Goal: Task Accomplishment & Management: Manage account settings

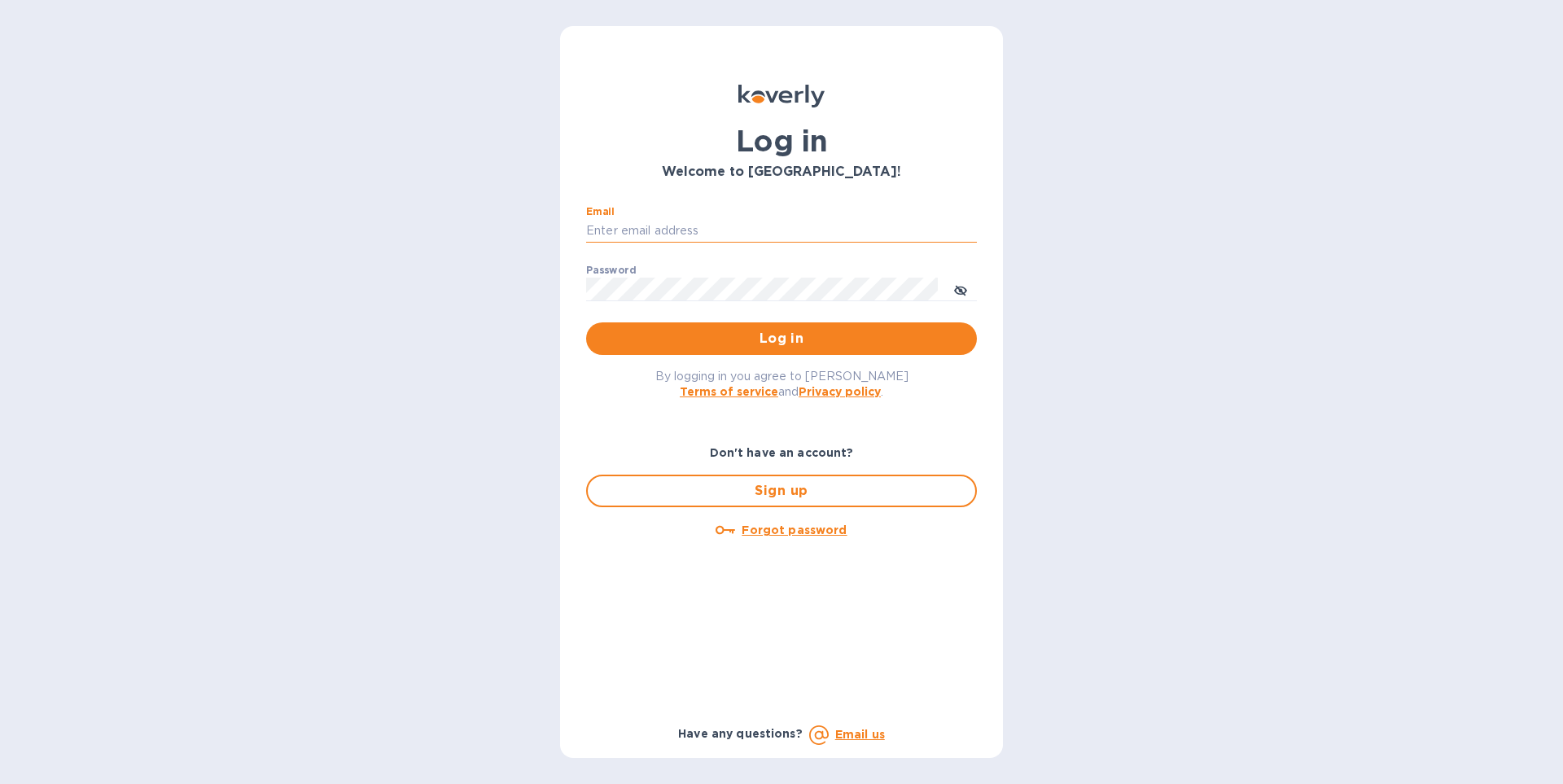
click at [649, 222] on input "Email" at bounding box center [781, 231] width 390 height 24
type input "[EMAIL_ADDRESS][DOMAIN_NAME]"
click at [586, 322] on button "Log in" at bounding box center [781, 338] width 390 height 32
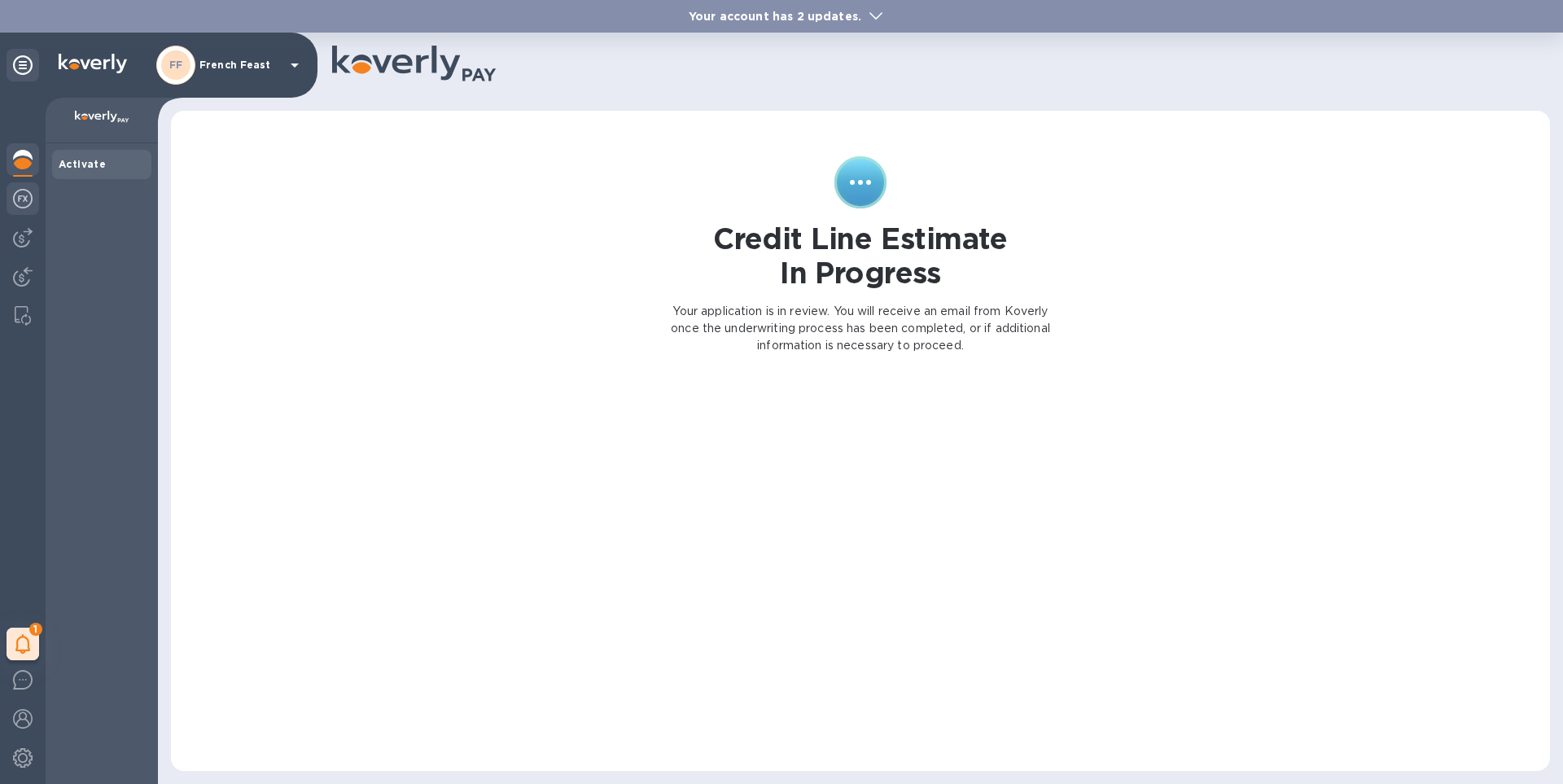
click at [23, 203] on img at bounding box center [22, 198] width 19 height 19
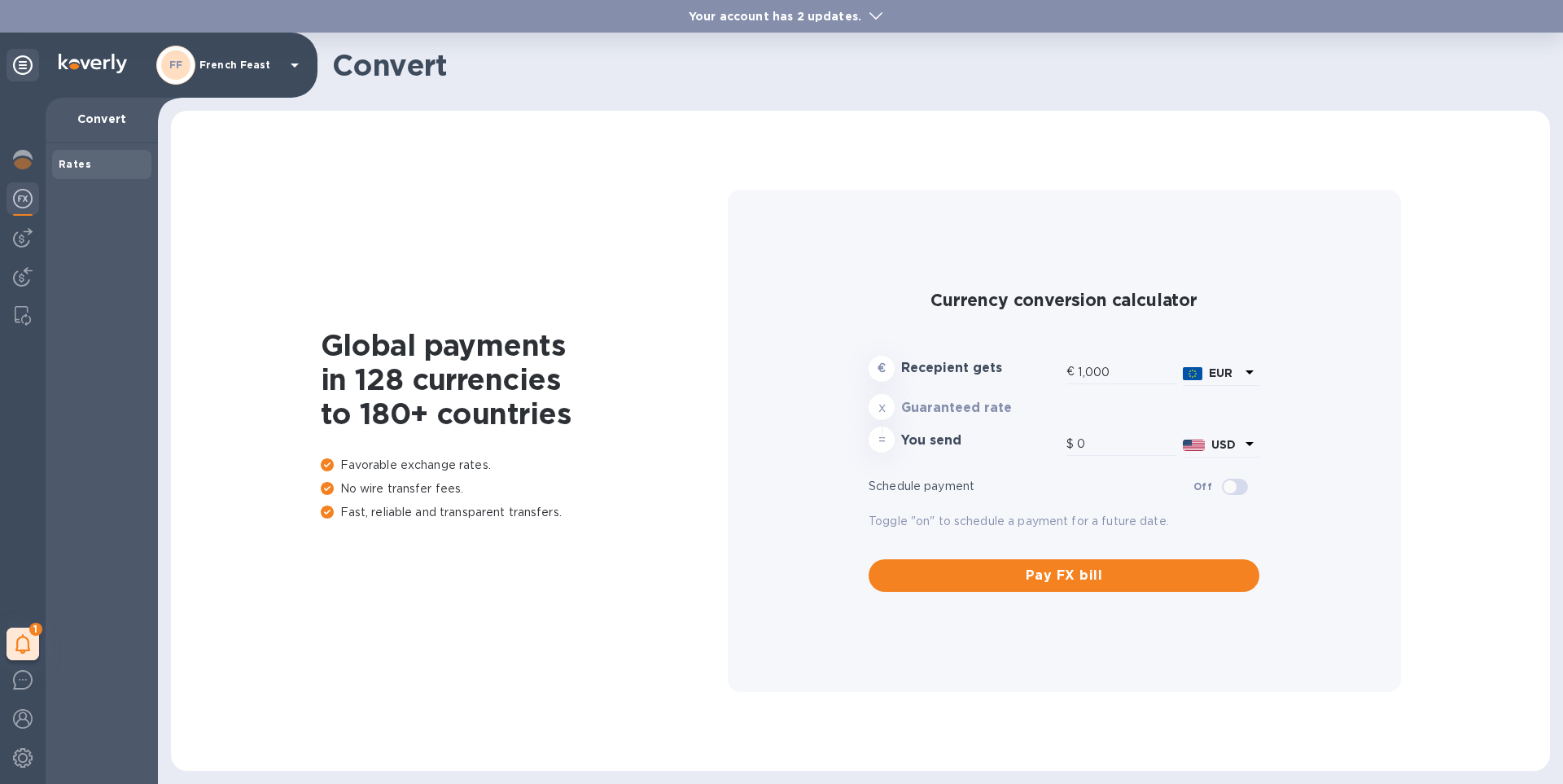
type input "1,179.09"
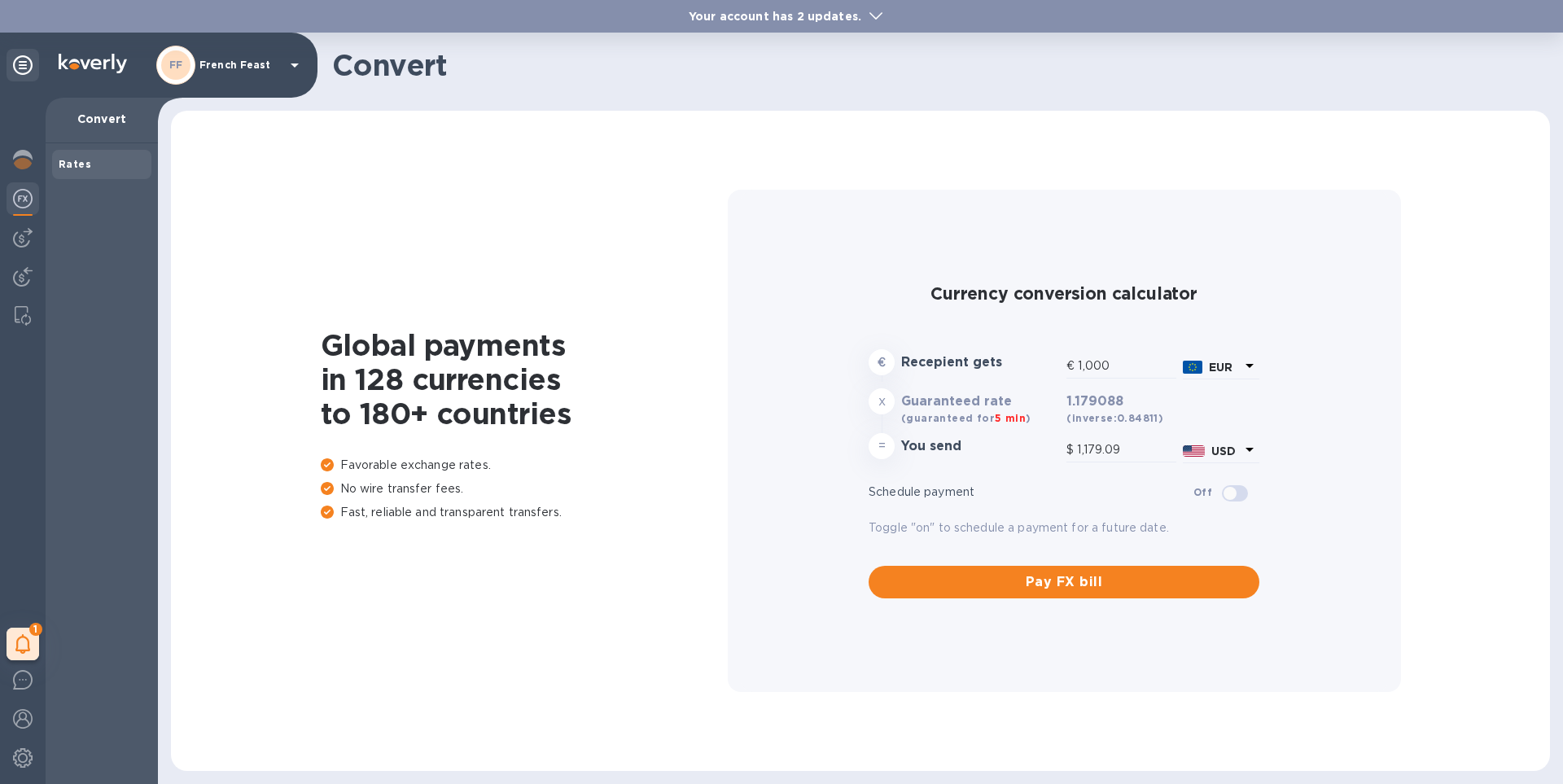
click at [23, 203] on img at bounding box center [22, 198] width 19 height 19
click at [19, 244] on img at bounding box center [22, 237] width 19 height 19
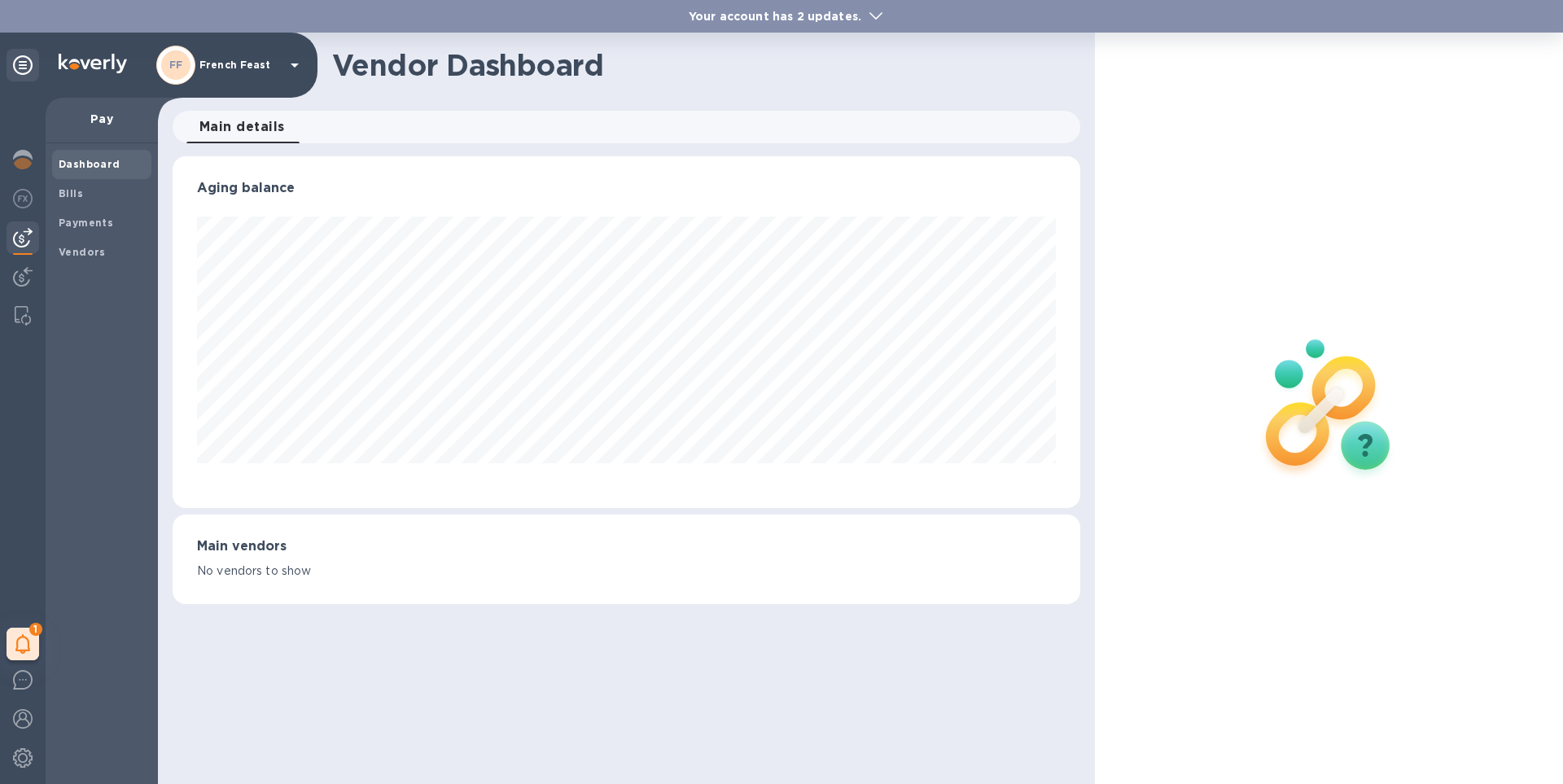
scroll to position [351, 907]
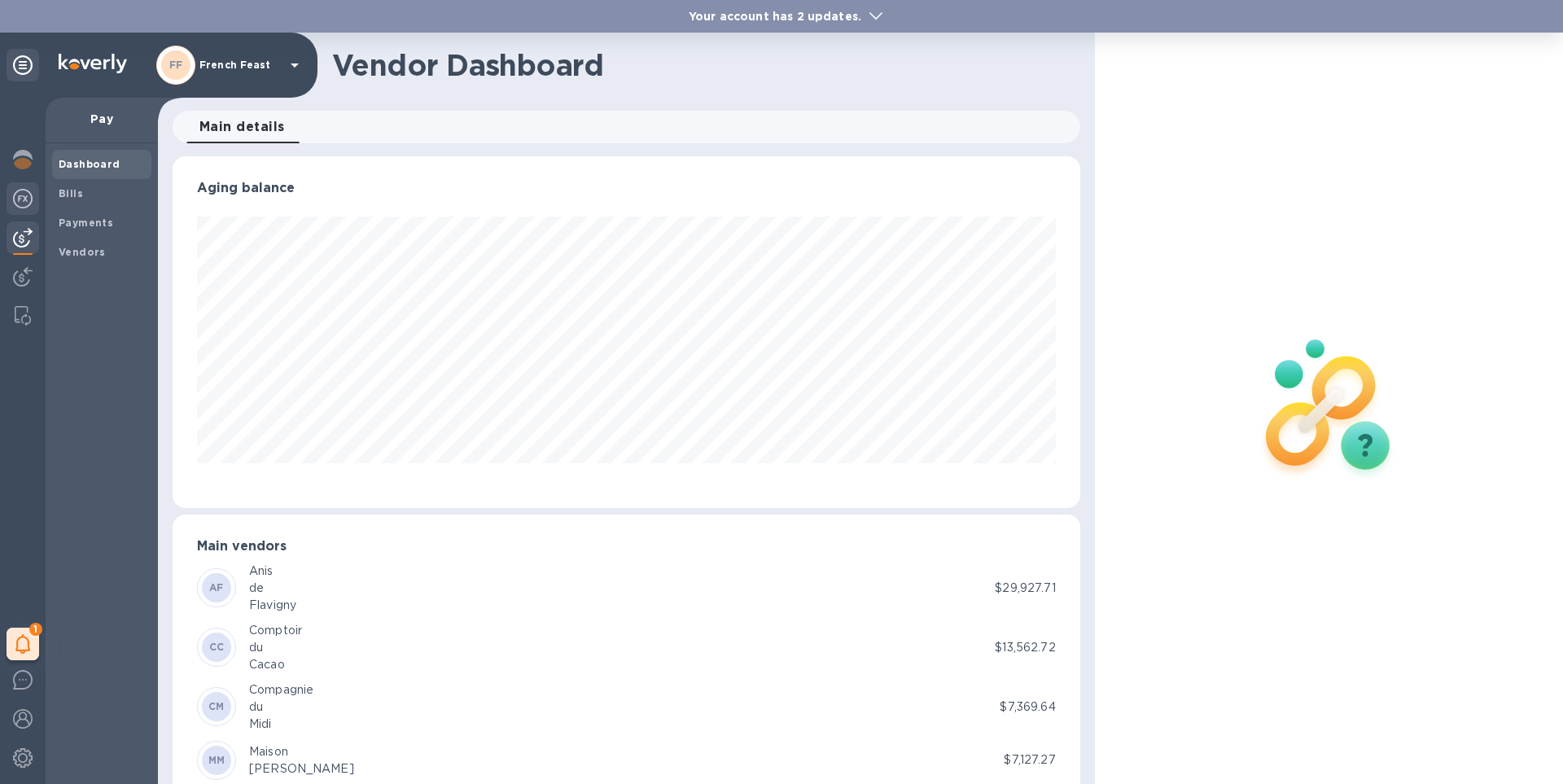
click at [24, 200] on img at bounding box center [22, 198] width 19 height 19
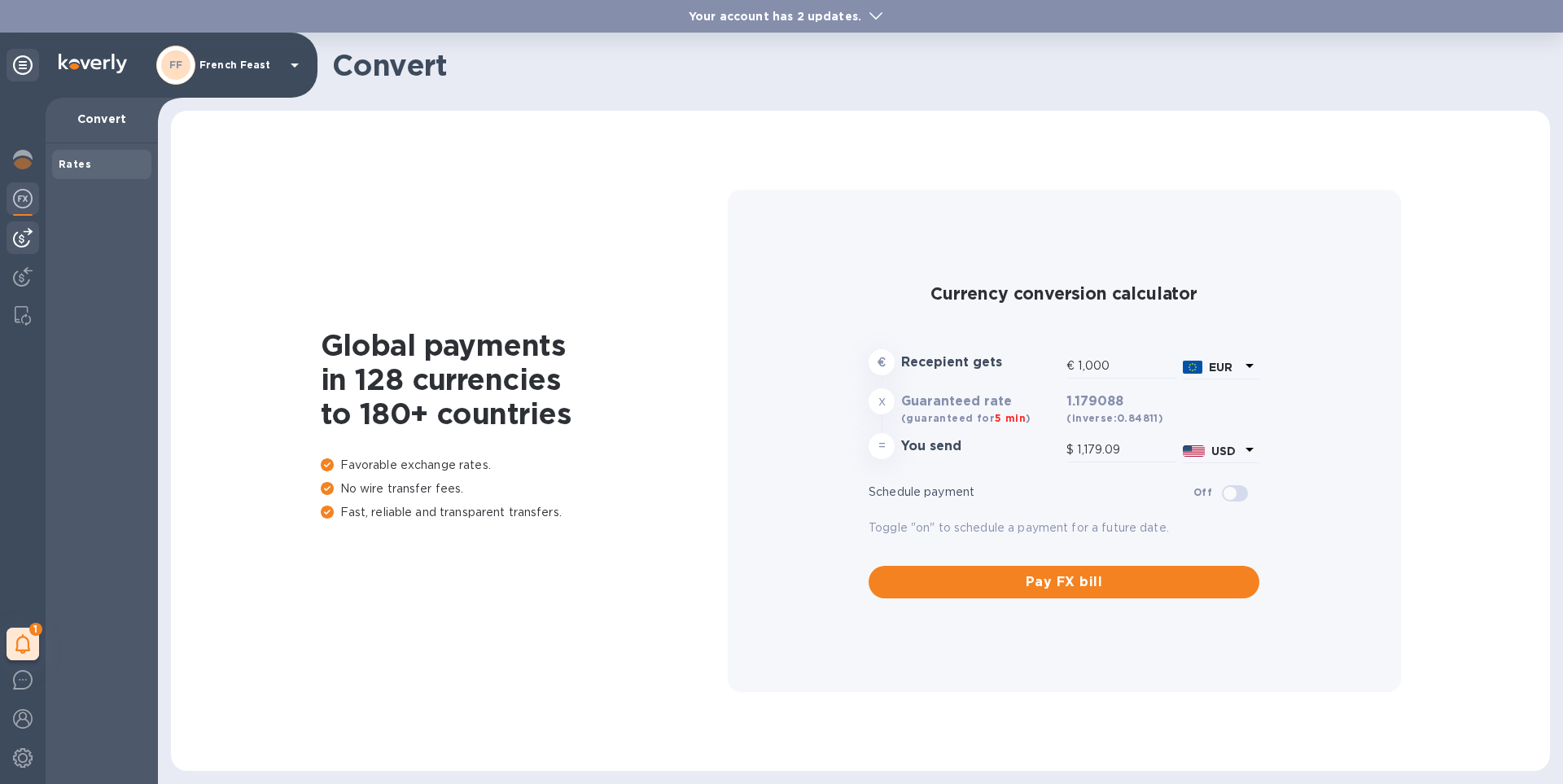
click at [23, 239] on img at bounding box center [22, 237] width 19 height 19
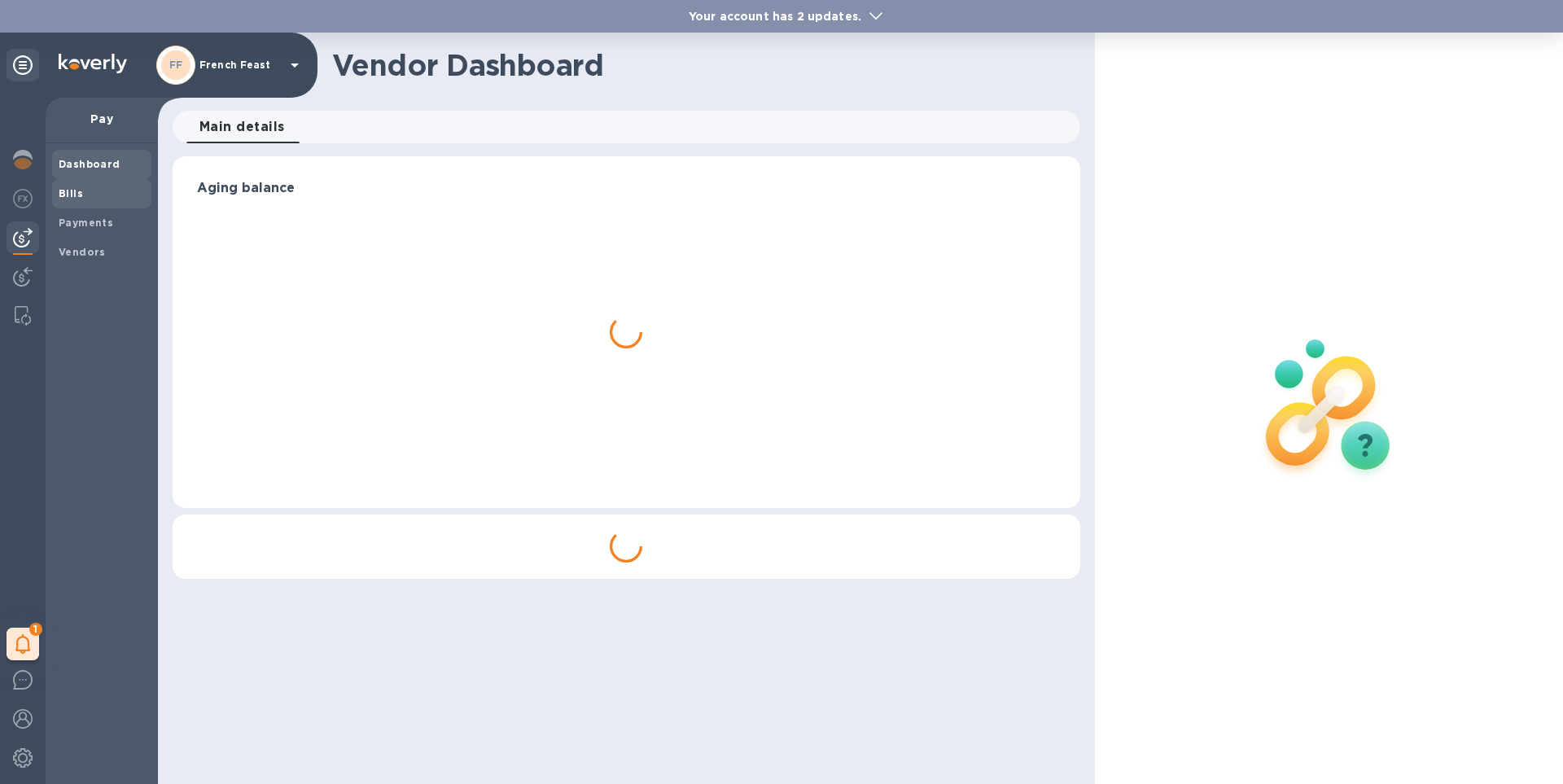
click at [70, 195] on b "Bills" at bounding box center [70, 193] width 24 height 12
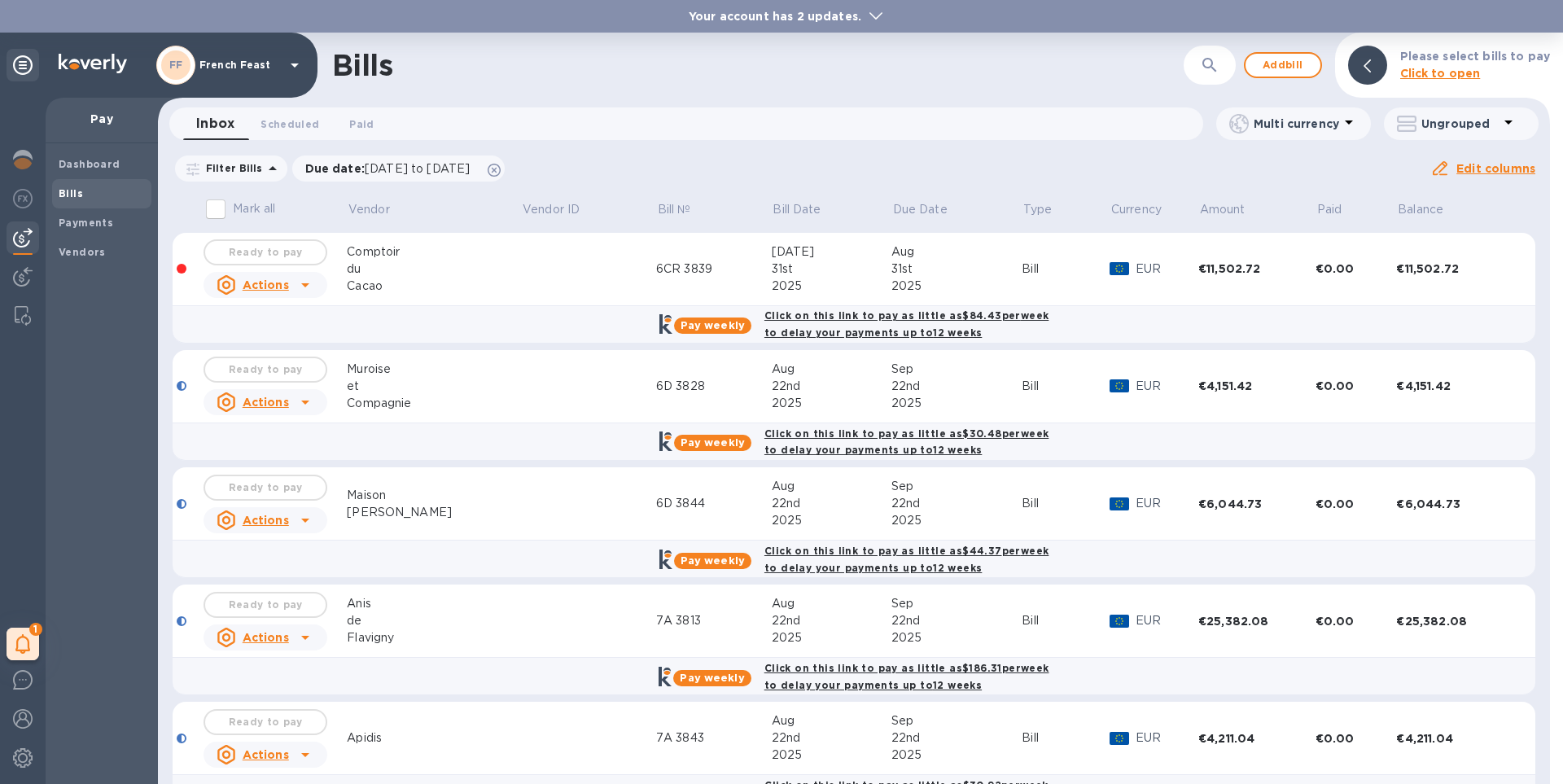
click at [273, 373] on div "Ready to pay" at bounding box center [265, 369] width 130 height 32
click at [625, 102] on div "Bills ​ Add bill Please select bills to pay Click to open Inbox 0 Scheduled 0 P…" at bounding box center [853, 408] width 1391 height 751
click at [263, 379] on div "Ready to pay" at bounding box center [265, 369] width 130 height 32
click at [261, 362] on div "Ready to pay" at bounding box center [265, 369] width 130 height 32
click at [877, 16] on icon at bounding box center [876, 16] width 13 height 7
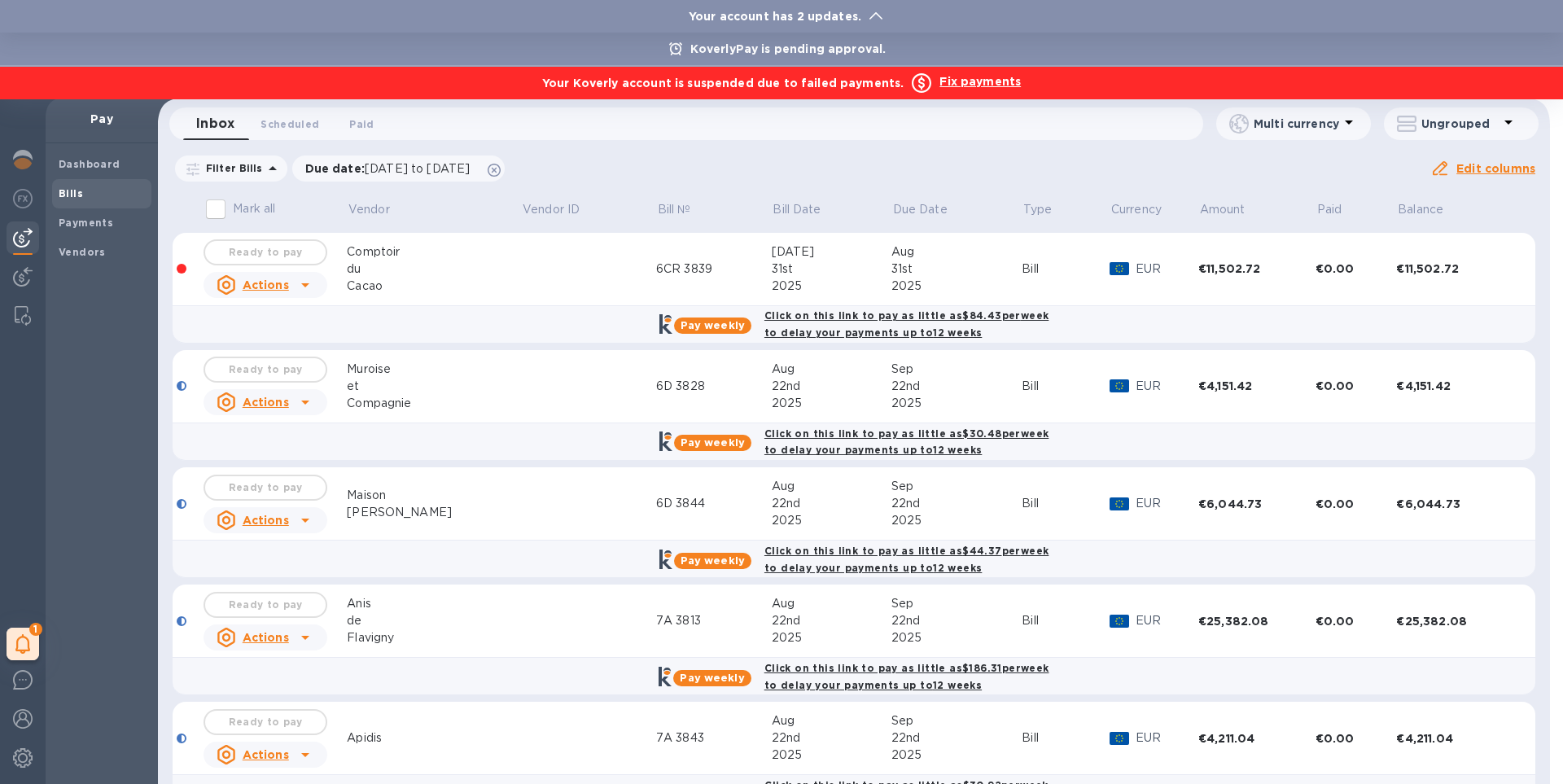
click at [961, 83] on b "Fix payments" at bounding box center [980, 82] width 82 height 13
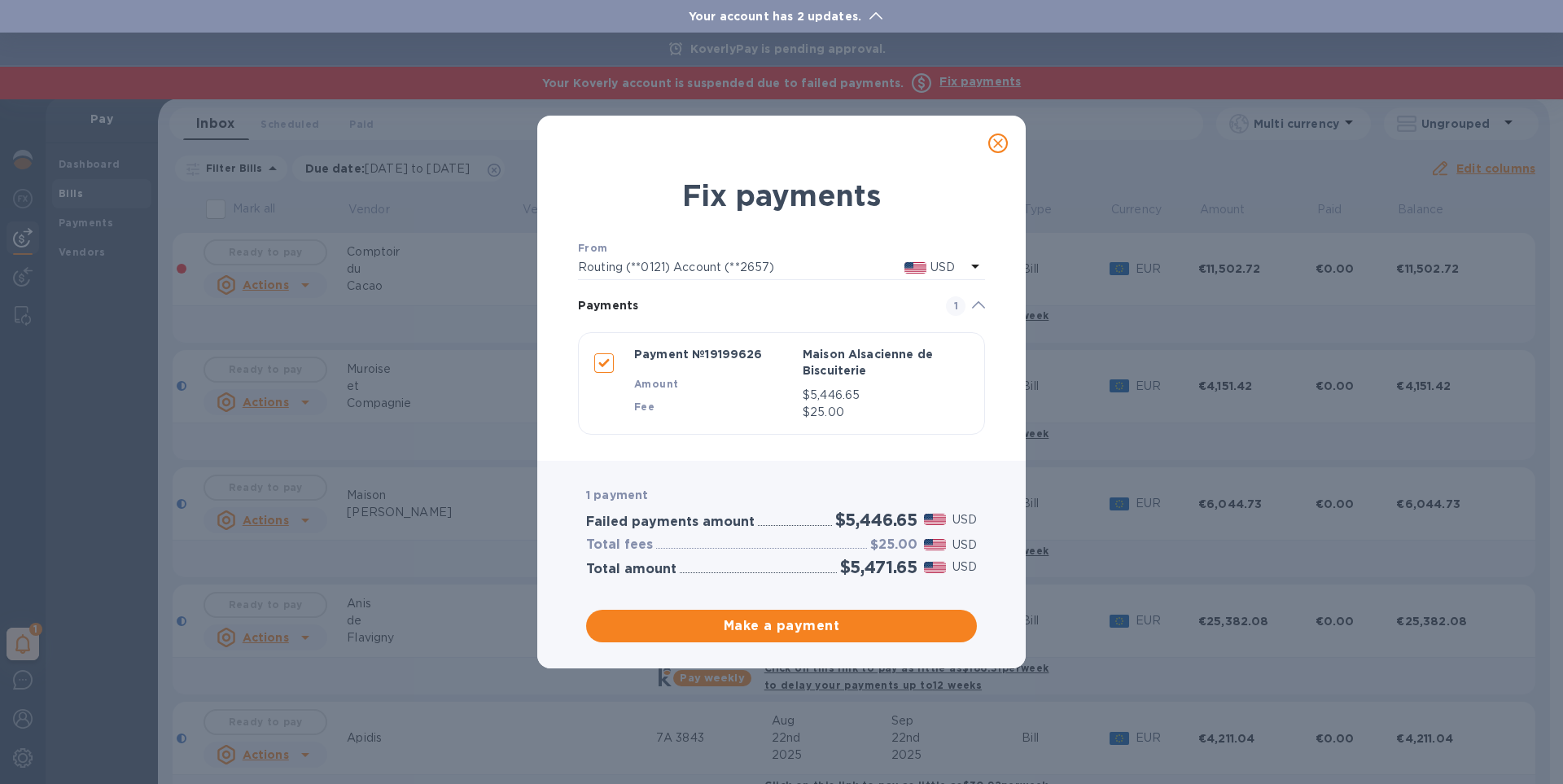
click at [998, 142] on icon "close" at bounding box center [998, 144] width 17 height 17
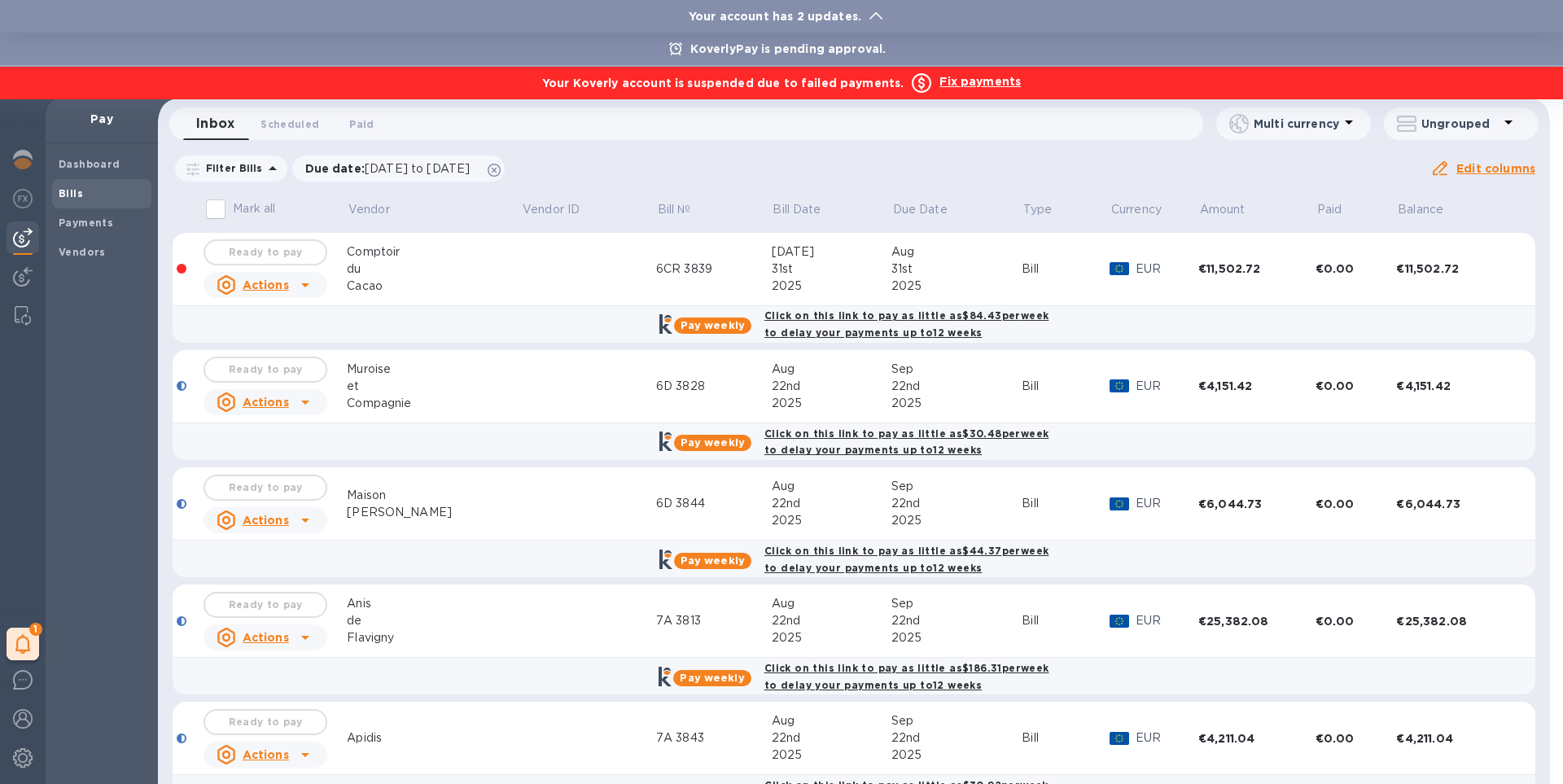
click at [979, 82] on b "Fix payments" at bounding box center [980, 82] width 82 height 13
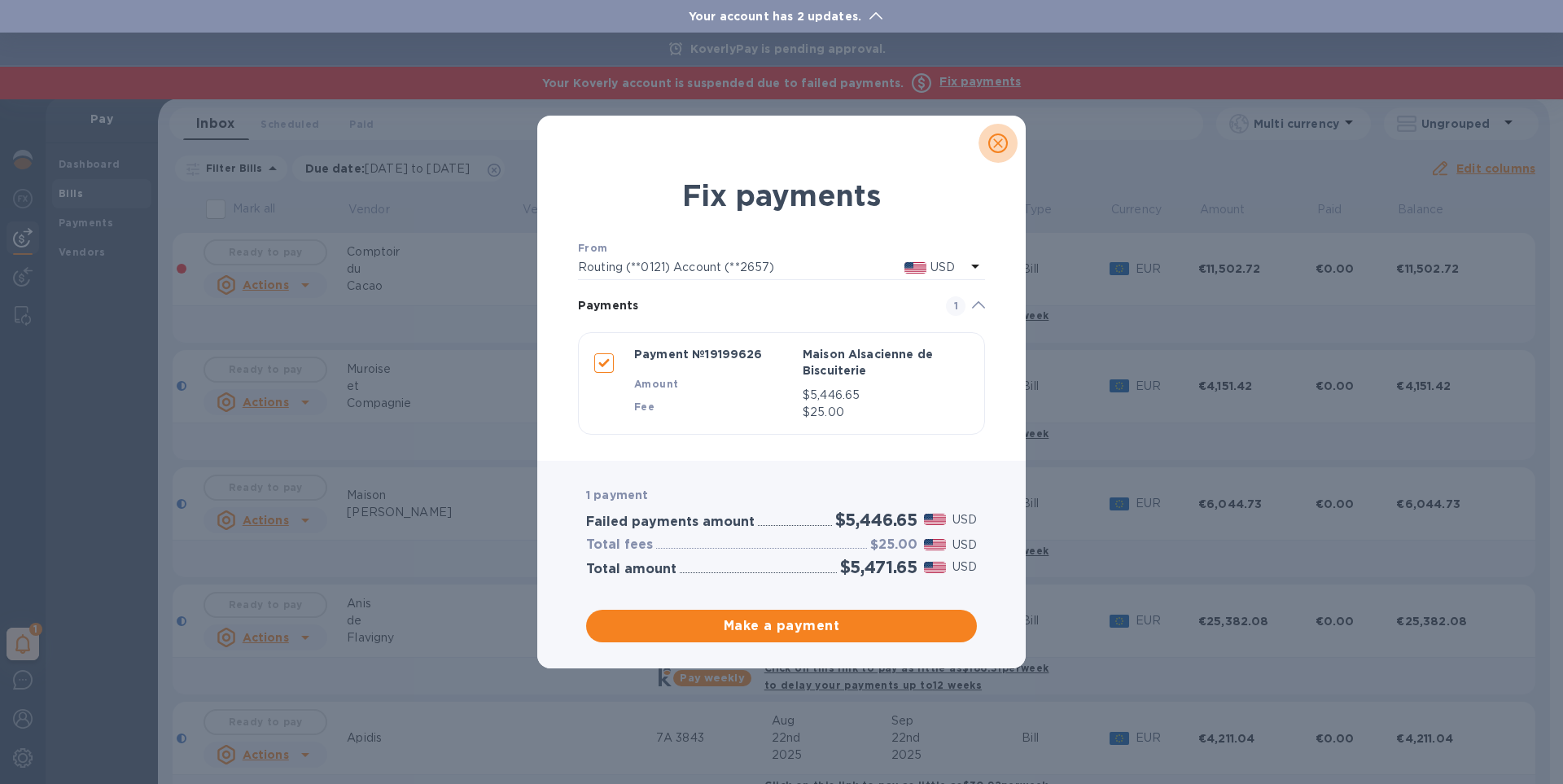
click at [997, 141] on icon "close" at bounding box center [998, 143] width 10 height 10
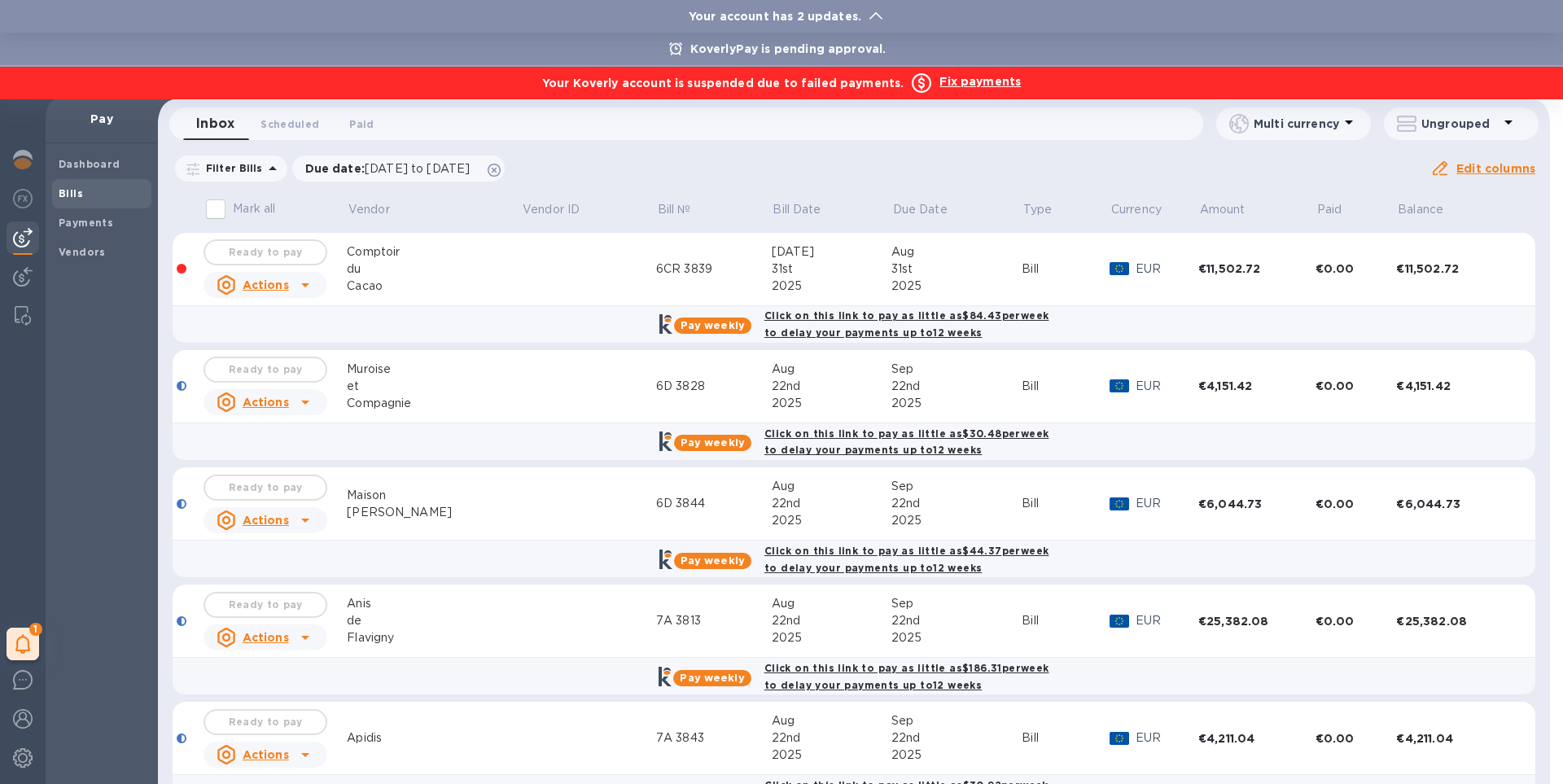
click at [1166, 43] on div "KoverlyPay is pending approval." at bounding box center [782, 48] width 1563 height 32
click at [107, 362] on div at bounding box center [782, 392] width 1563 height 784
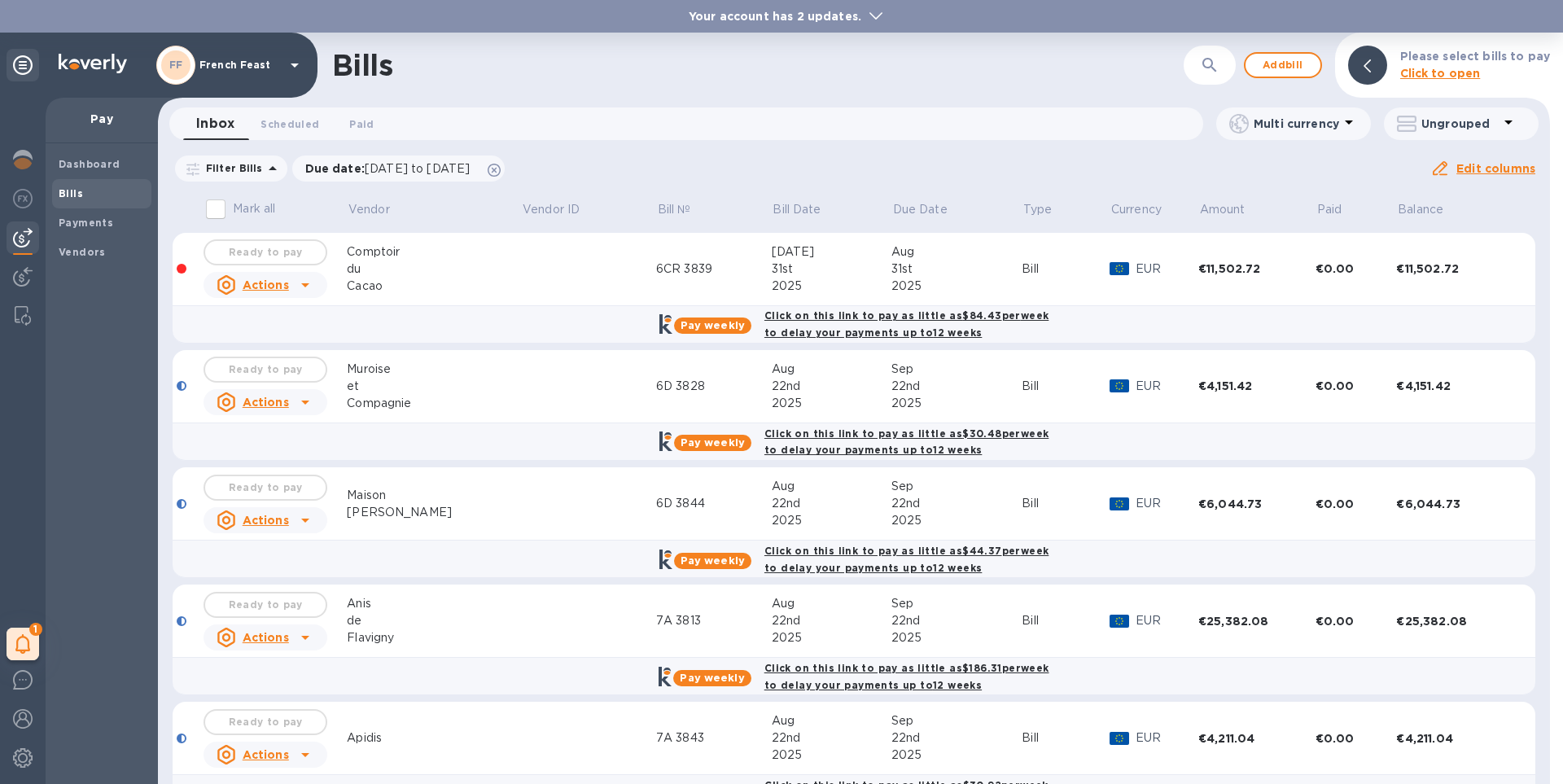
click at [870, 19] on icon at bounding box center [876, 16] width 13 height 7
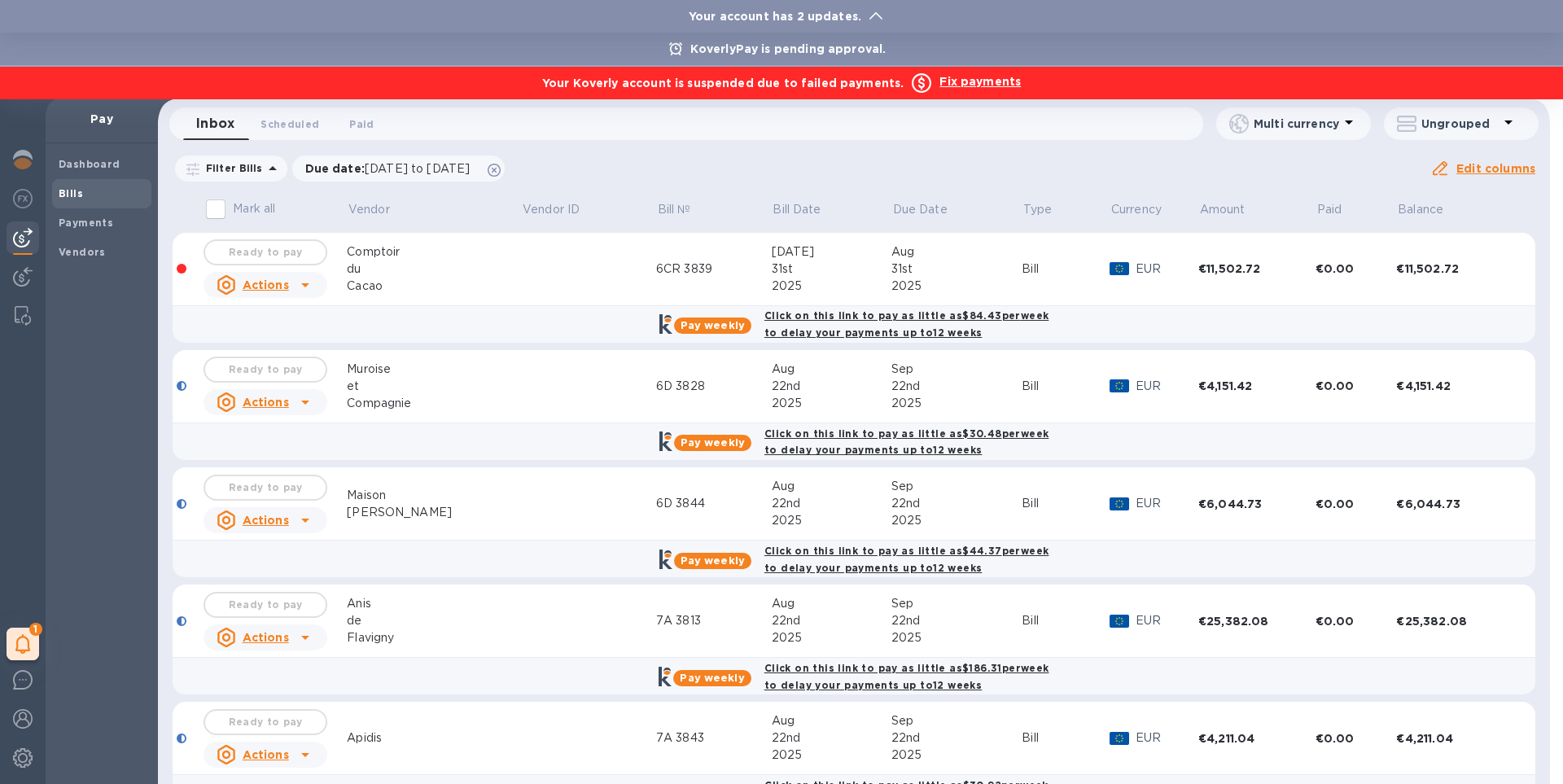
click at [989, 83] on b "Fix payments" at bounding box center [980, 82] width 82 height 13
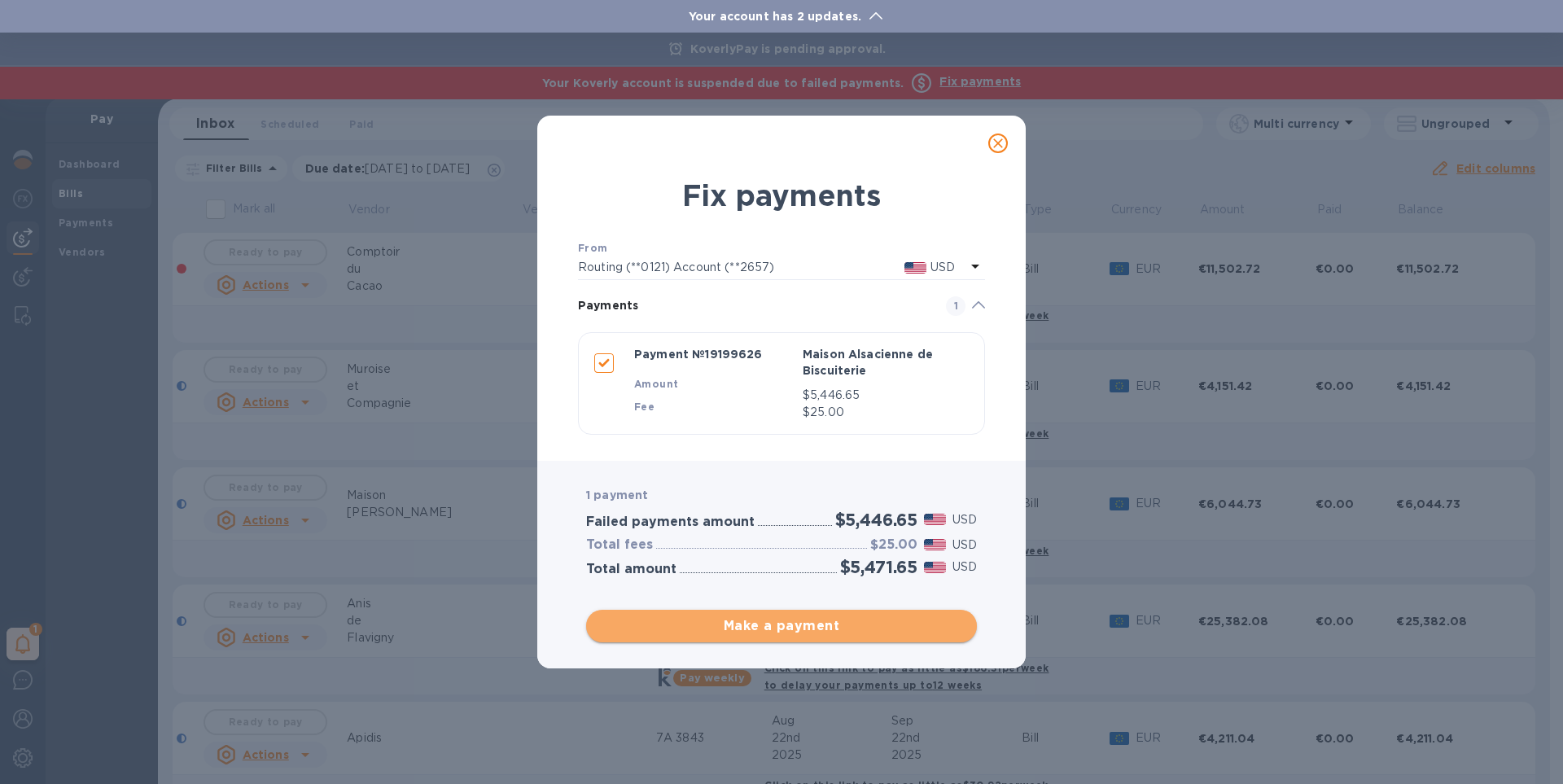
click at [777, 627] on span "Make a payment" at bounding box center [781, 626] width 364 height 19
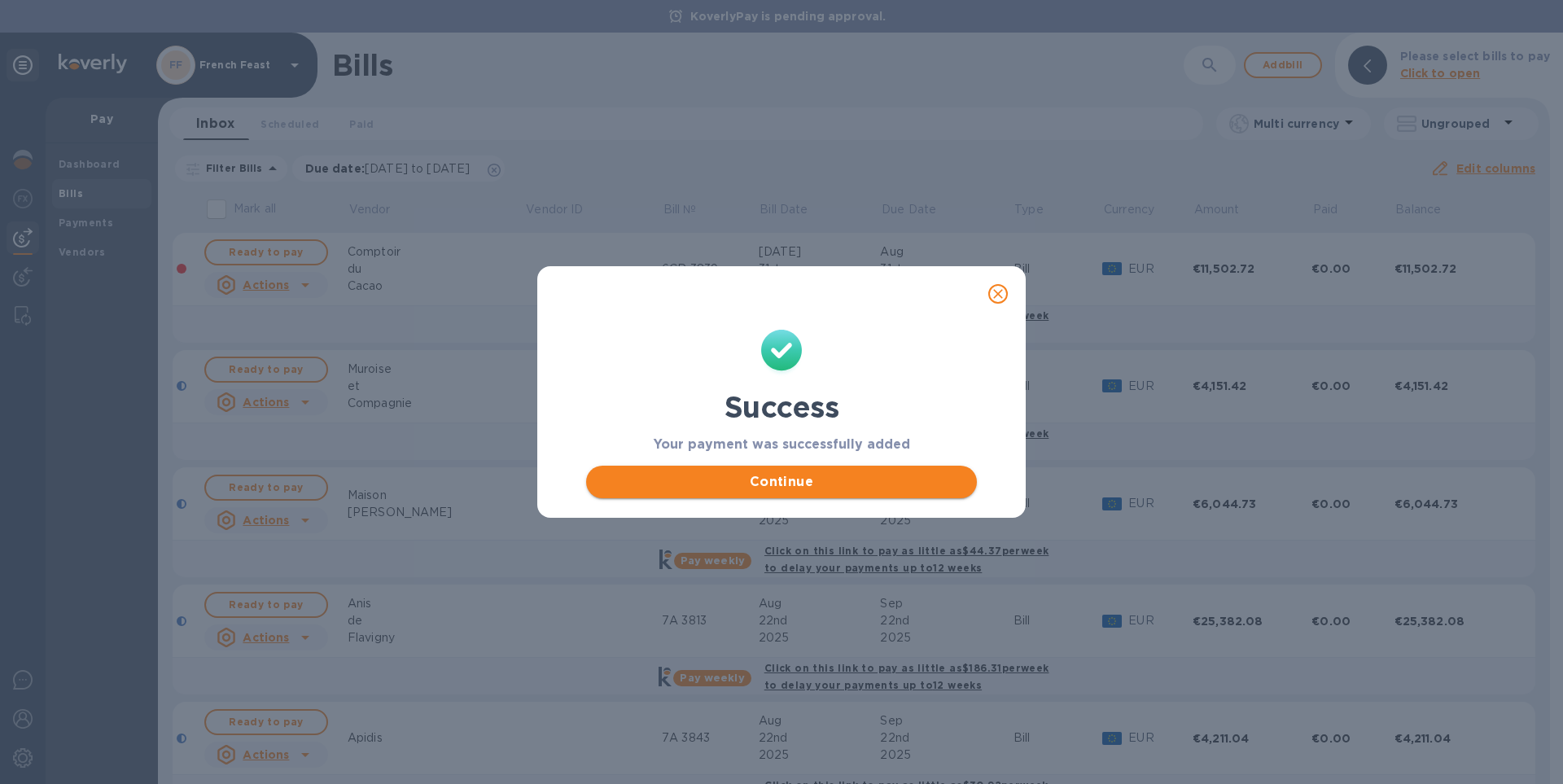
click at [790, 482] on span "Continue" at bounding box center [781, 481] width 364 height 19
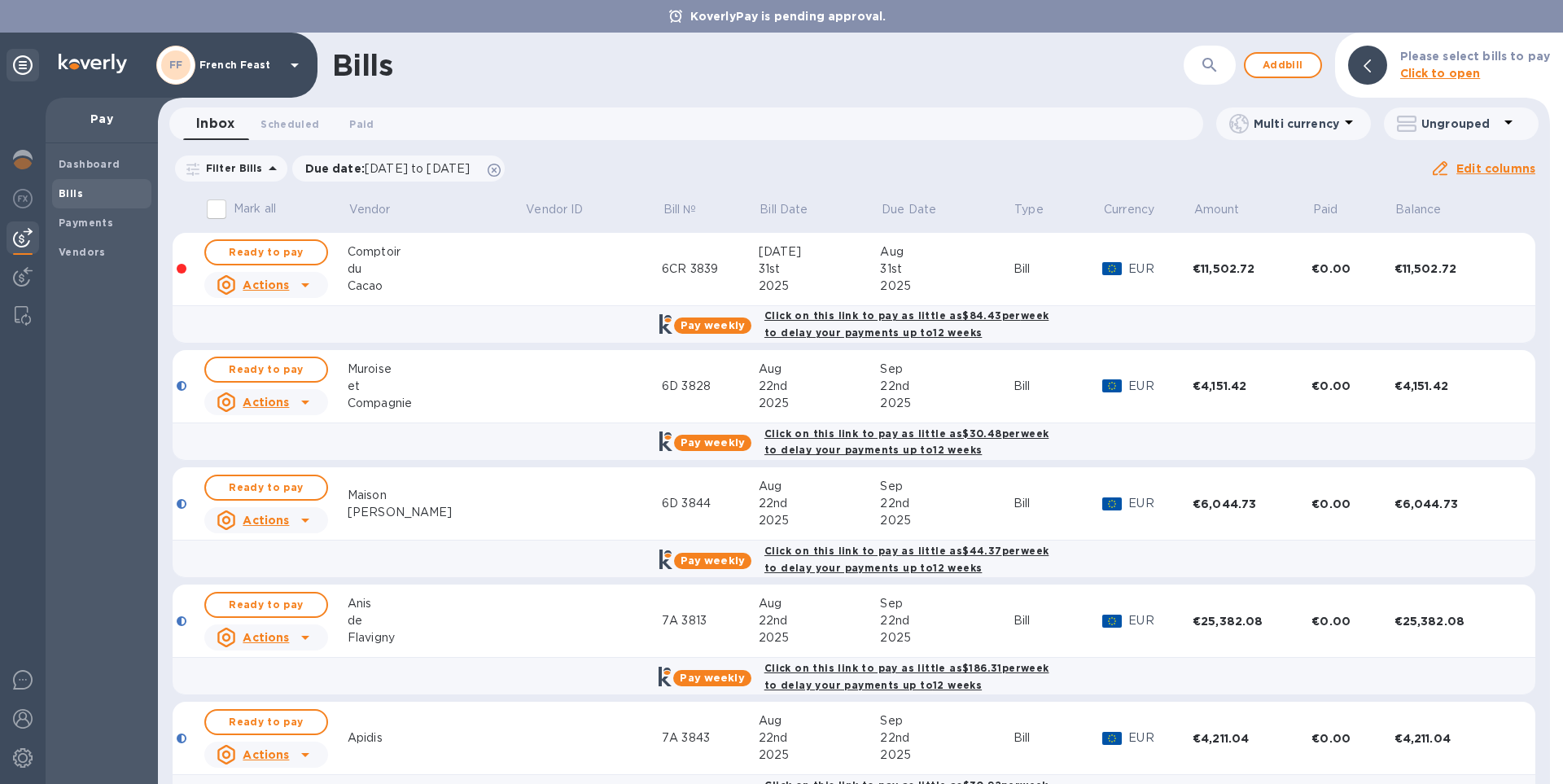
click at [380, 262] on div "du" at bounding box center [436, 269] width 177 height 17
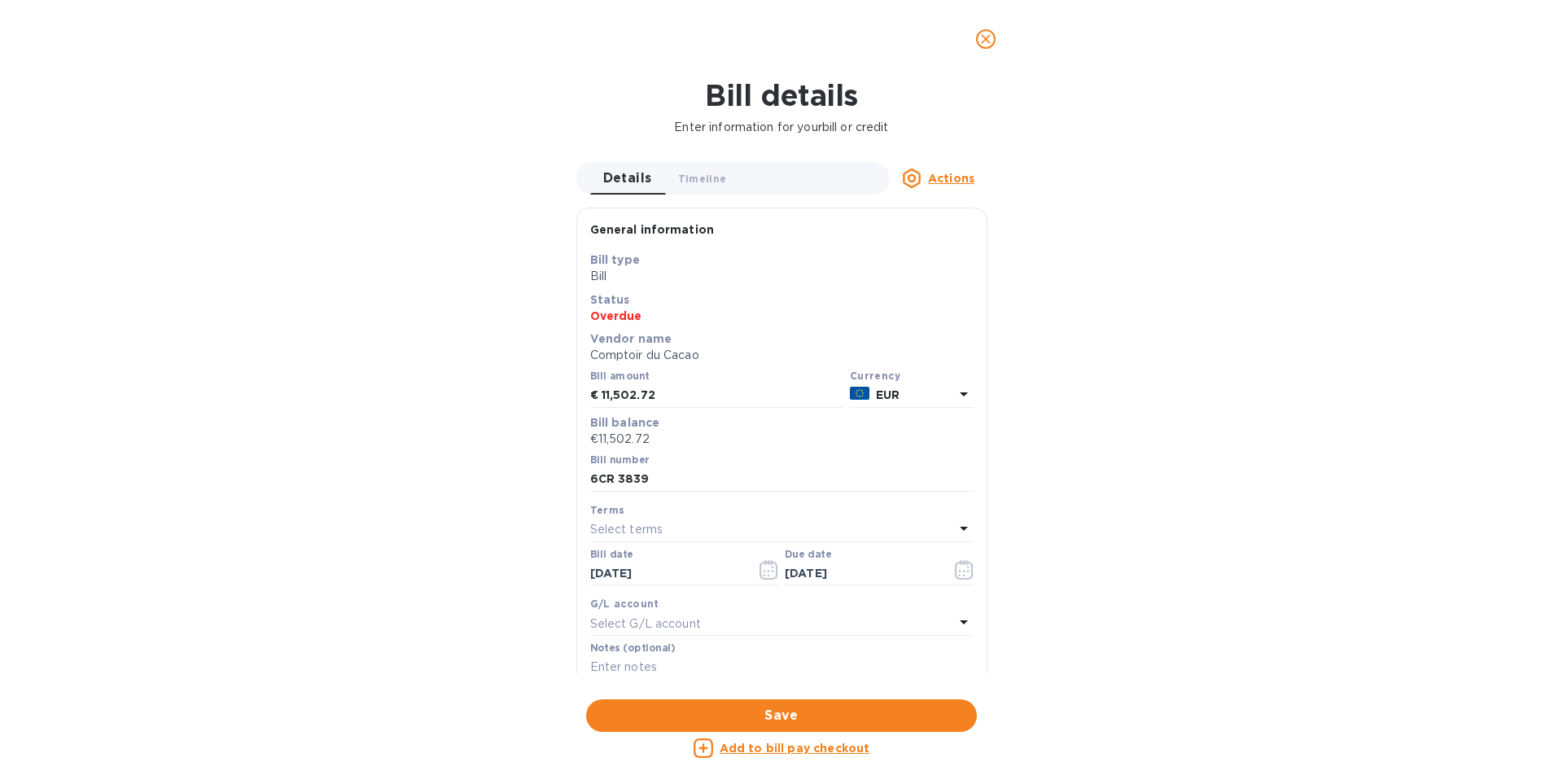
click at [985, 41] on icon "close" at bounding box center [985, 39] width 17 height 17
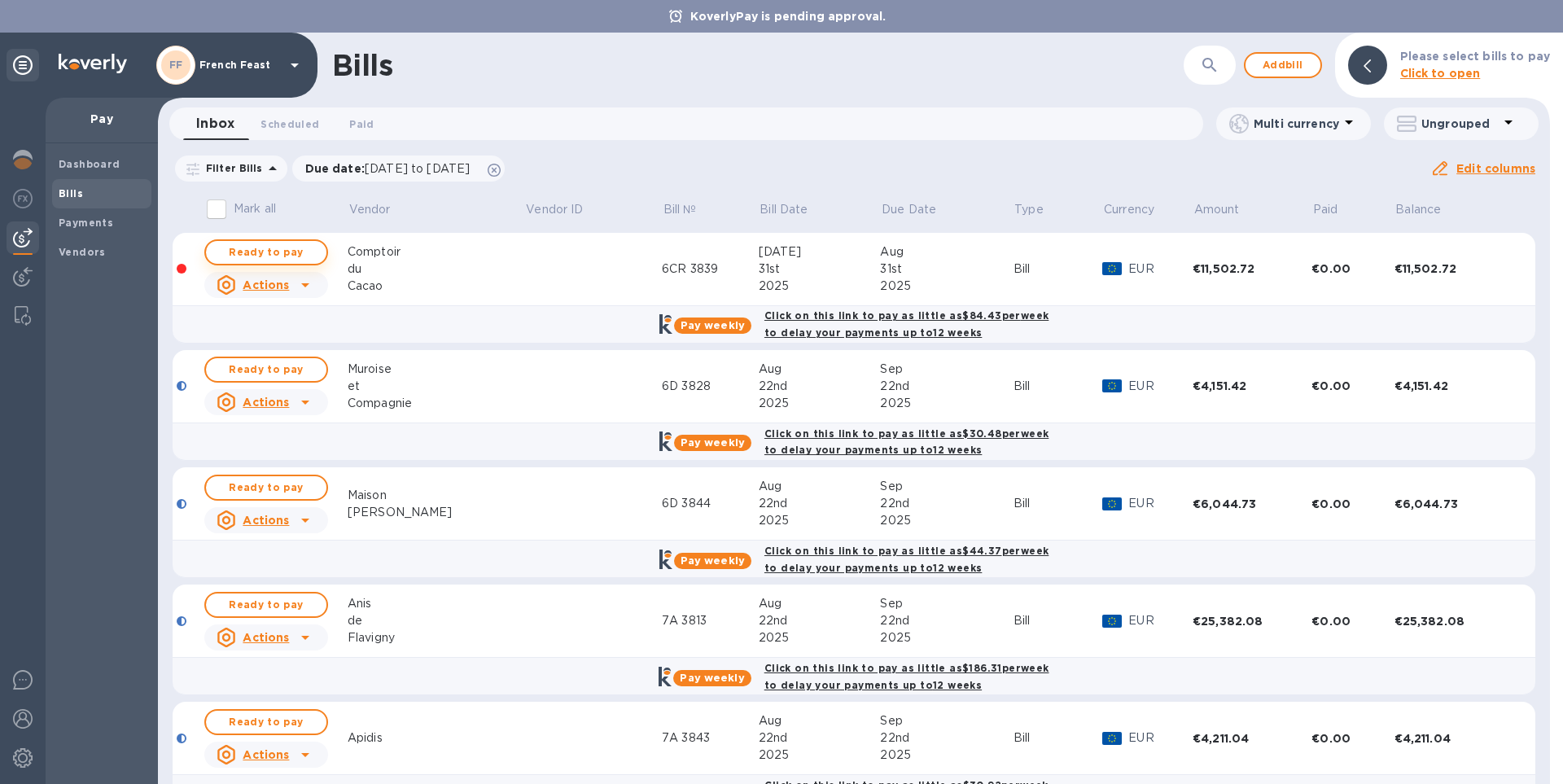
click at [274, 254] on span "Ready to pay" at bounding box center [266, 252] width 95 height 19
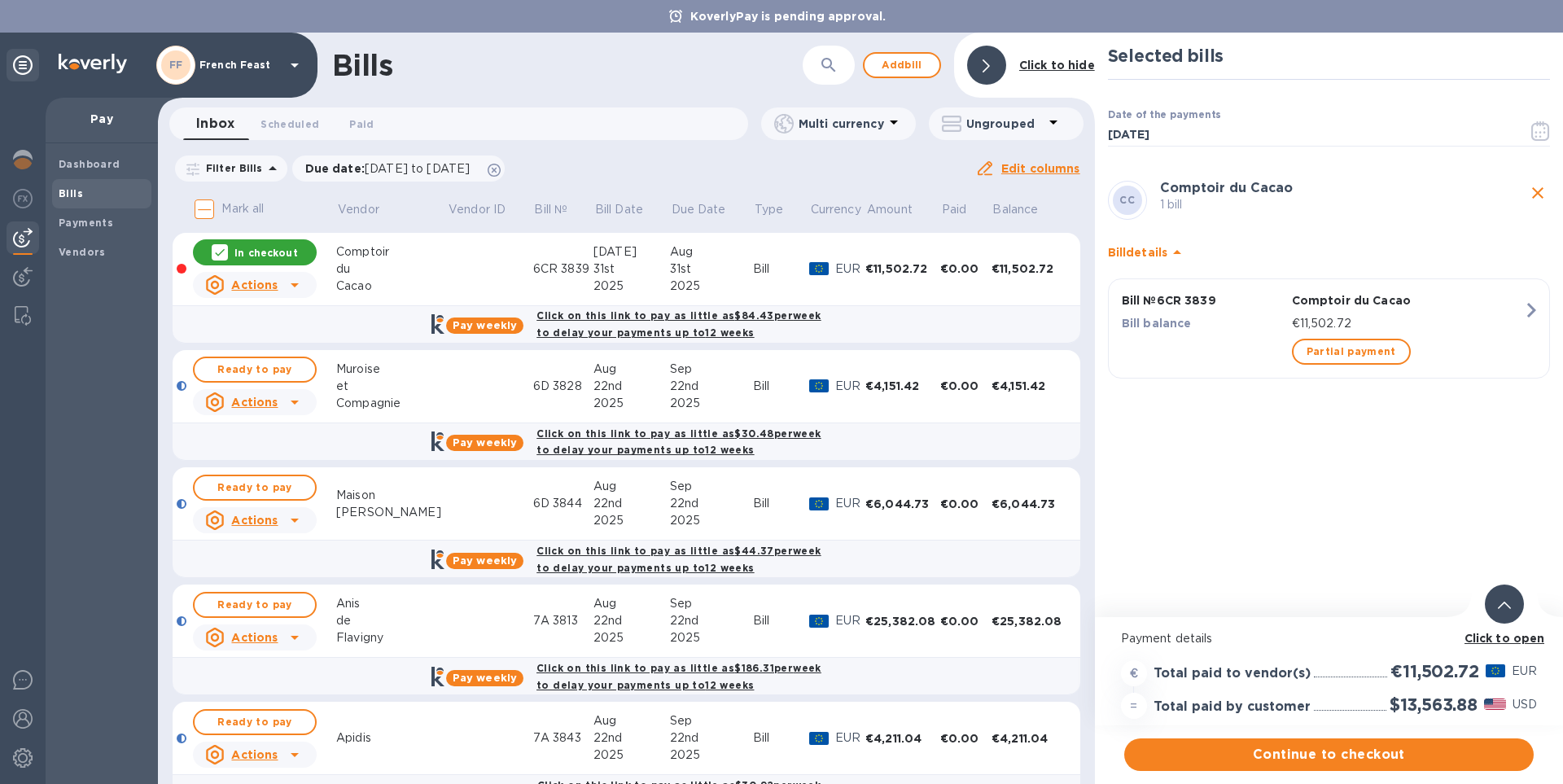
click at [1486, 640] on b "Click to open" at bounding box center [1504, 638] width 81 height 13
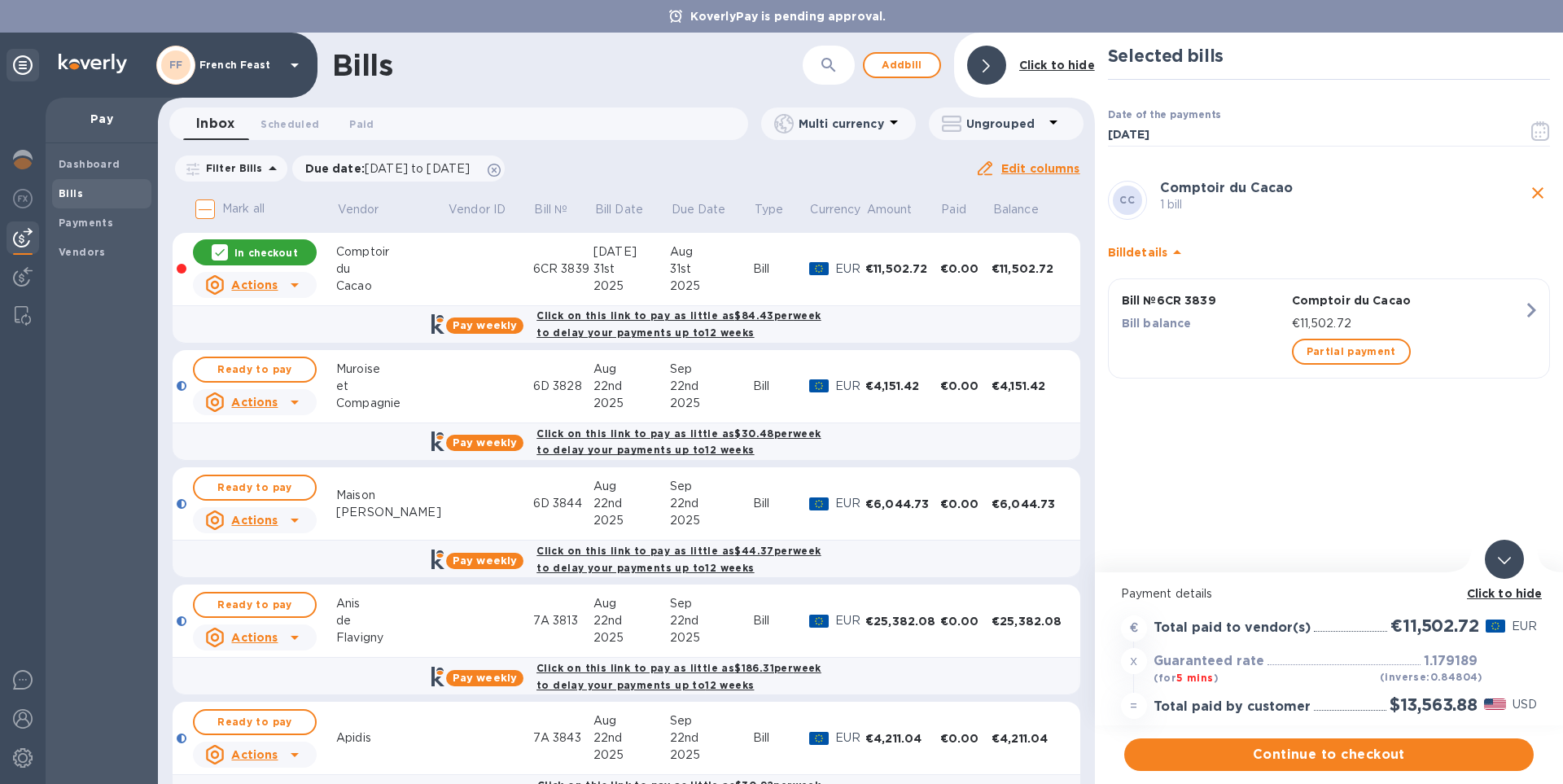
click at [1537, 196] on icon "close" at bounding box center [1537, 193] width 19 height 19
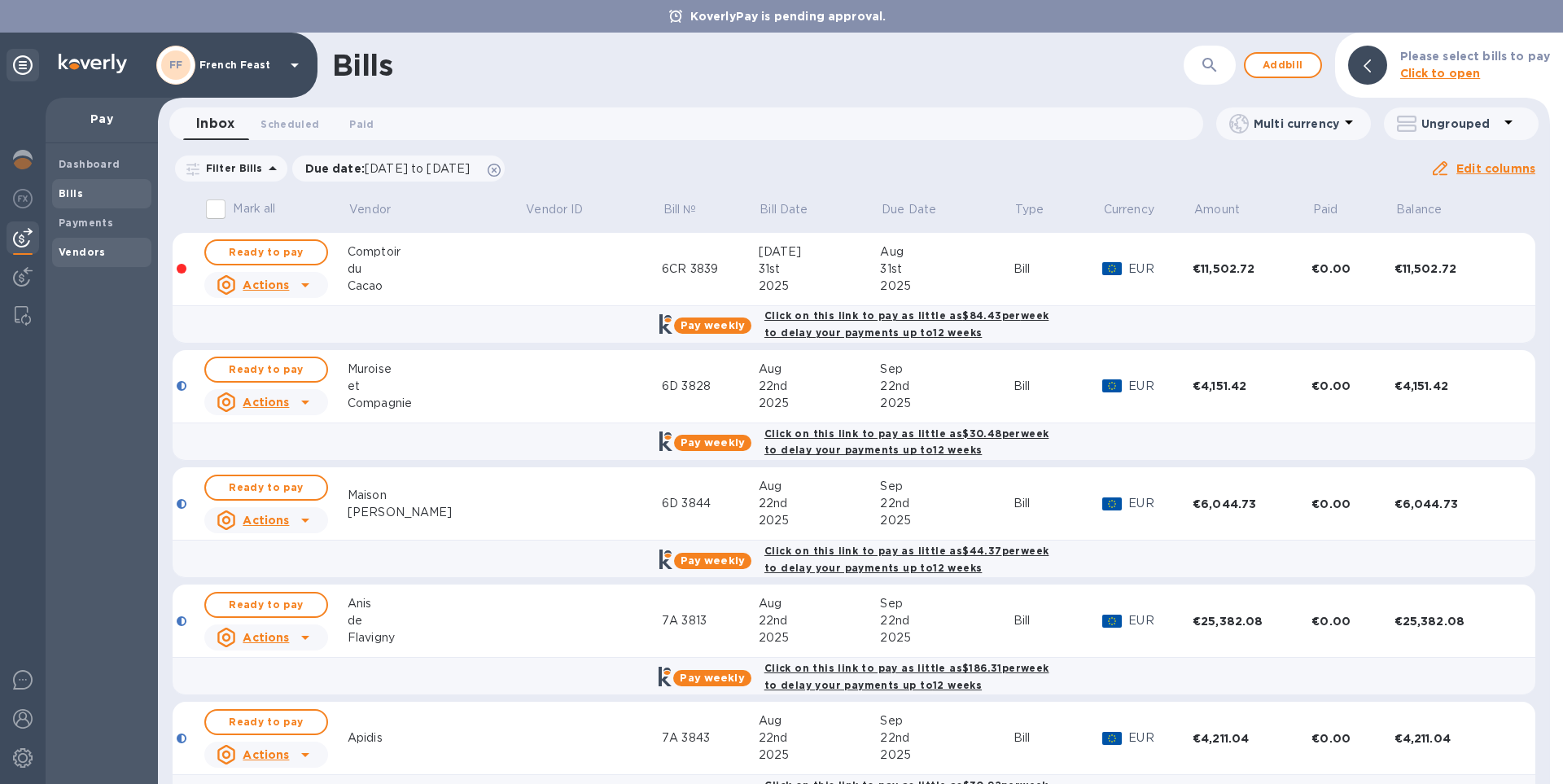
click at [83, 256] on b "Vendors" at bounding box center [82, 251] width 47 height 12
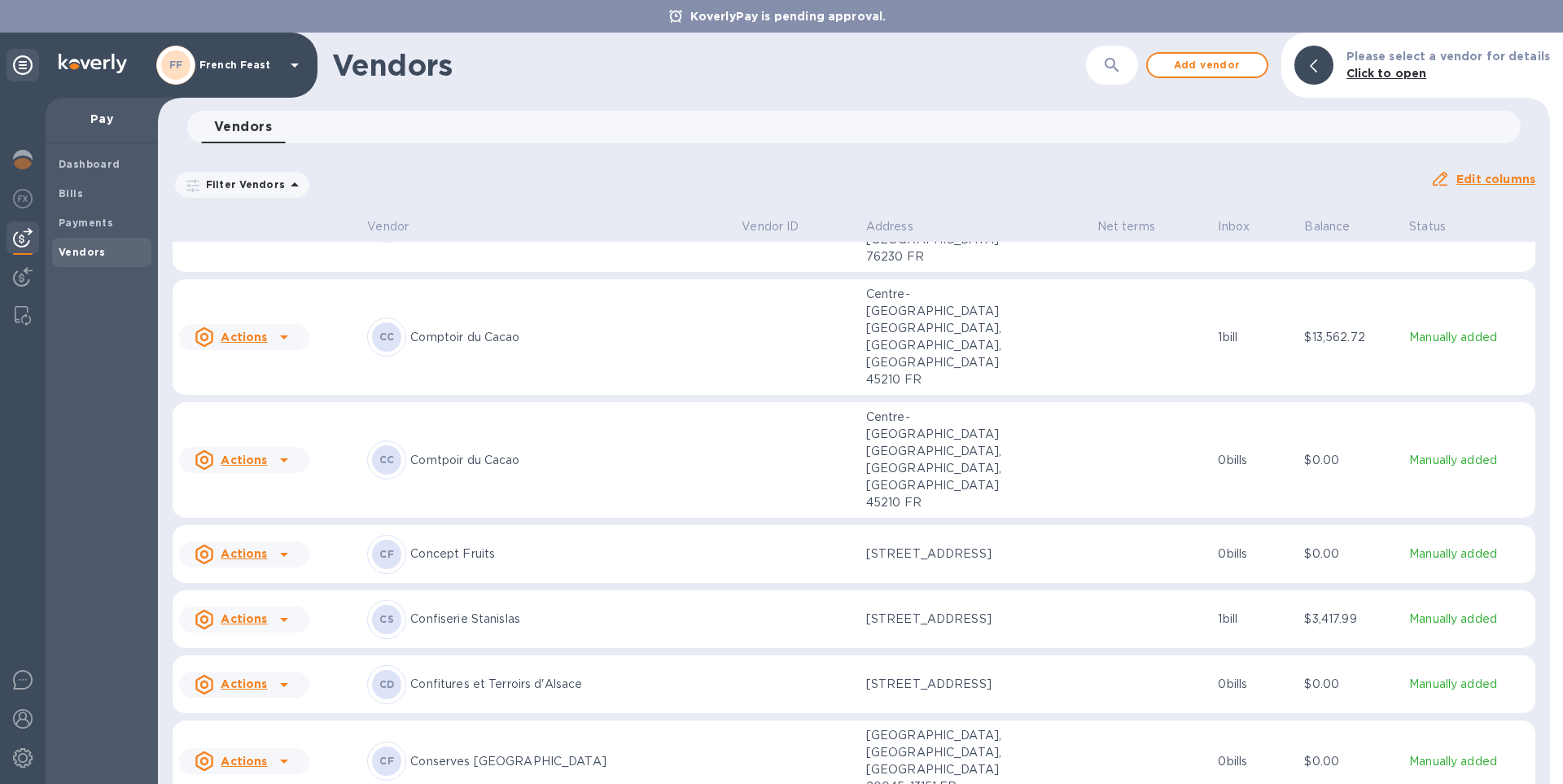
scroll to position [3479, 0]
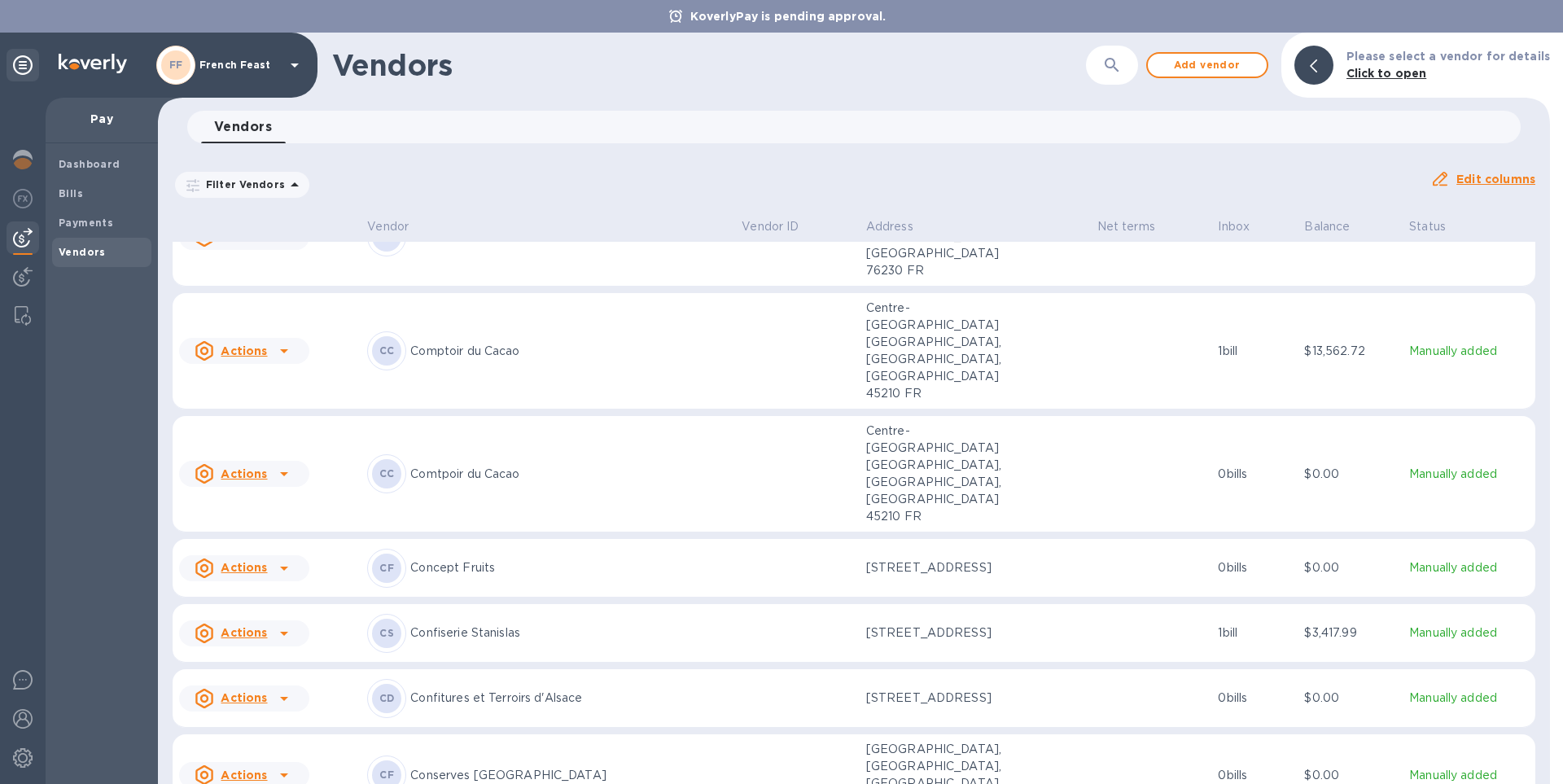
click at [268, 461] on div "Actions" at bounding box center [230, 474] width 79 height 26
click at [268, 351] on div at bounding box center [782, 392] width 1563 height 784
click at [1501, 181] on u "Edit columns" at bounding box center [1495, 179] width 79 height 13
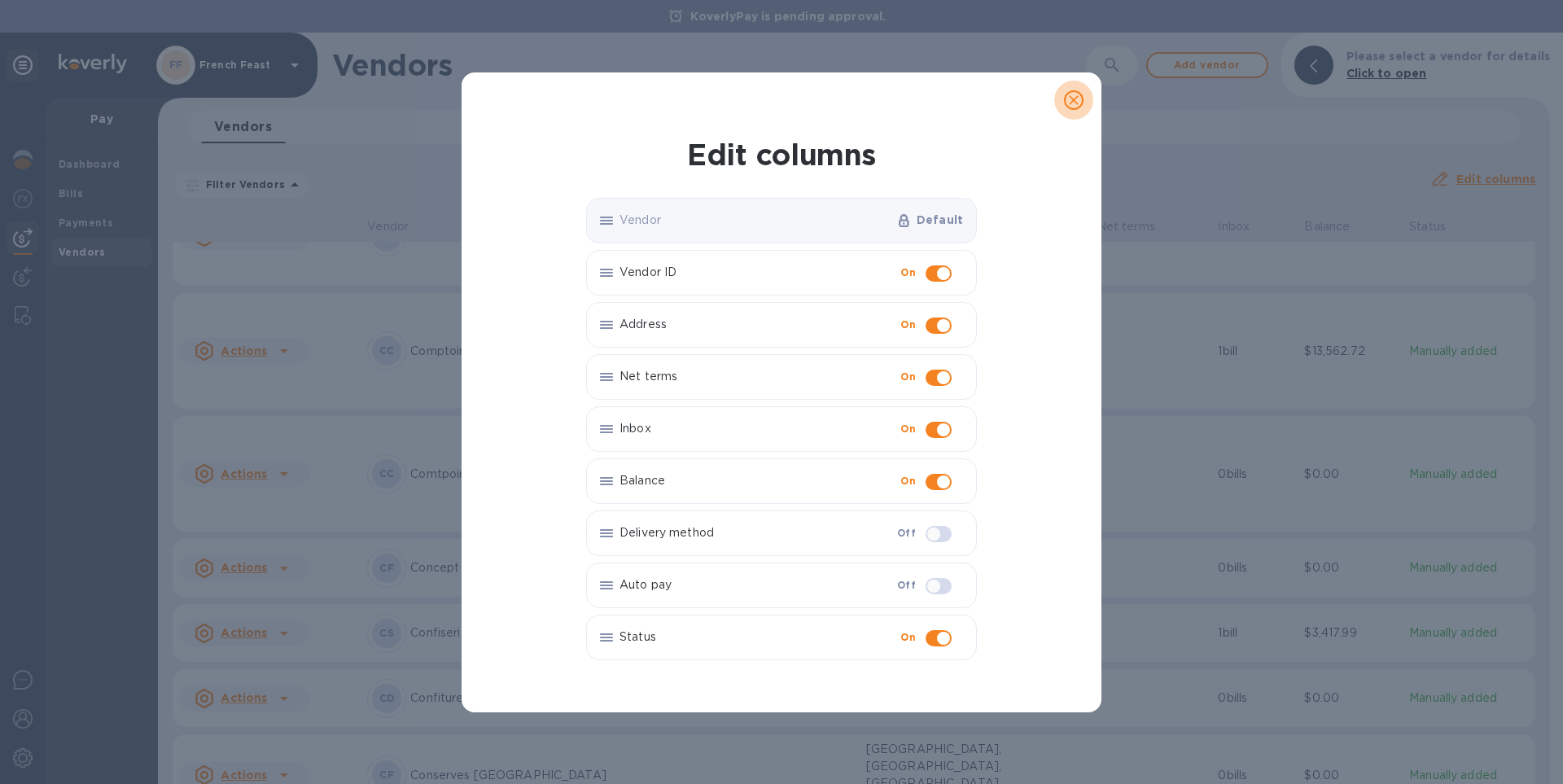
click at [1077, 104] on icon "close" at bounding box center [1074, 100] width 17 height 17
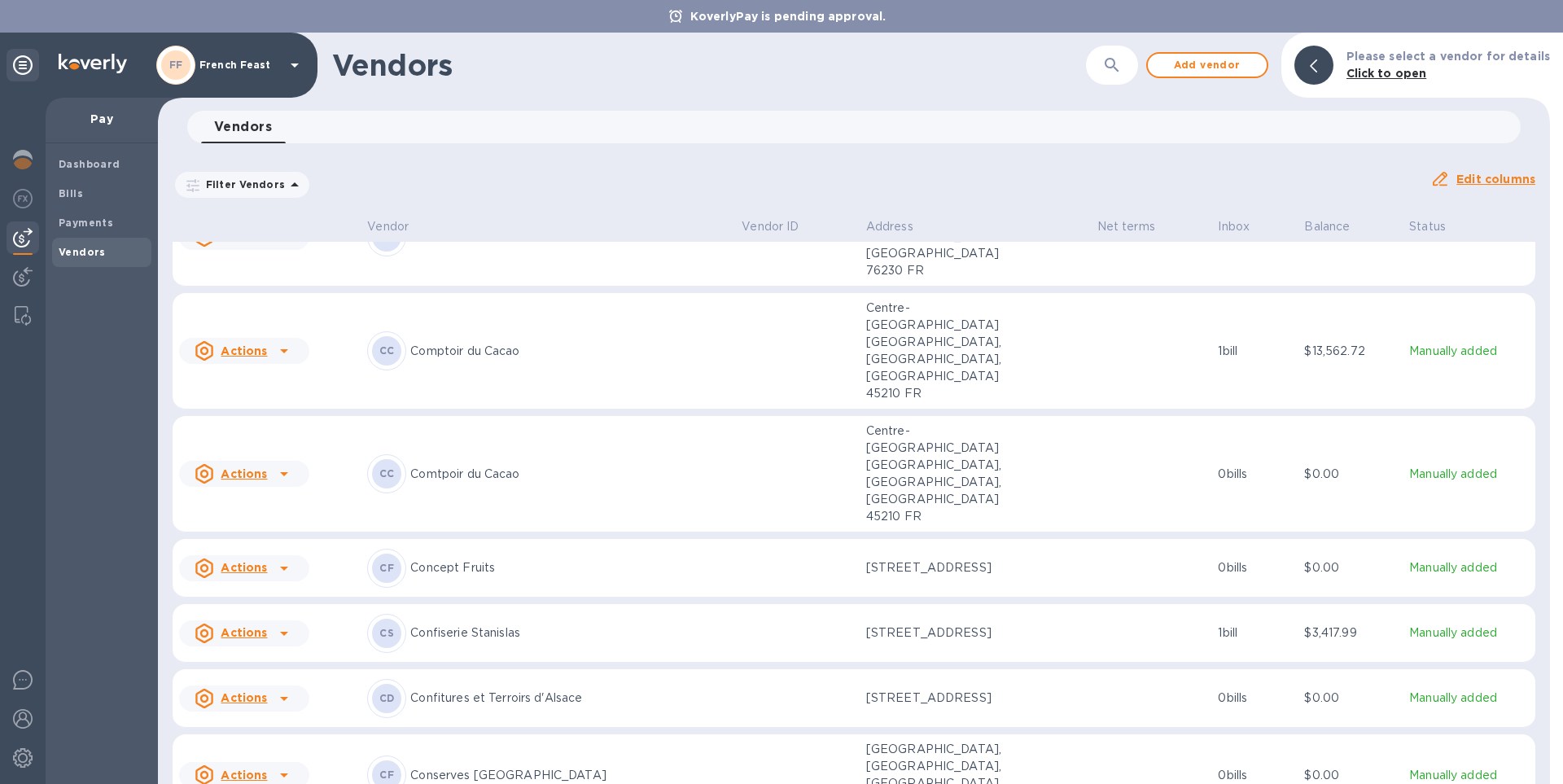
click at [206, 463] on icon at bounding box center [204, 473] width 19 height 19
click at [206, 350] on div at bounding box center [782, 392] width 1563 height 784
click at [282, 472] on icon at bounding box center [284, 474] width 8 height 4
click at [283, 351] on div at bounding box center [782, 392] width 1563 height 784
click at [495, 465] on p "Comtpoir du Cacao" at bounding box center [569, 474] width 318 height 17
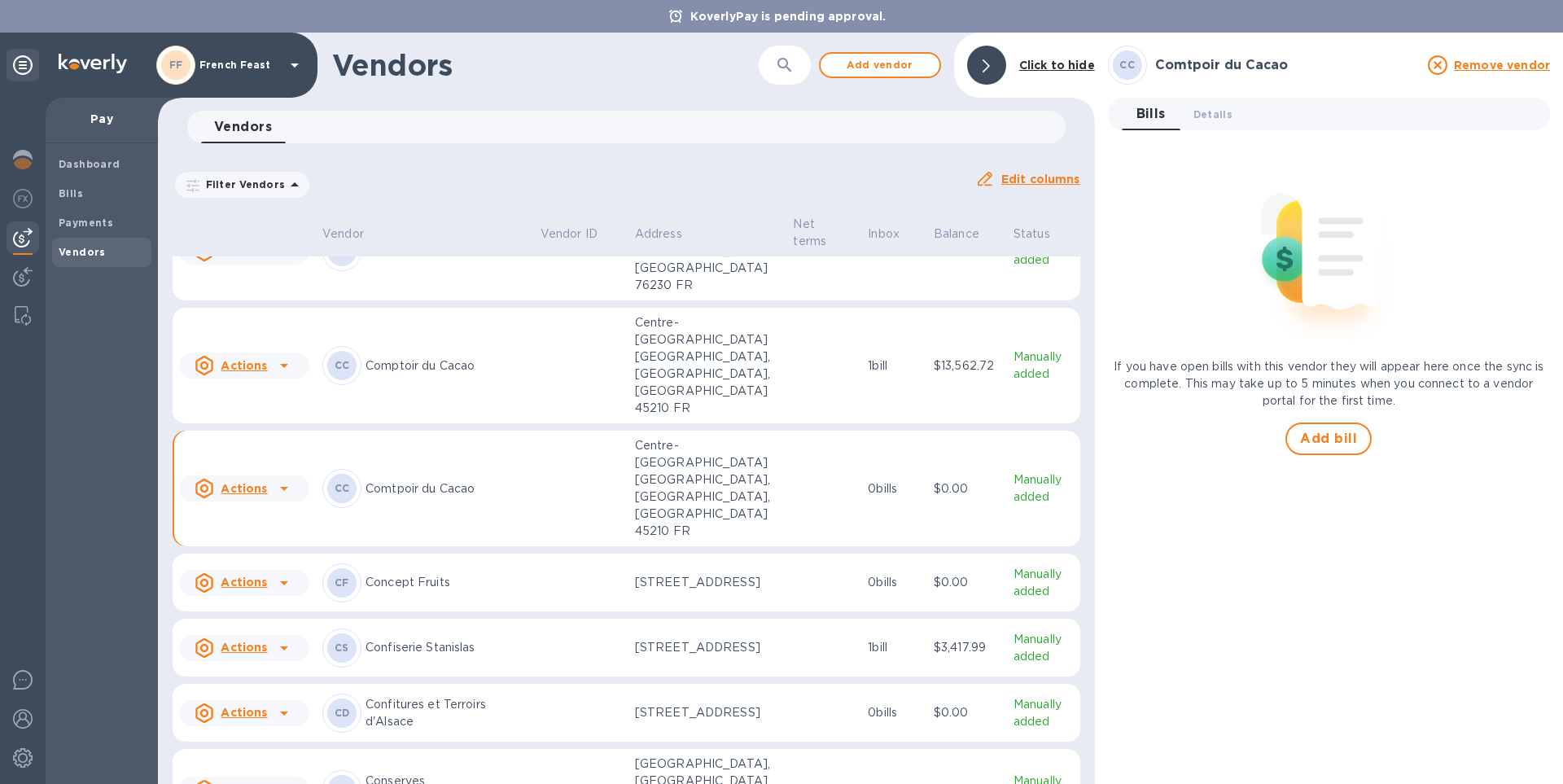
scroll to position [3494, 0]
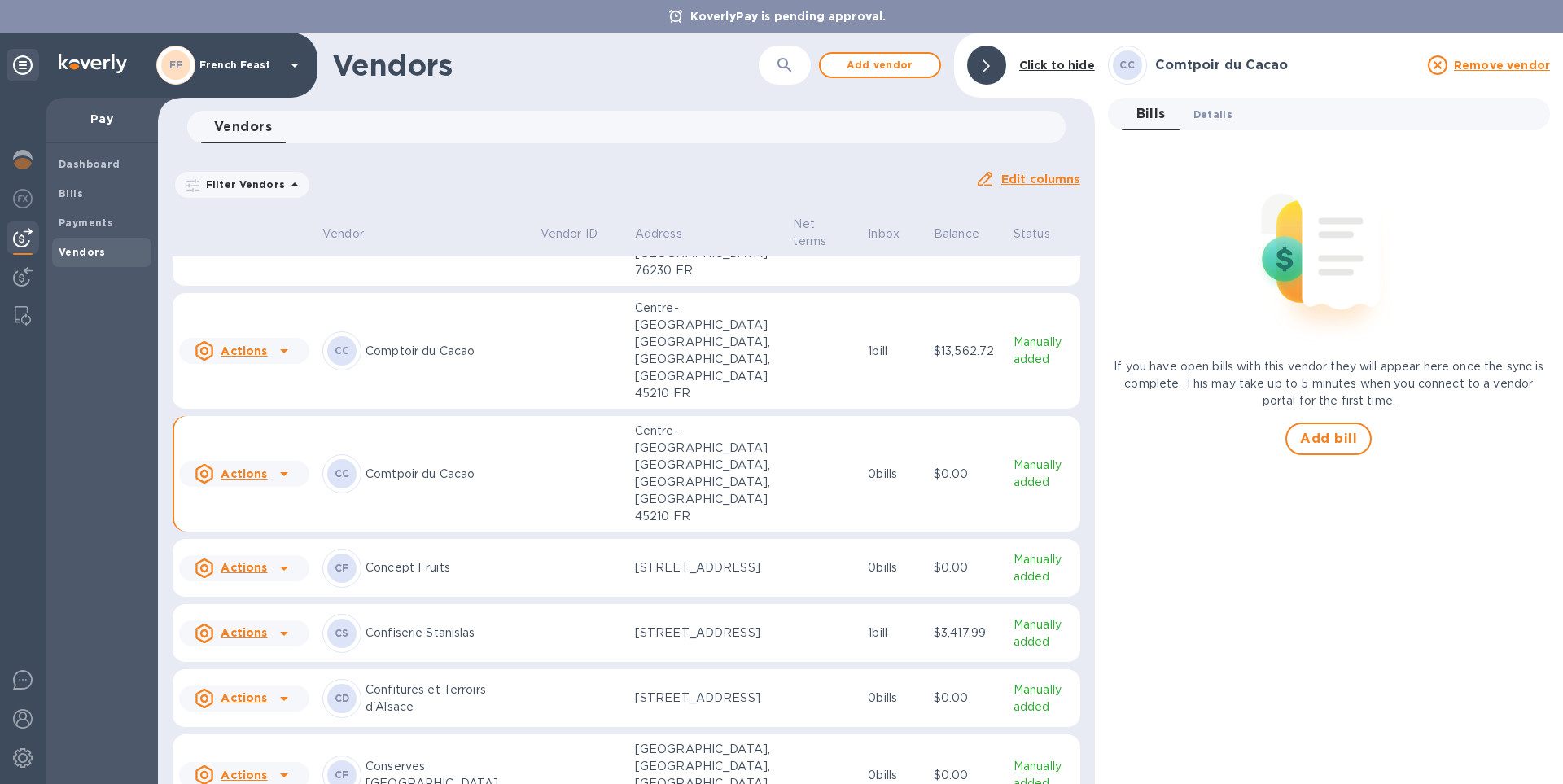
click at [1219, 117] on span "Details 0" at bounding box center [1213, 114] width 39 height 17
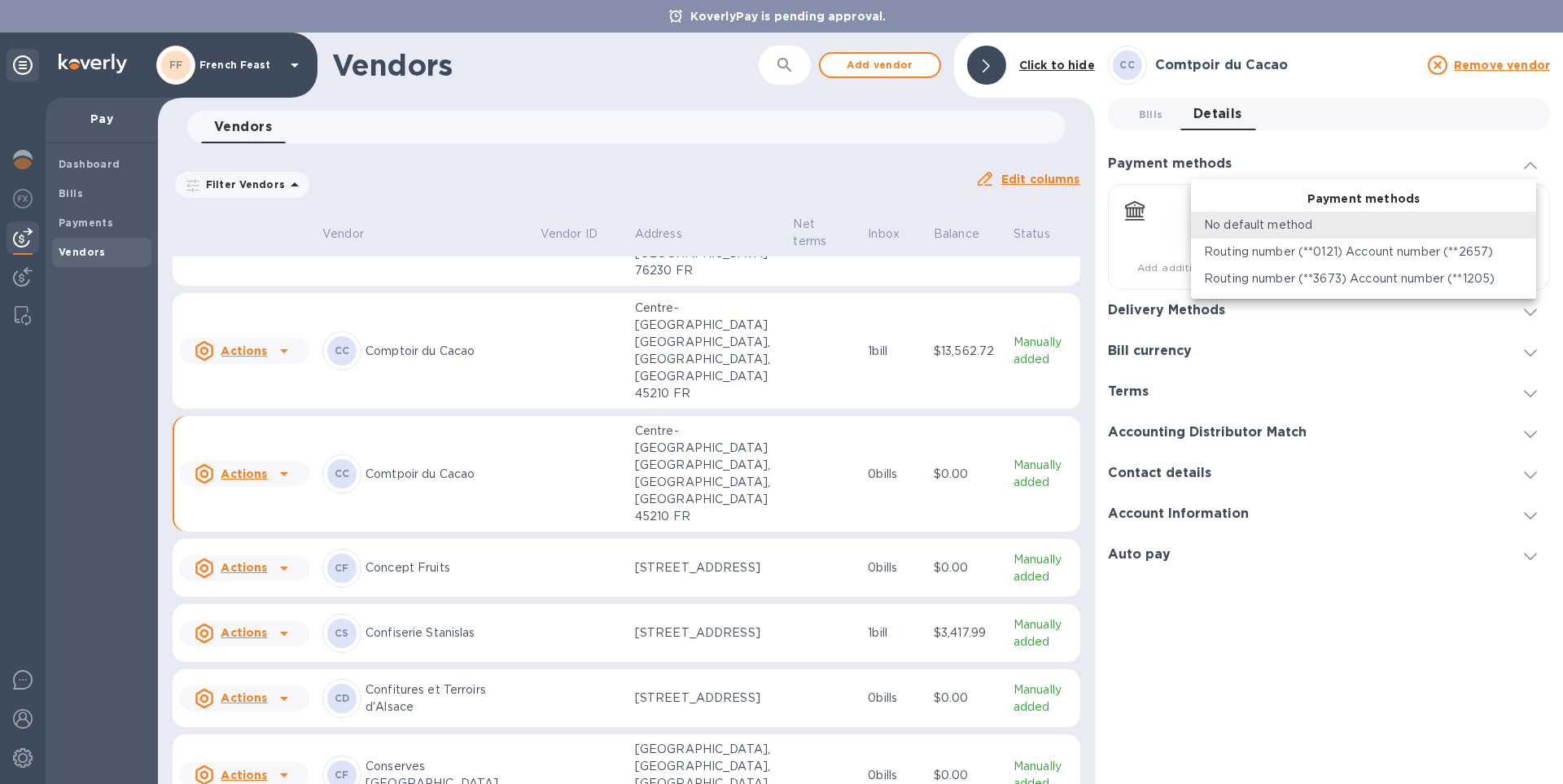
click at [1527, 221] on body "KoverlyPay is pending approval. FF French Feast Pay Dashboard Bills Payments Ve…" at bounding box center [782, 392] width 1563 height 784
click at [1346, 152] on div at bounding box center [782, 392] width 1563 height 784
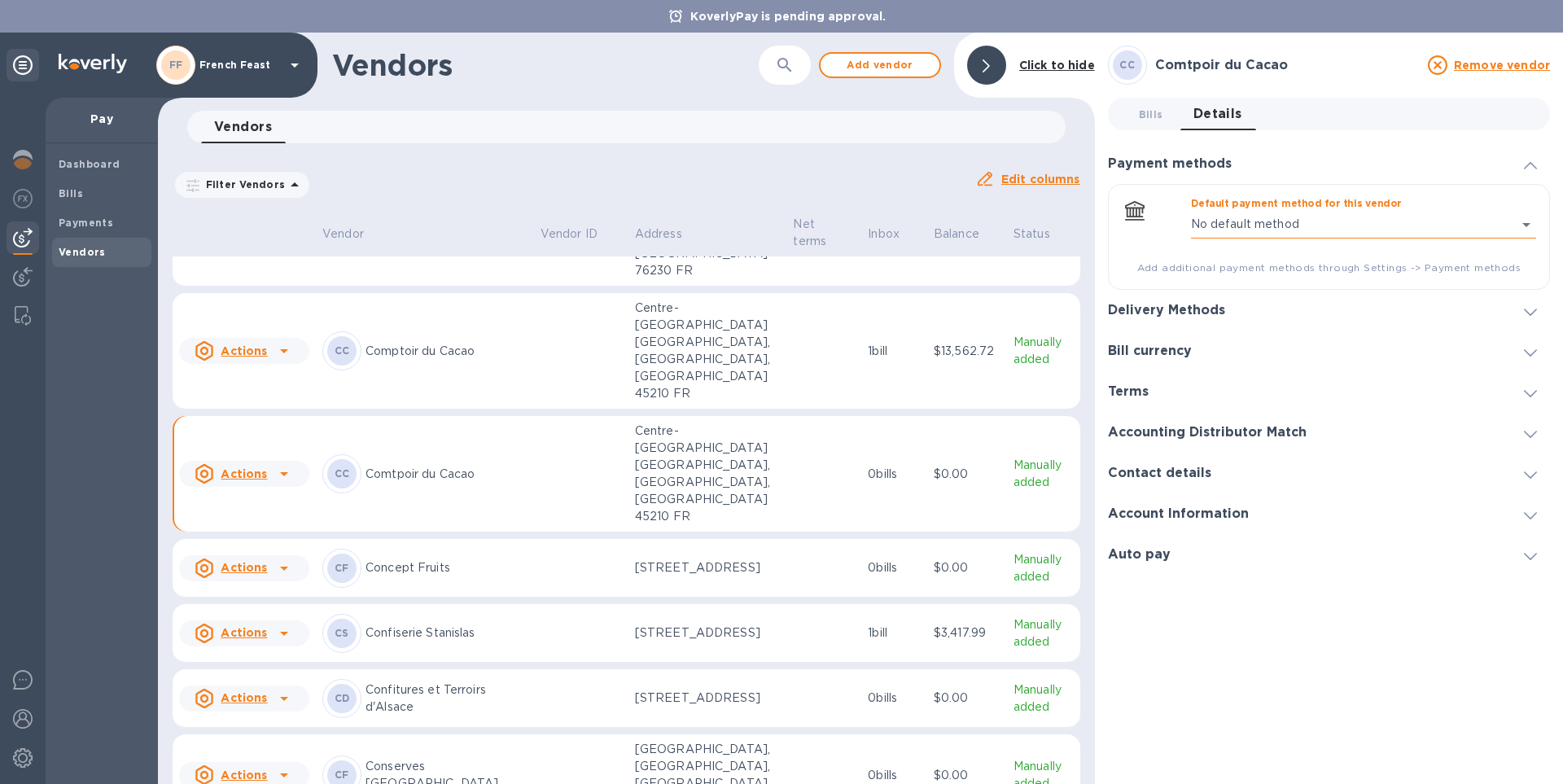
click at [1527, 223] on body "KoverlyPay is pending approval. FF French Feast Pay Dashboard Bills Payments Ve…" at bounding box center [782, 392] width 1563 height 784
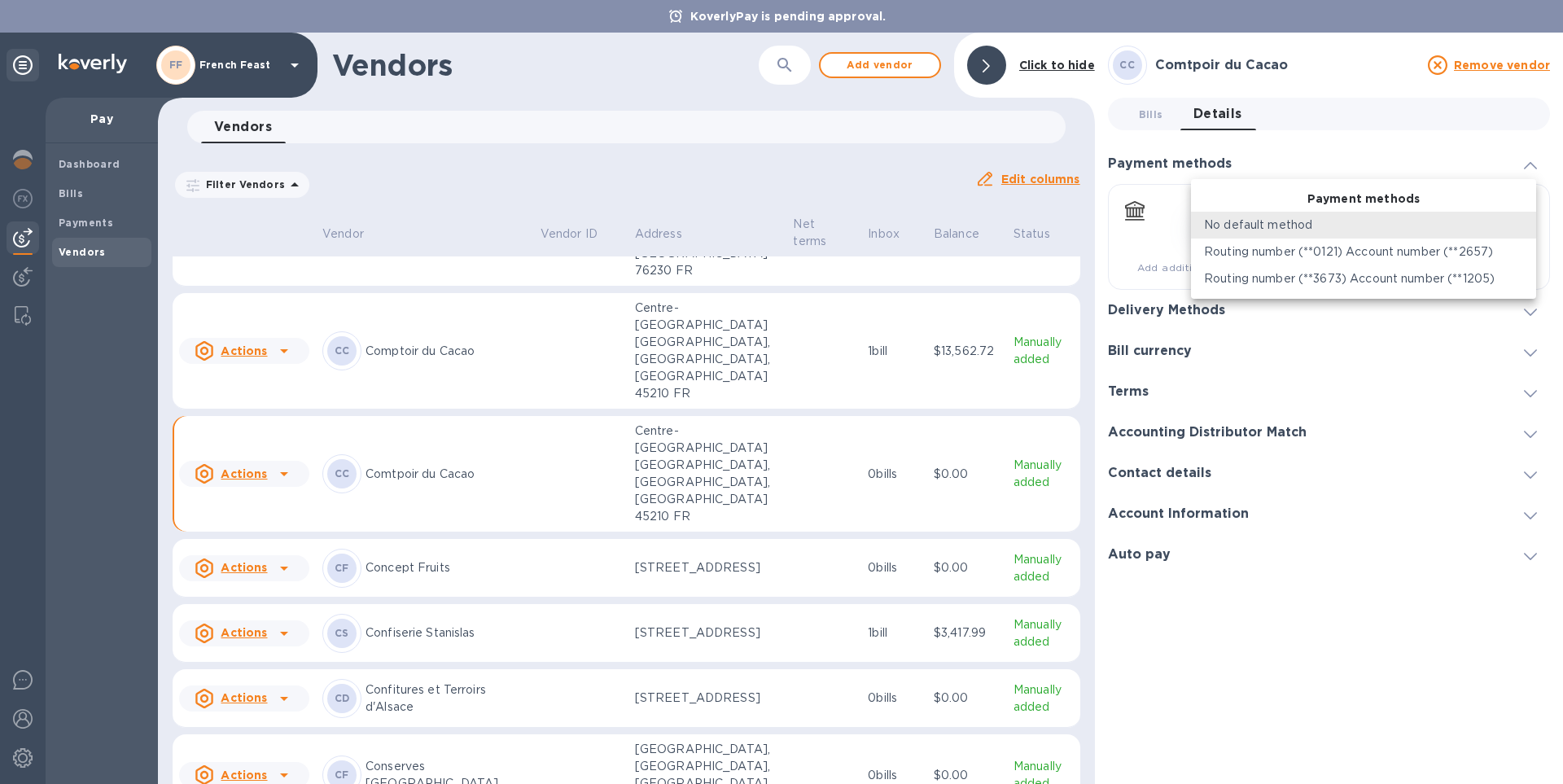
click at [1318, 137] on div at bounding box center [782, 392] width 1563 height 784
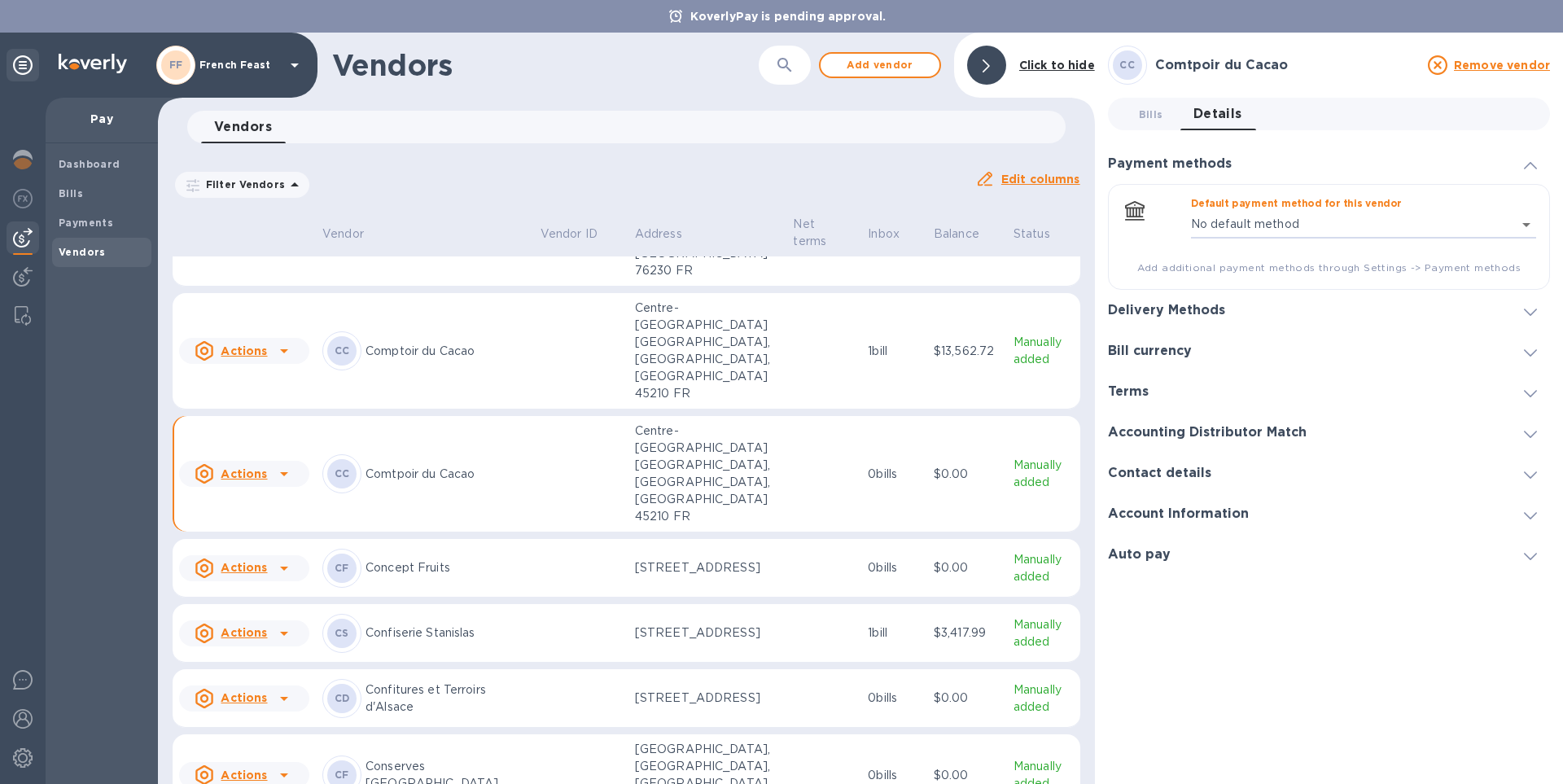
click at [425, 465] on p "Comtpoir du Cacao" at bounding box center [446, 474] width 162 height 17
click at [1131, 101] on button "Bills 0" at bounding box center [1150, 113] width 58 height 32
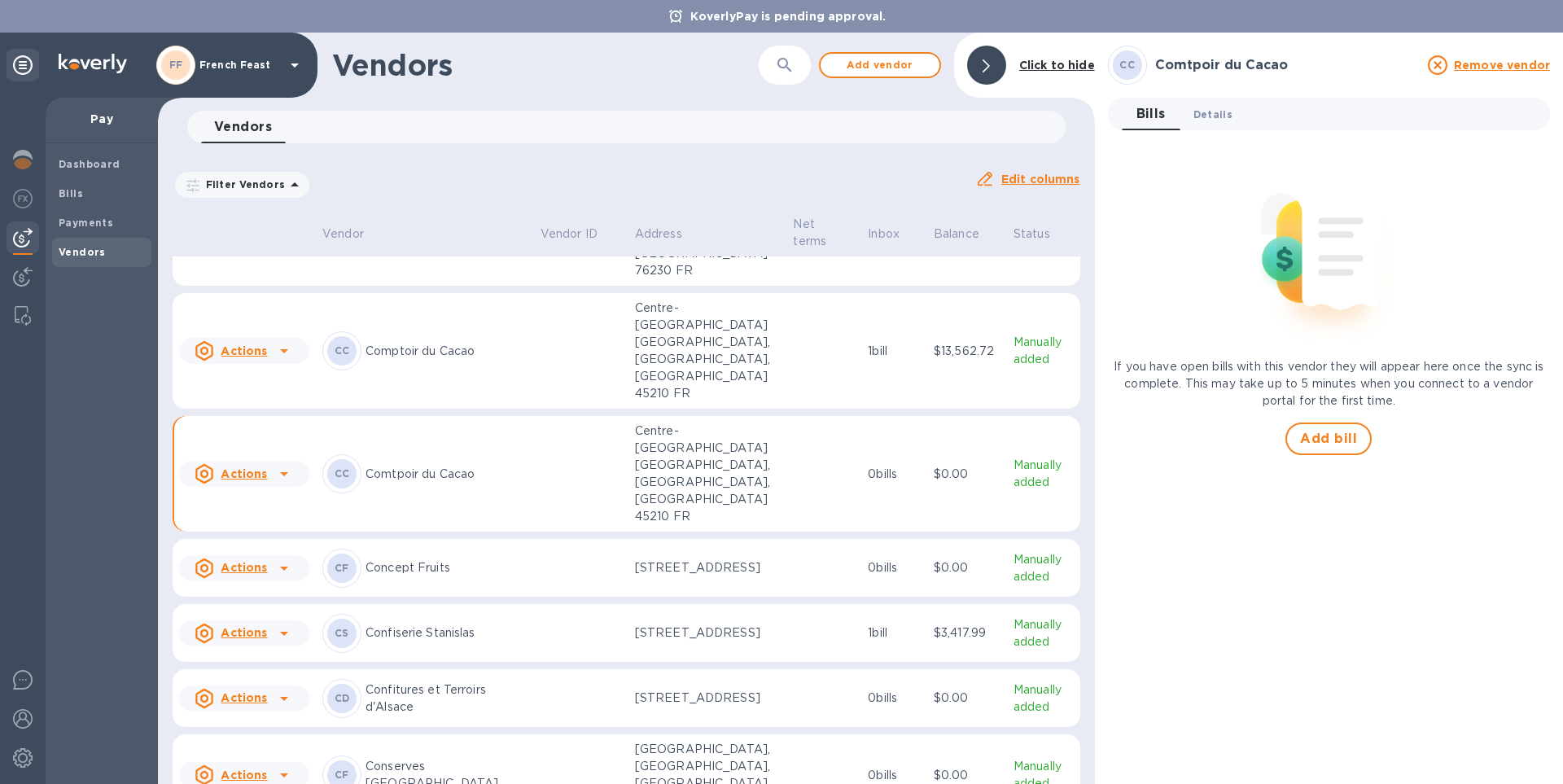
click at [1207, 104] on button "Details 0" at bounding box center [1213, 113] width 65 height 32
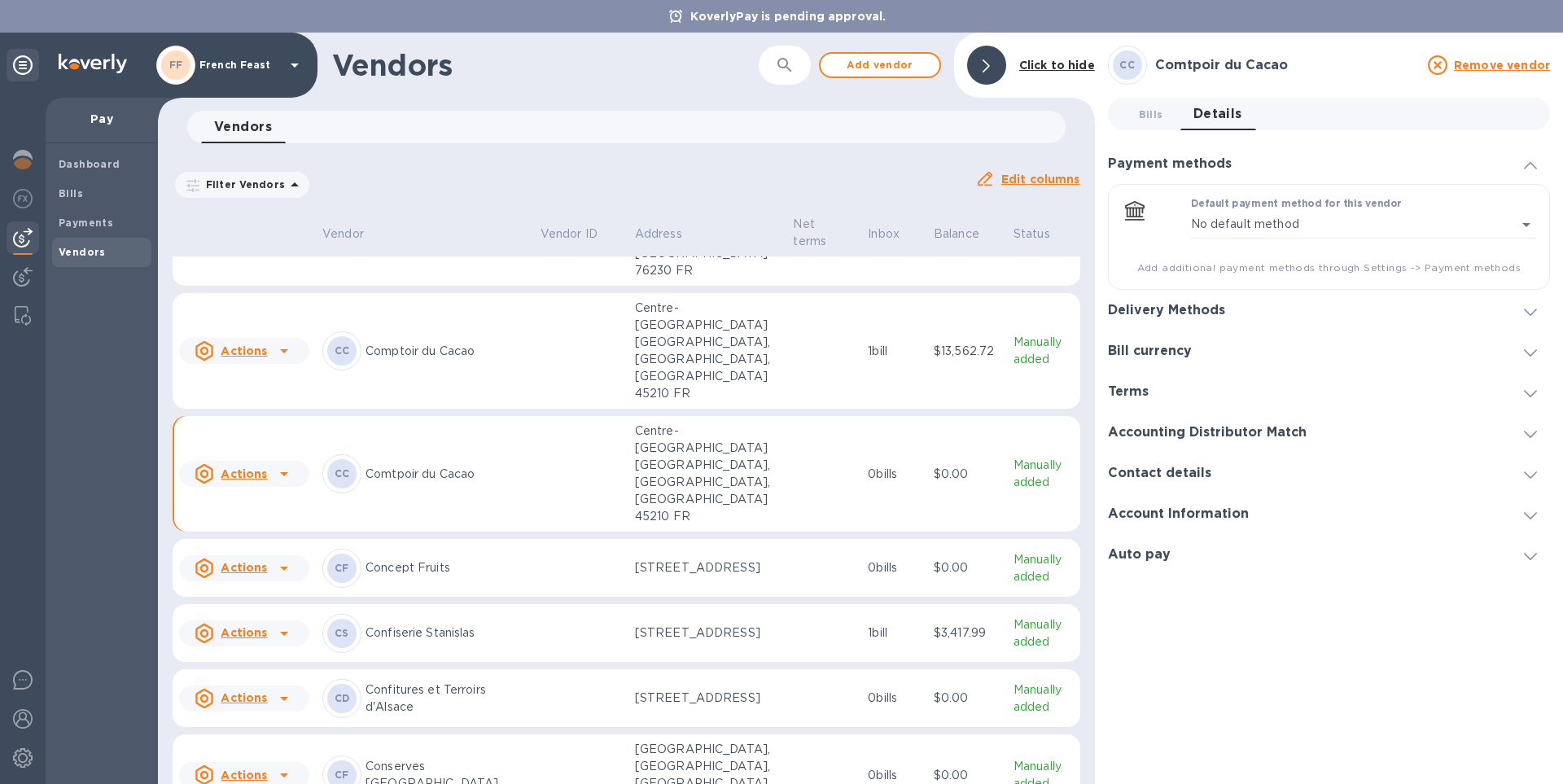
click at [1268, 190] on div "Default payment method for this vendor No default method empty ​ Add additional…" at bounding box center [1328, 236] width 442 height 106
click at [1282, 207] on label "Default payment method for this vendor" at bounding box center [1295, 204] width 210 height 10
click at [1523, 231] on body "KoverlyPay is pending approval. FF French Feast Pay Dashboard Bills Payments Ve…" at bounding box center [782, 392] width 1563 height 784
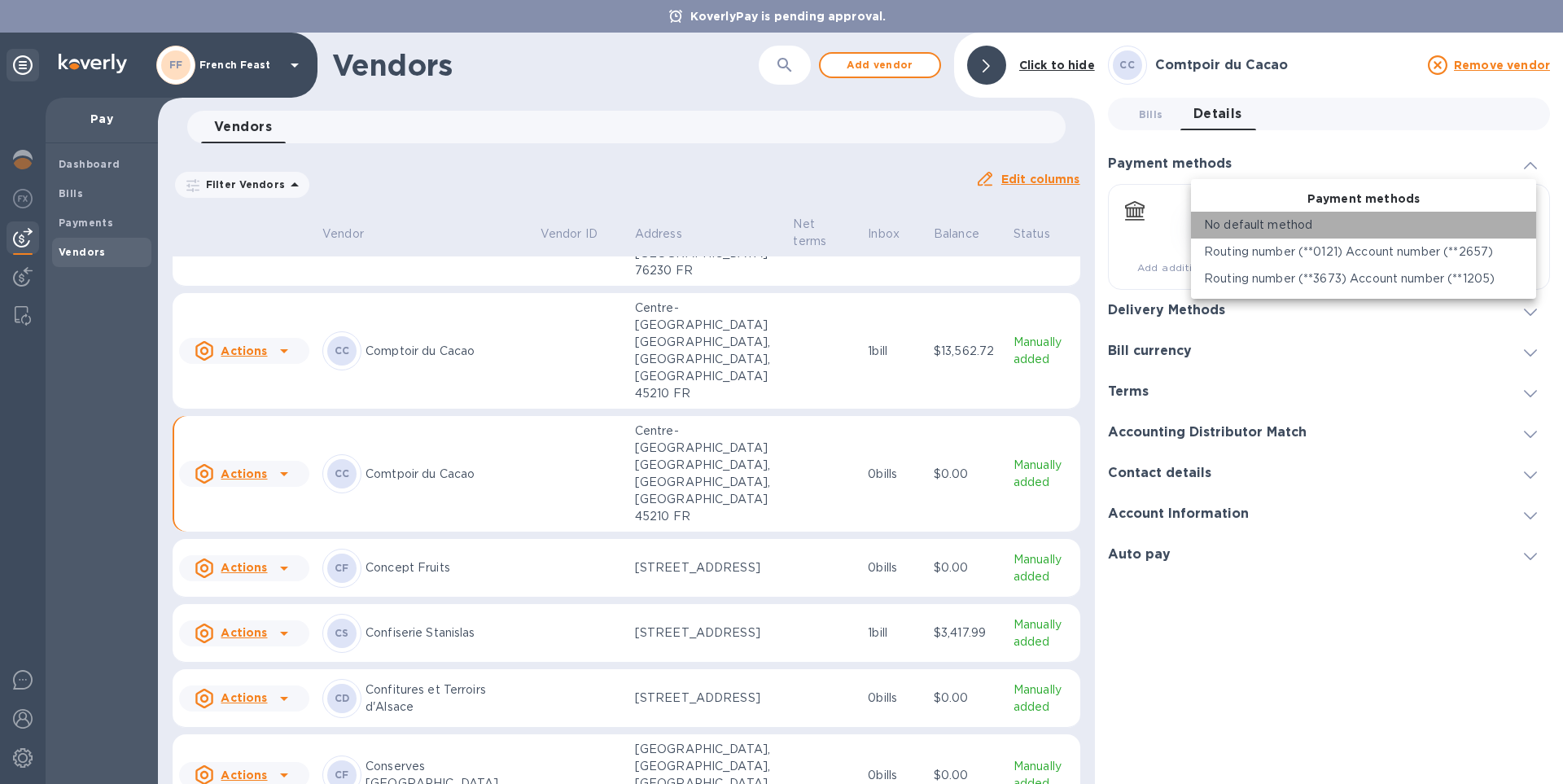
click at [1523, 231] on li "No default method" at bounding box center [1363, 224] width 345 height 27
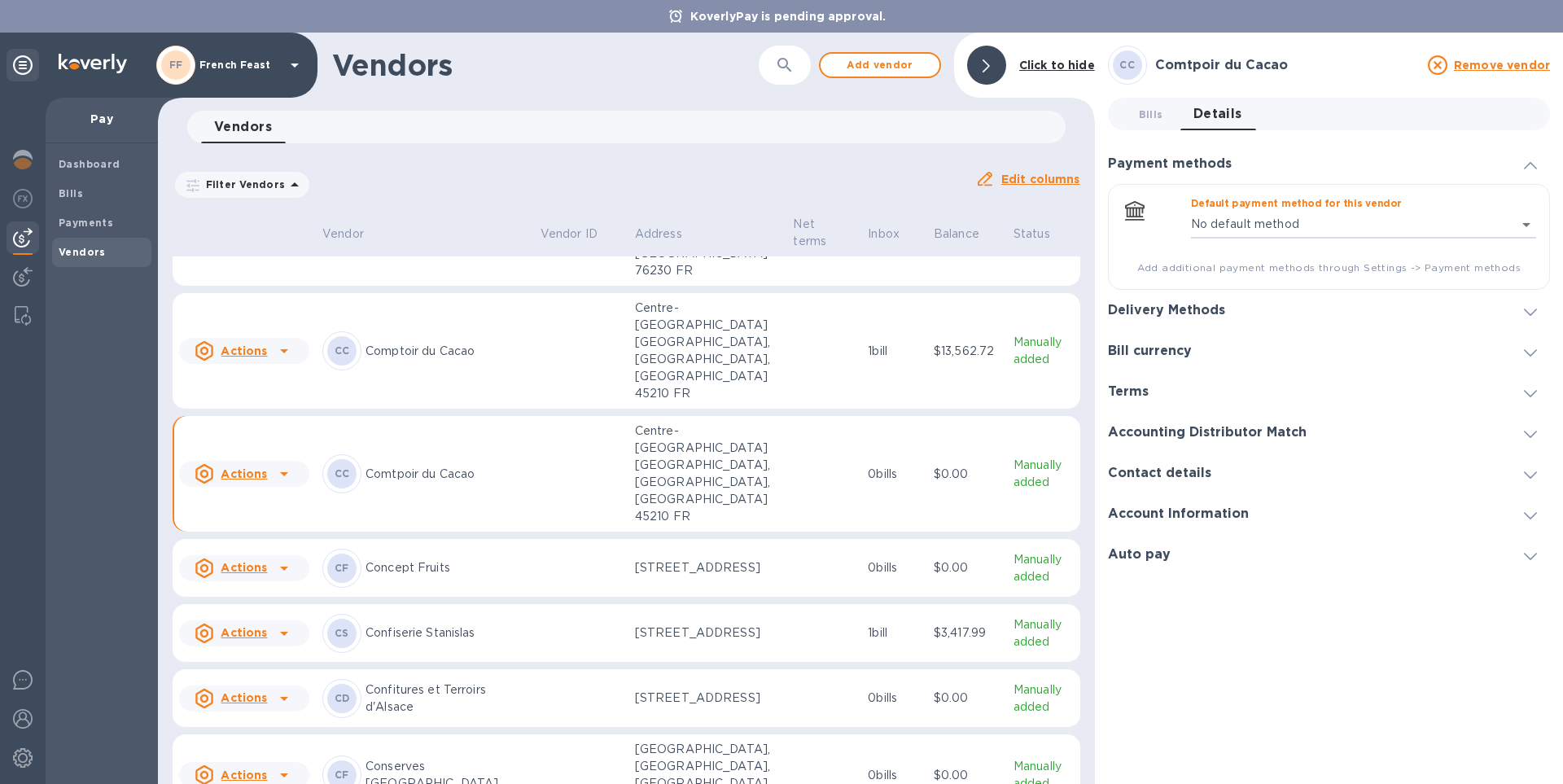
click at [408, 559] on p "Concept Fruits" at bounding box center [446, 567] width 162 height 17
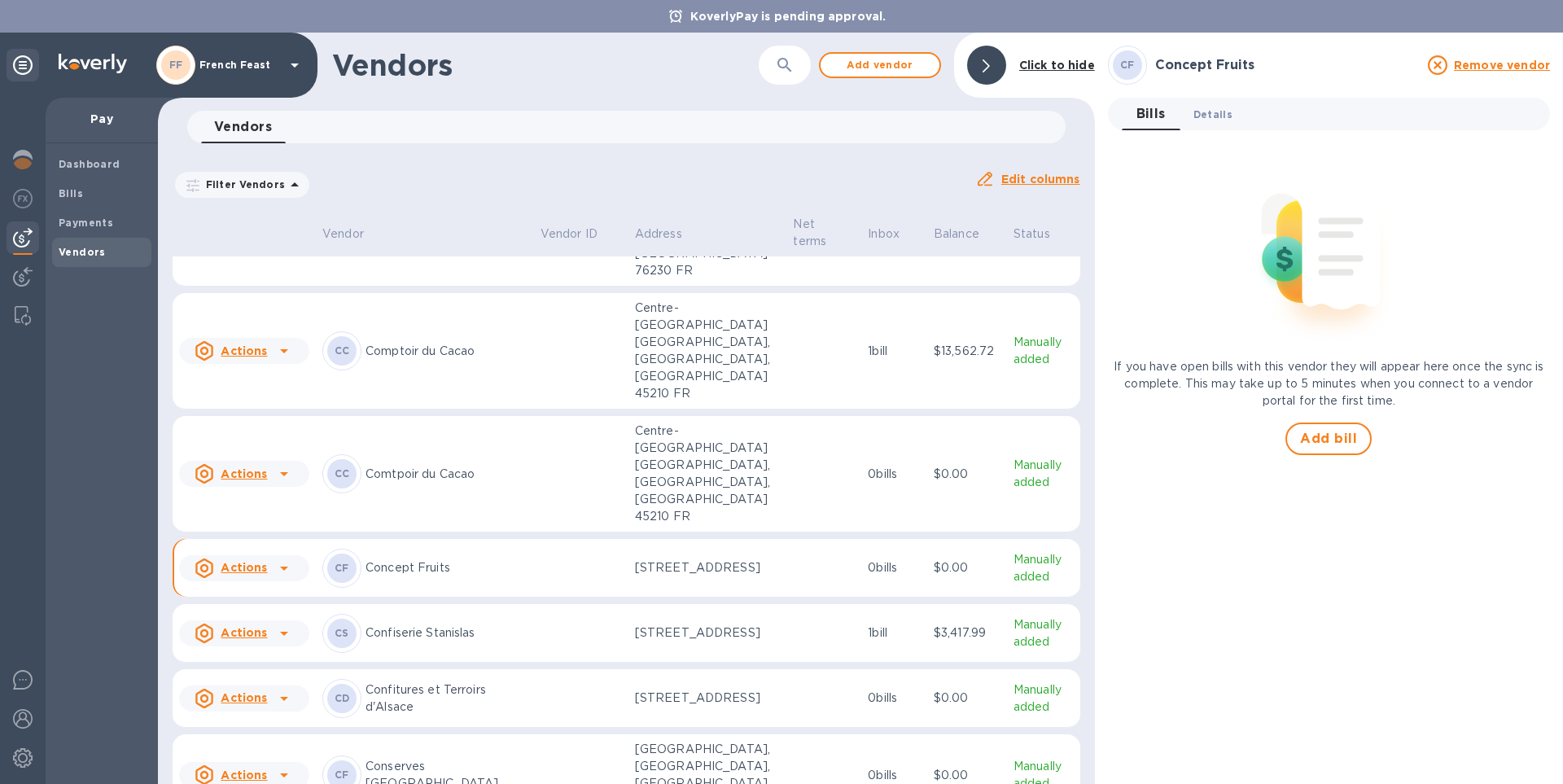
click at [1208, 111] on span "Details 0" at bounding box center [1213, 114] width 39 height 17
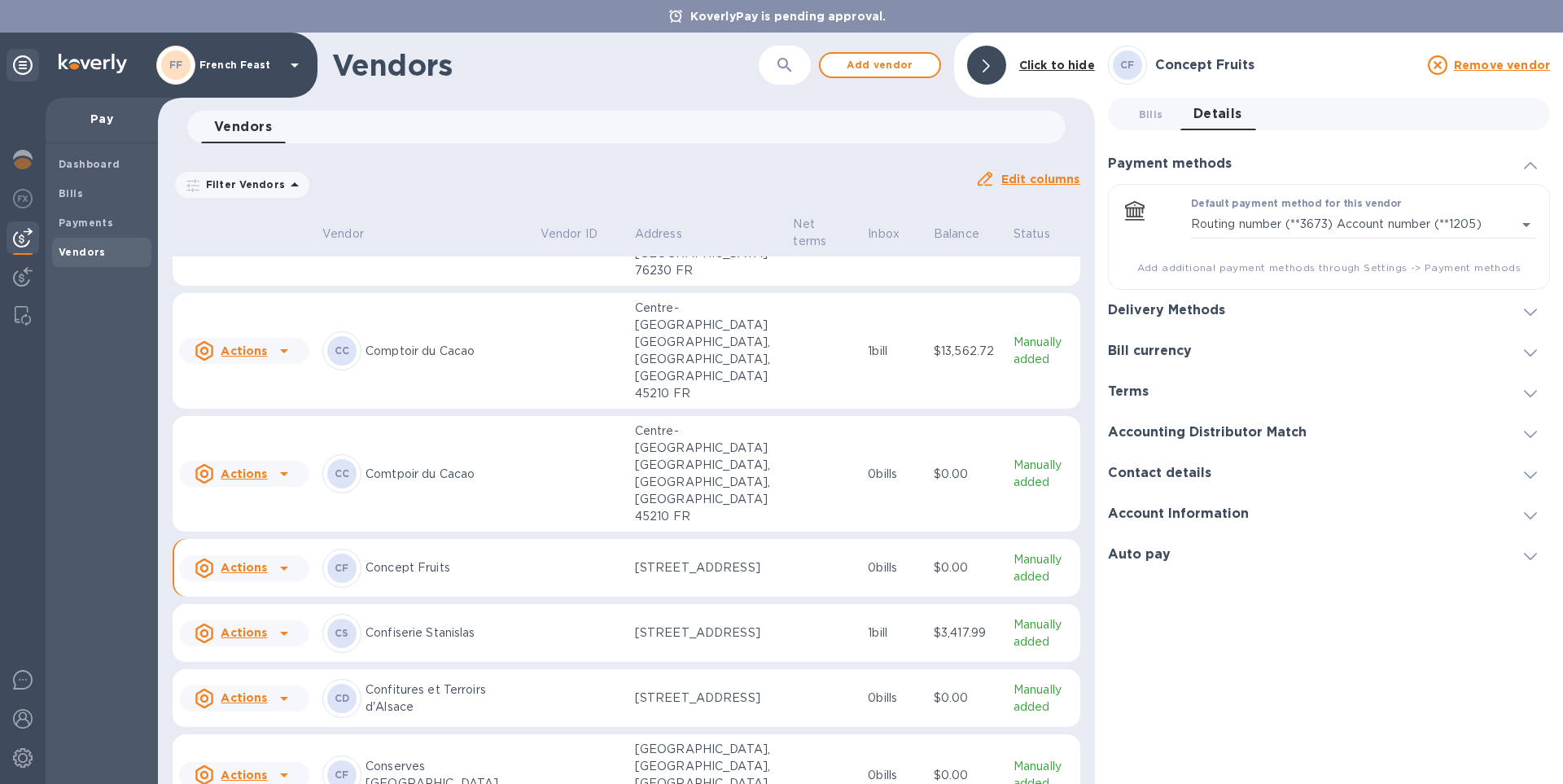
click at [438, 624] on p "Confiserie Stanislas" at bounding box center [446, 632] width 162 height 17
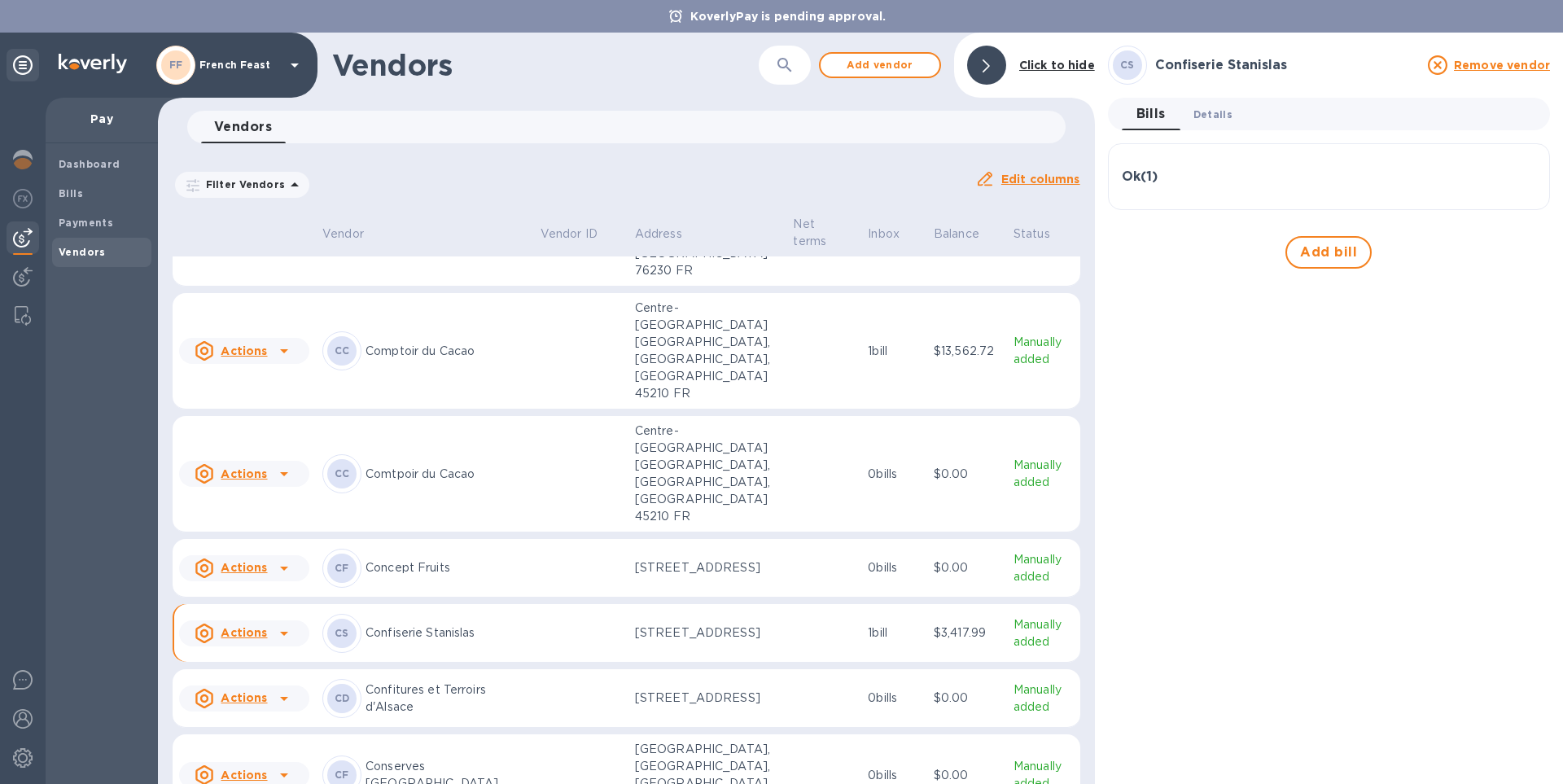
click at [1209, 118] on span "Details 0" at bounding box center [1213, 114] width 39 height 17
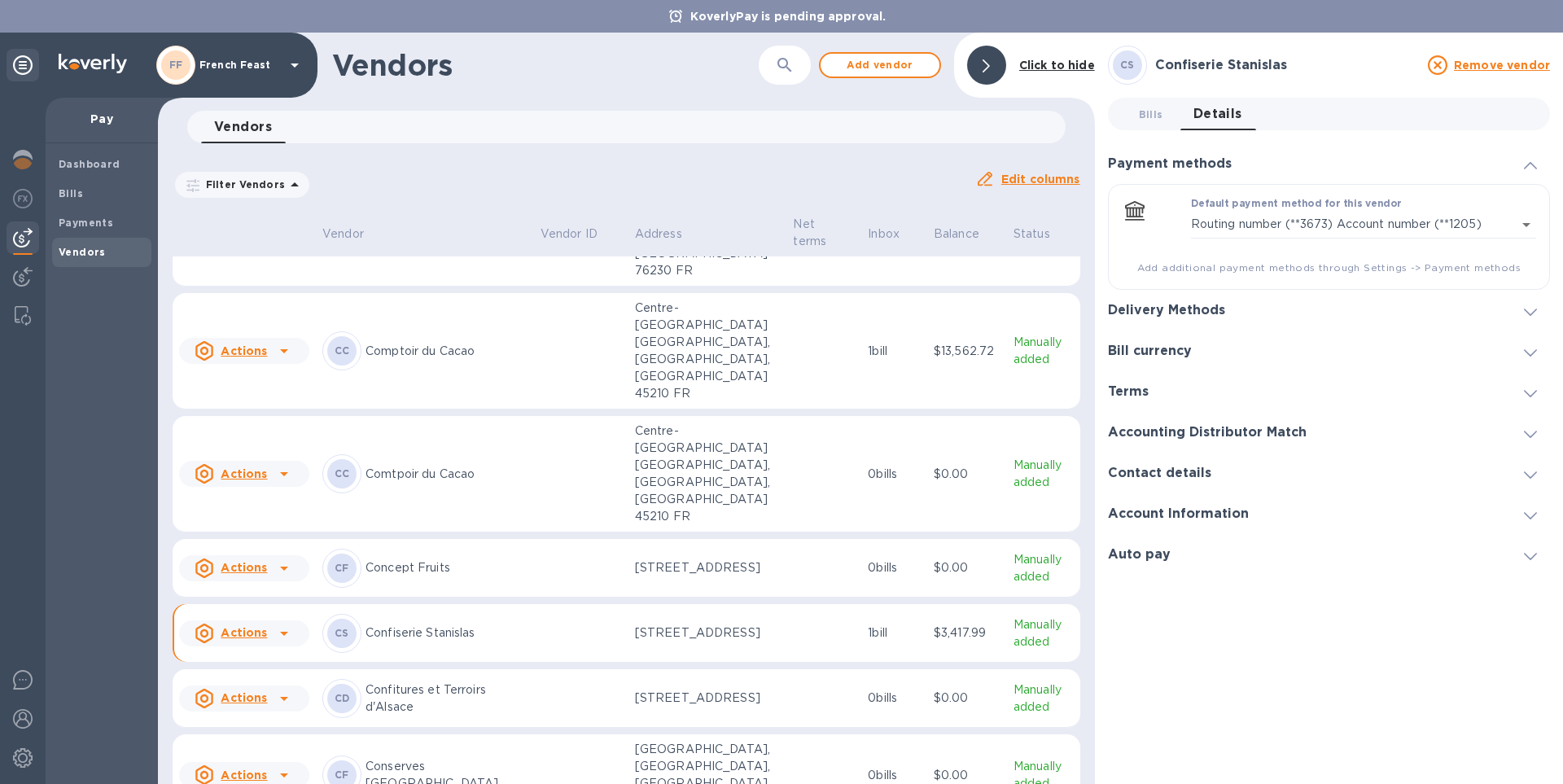
click at [487, 681] on p "Confitures et Terroirs d'Alsace" at bounding box center [446, 698] width 162 height 34
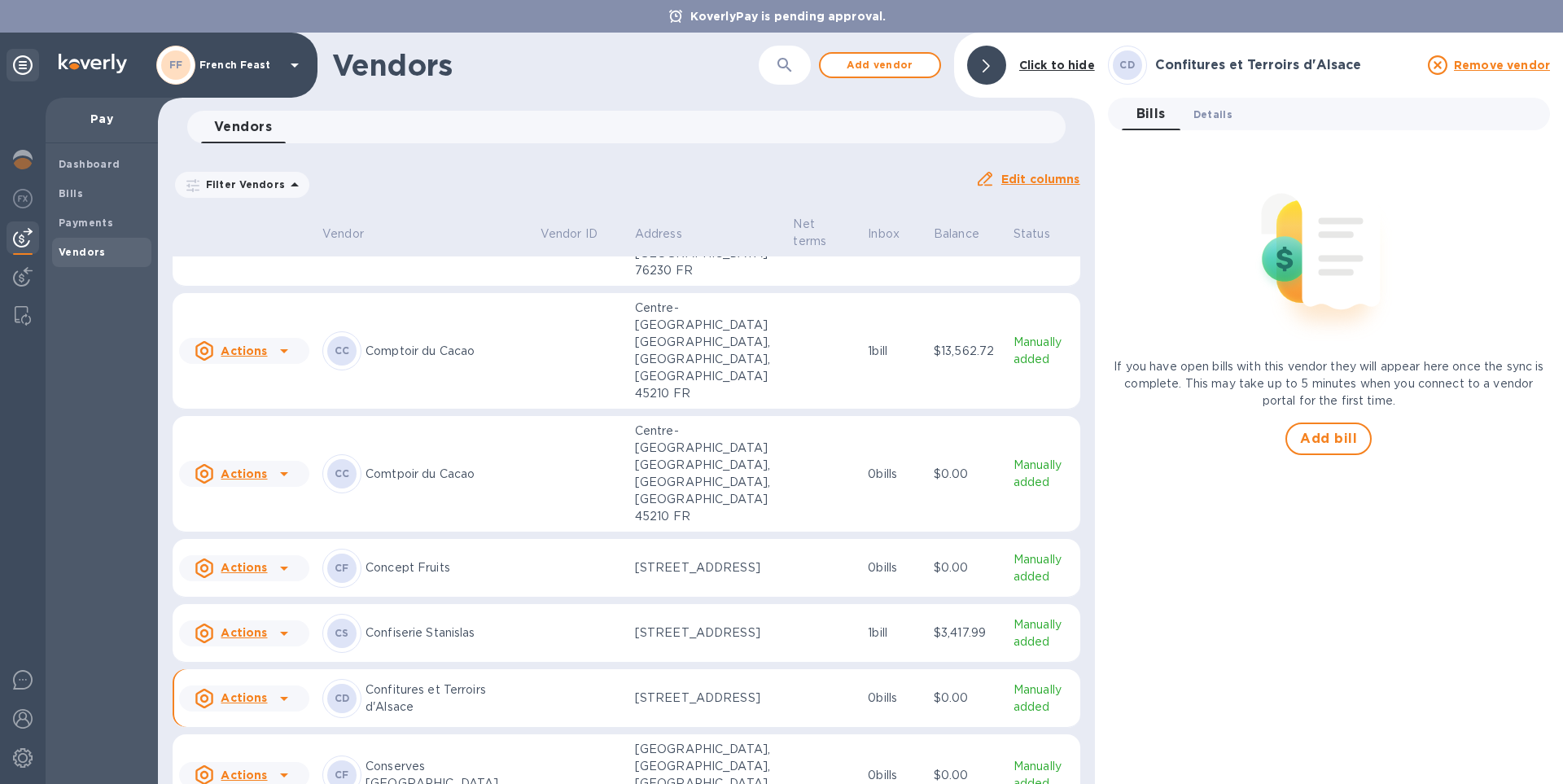
click at [1214, 108] on span "Details 0" at bounding box center [1213, 114] width 39 height 17
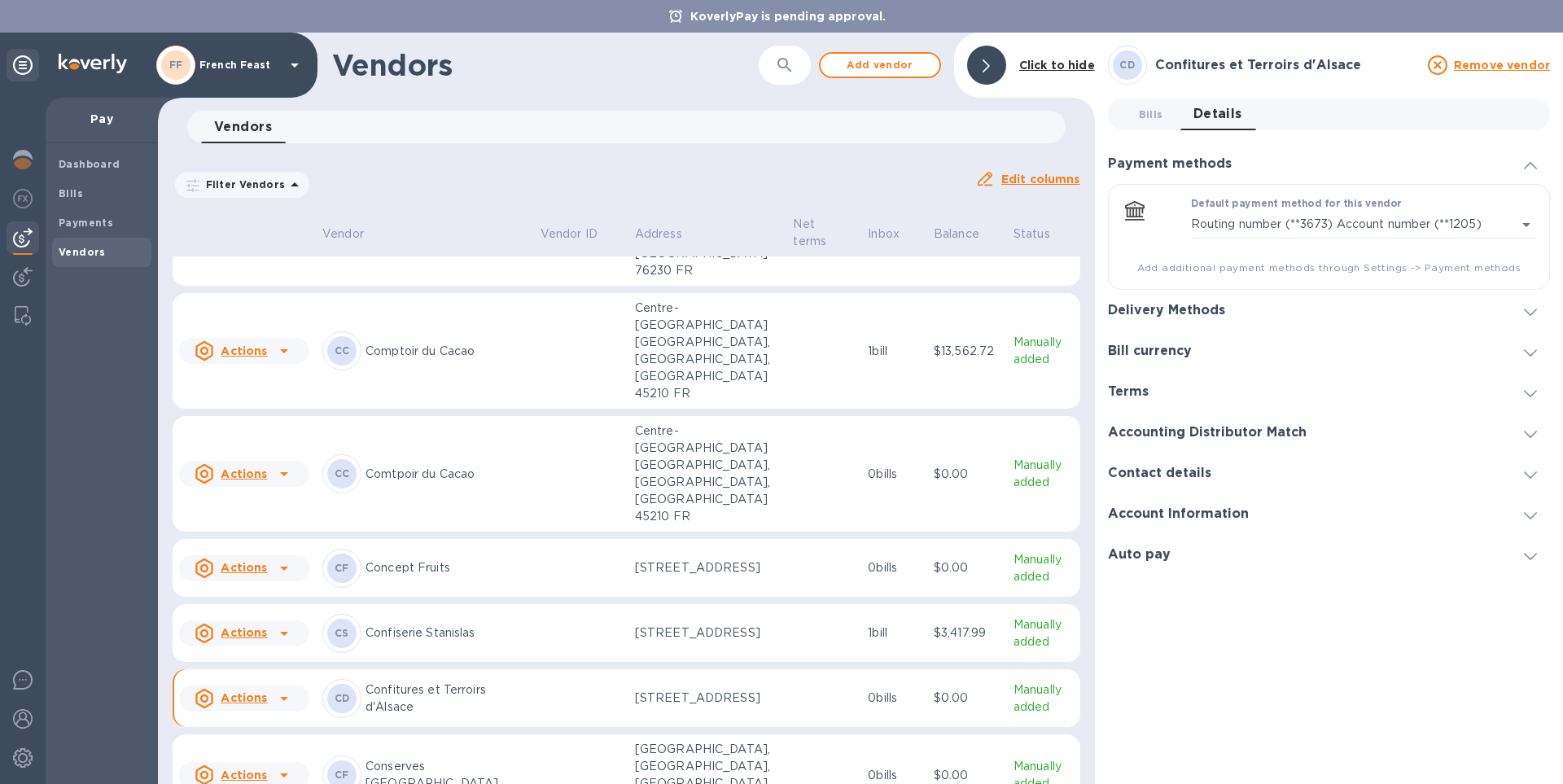
click at [665, 423] on p "Centre-Val de Loire Bazoches-sur-le-Betz, Bazoches-sur-le-Betz, Centre-Val de L…" at bounding box center [707, 474] width 146 height 103
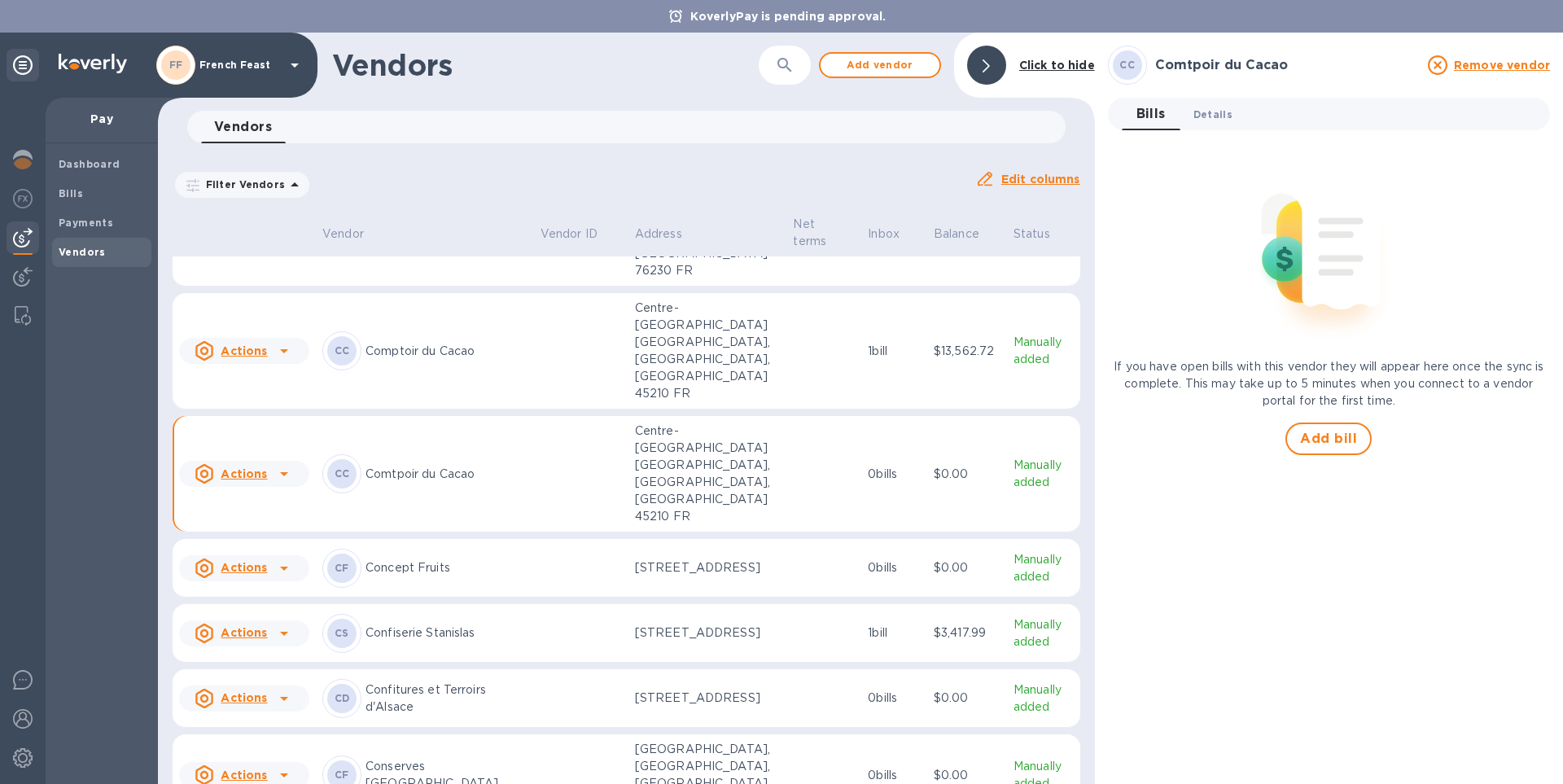
click at [1205, 112] on span "Details 0" at bounding box center [1213, 114] width 39 height 17
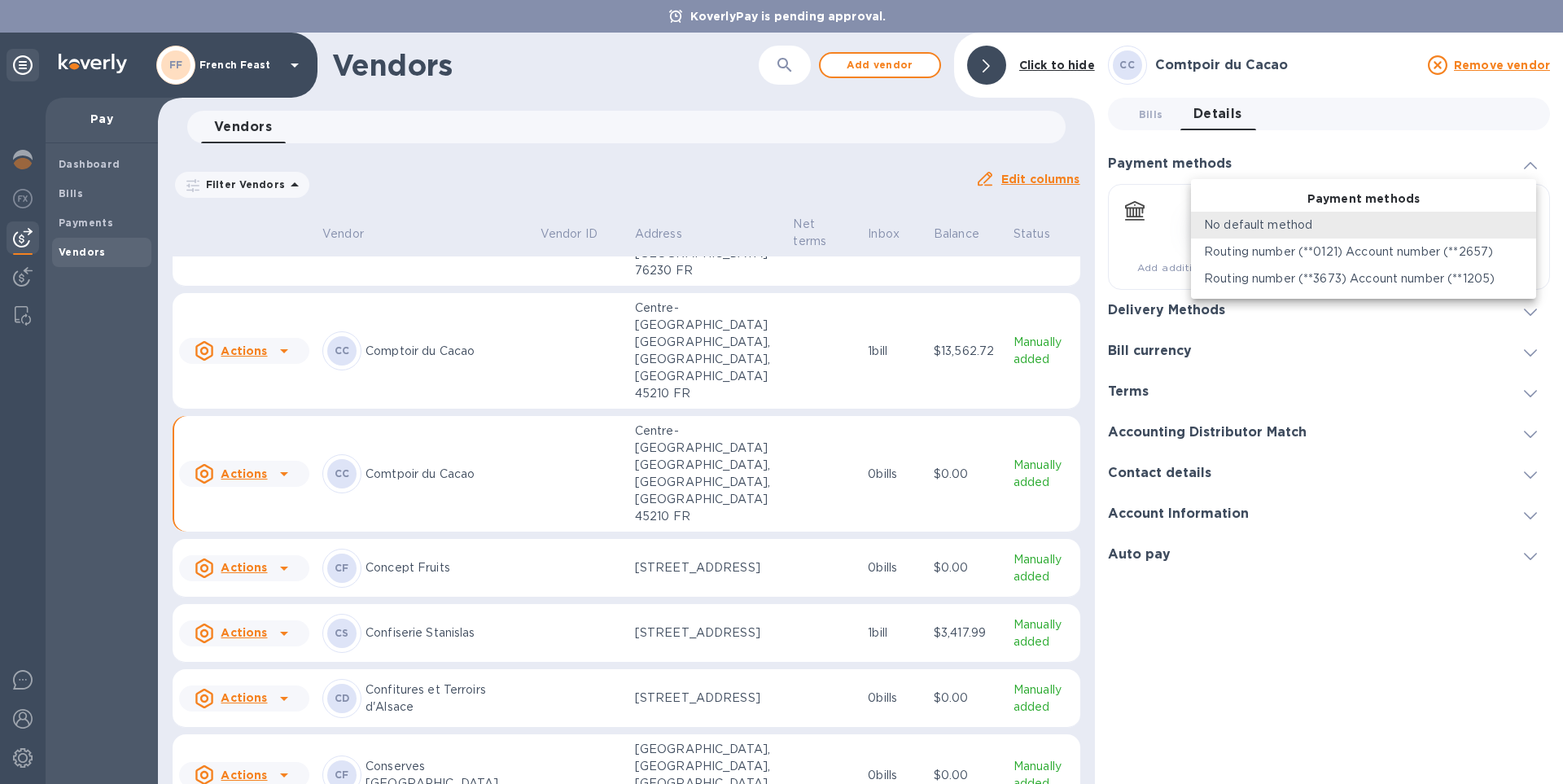
click at [1533, 217] on body "KoverlyPay is pending approval. FF French Feast Pay Dashboard Bills Payments Ve…" at bounding box center [782, 392] width 1563 height 784
click at [1385, 276] on p "Routing number (**3673) Account number (**1205)" at bounding box center [1349, 278] width 290 height 17
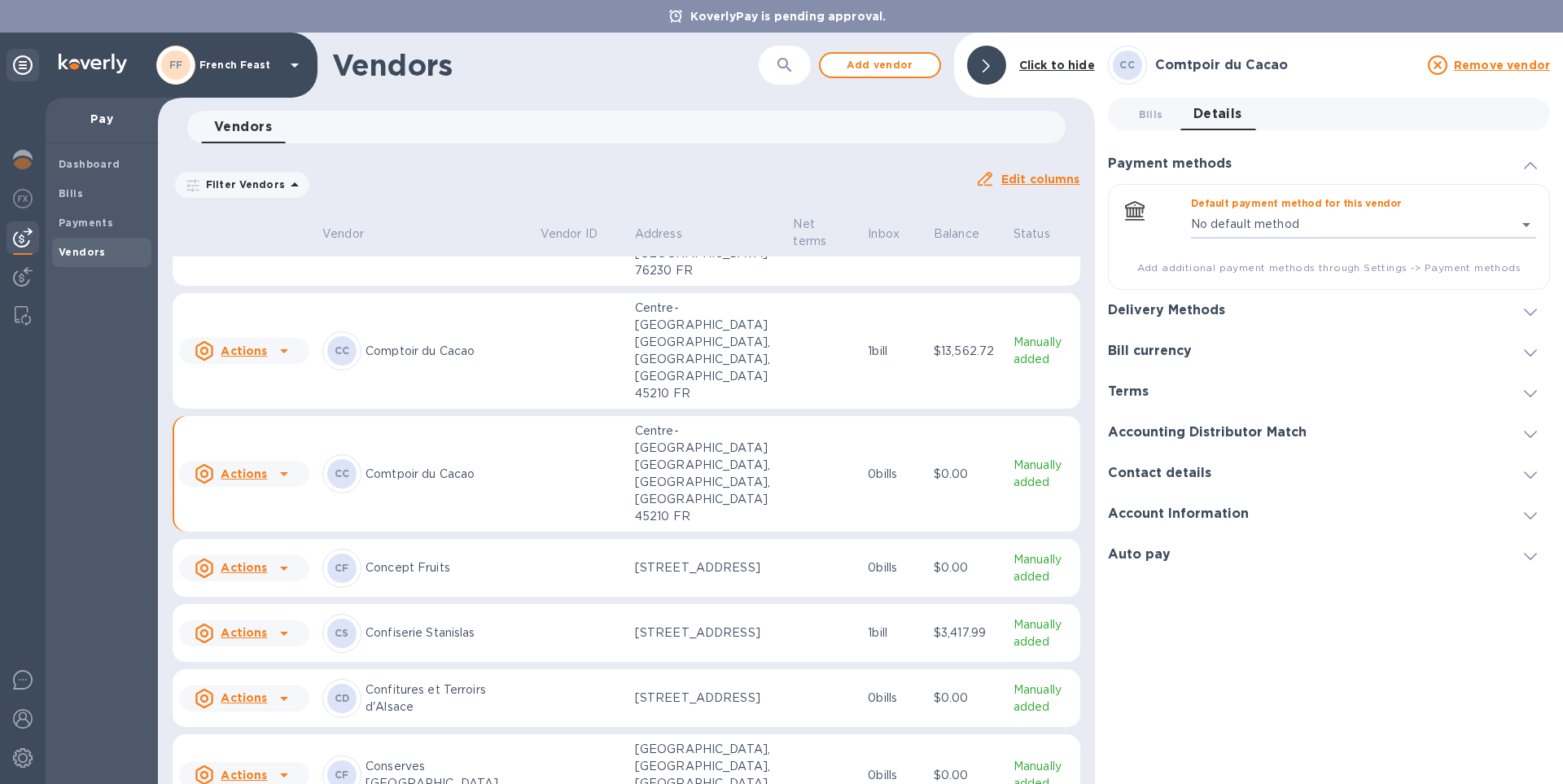
type input "8036559772294492227194740215500016"
drag, startPoint x: 1560, startPoint y: 300, endPoint x: 1562, endPoint y: 557, distance: 257.0
click at [1562, 557] on div "CC Comtpoir du Cacao Remove vendor Bills 0 Details 0 Payment methods Default pa…" at bounding box center [1328, 408] width 468 height 751
click at [1284, 642] on div "CC Comtpoir du Cacao Remove vendor Bills 0 Details 0 Payment methods Default pa…" at bounding box center [1328, 408] width 442 height 725
click at [417, 549] on div "CF Concept Fruits" at bounding box center [425, 568] width 205 height 39
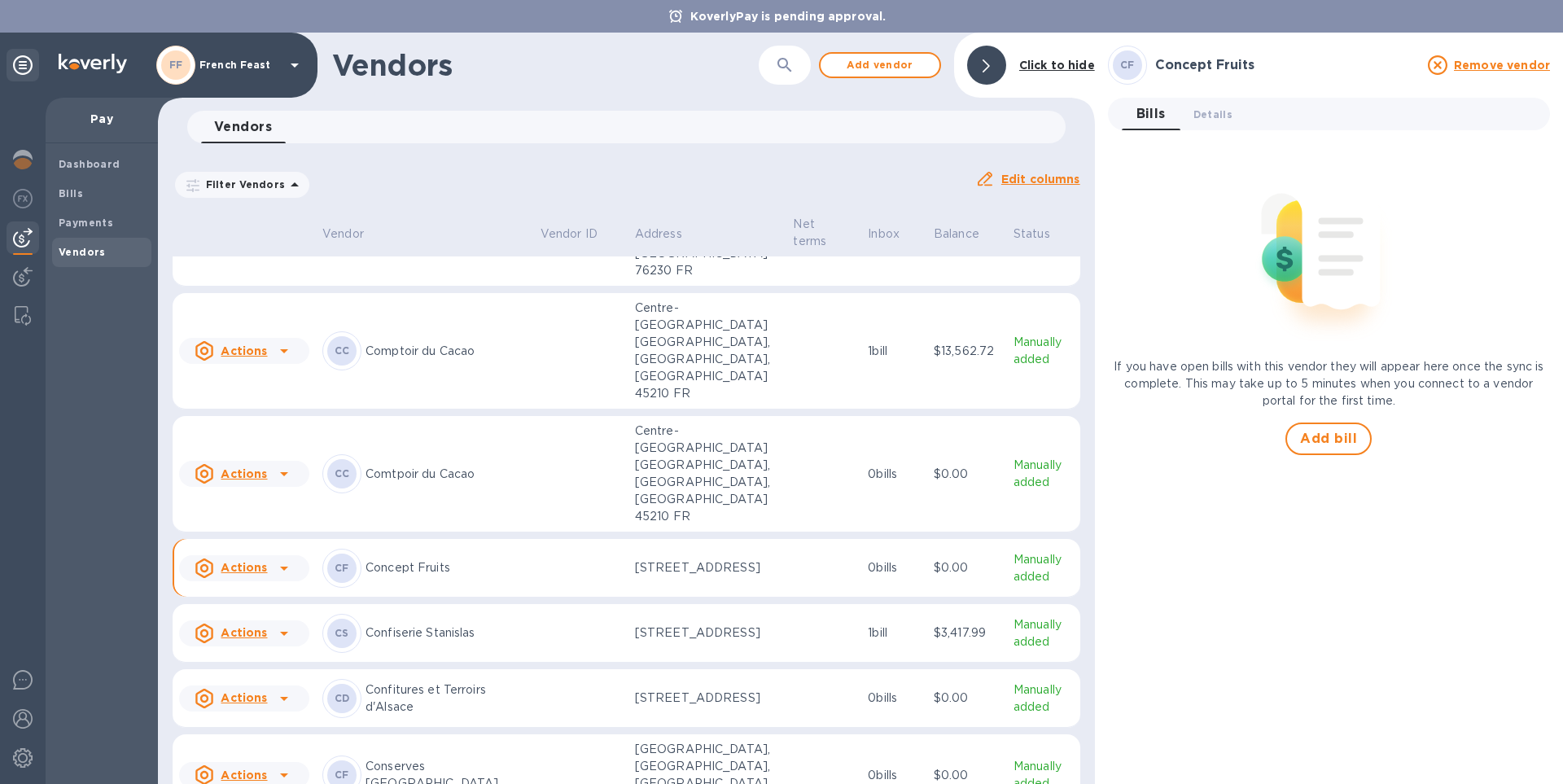
click at [431, 454] on div "CC Comtpoir du Cacao" at bounding box center [425, 474] width 205 height 39
click at [1205, 116] on span "Details 0" at bounding box center [1213, 114] width 39 height 17
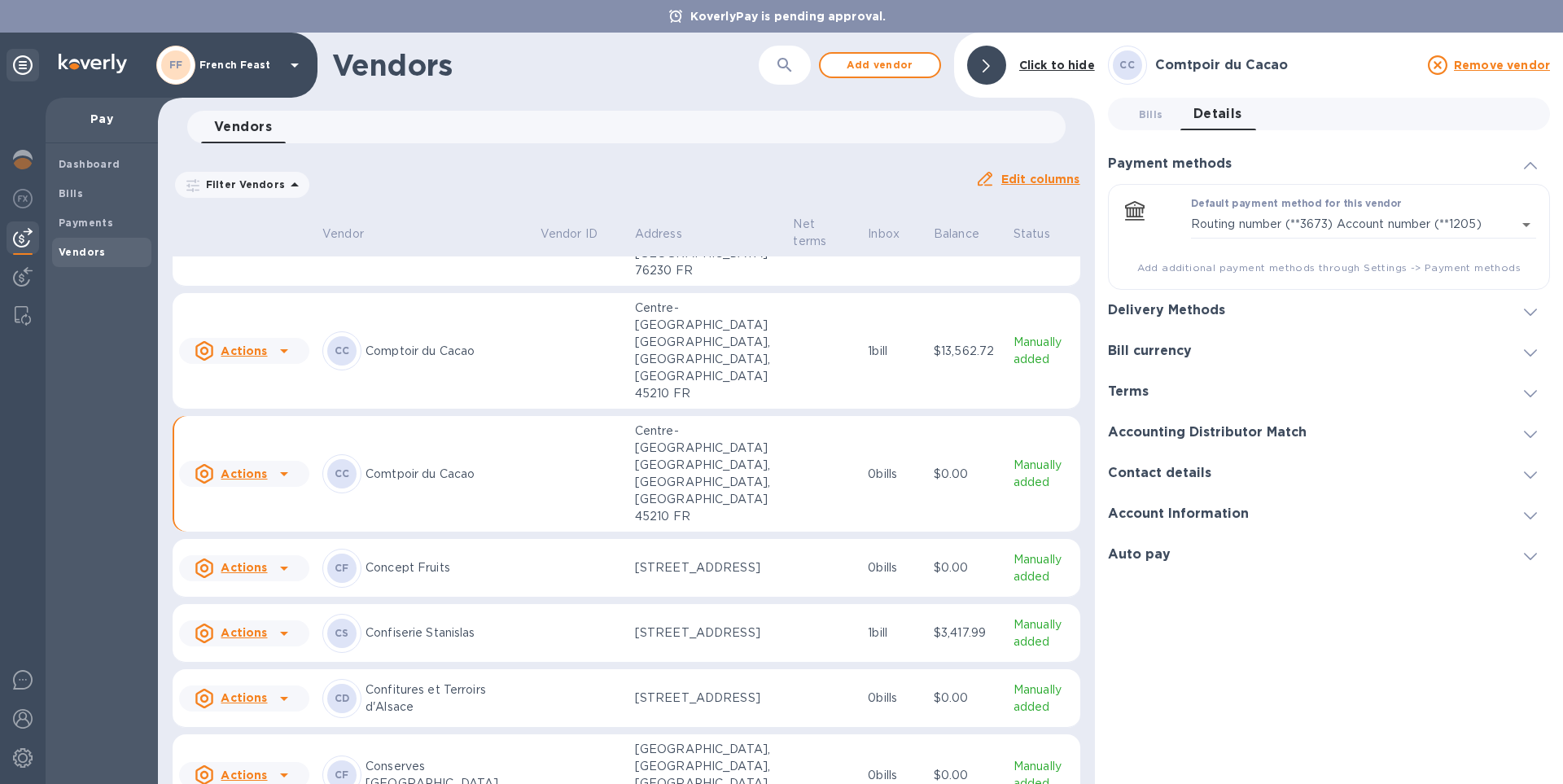
click at [1342, 677] on div "CC Comtpoir du Cacao Remove vendor Bills 0 Details 0 Payment methods Default pa…" at bounding box center [1328, 408] width 442 height 725
click at [1363, 697] on div "CC Comtpoir du Cacao Remove vendor Bills 0 Details 0 Payment methods Default pa…" at bounding box center [1328, 408] width 442 height 725
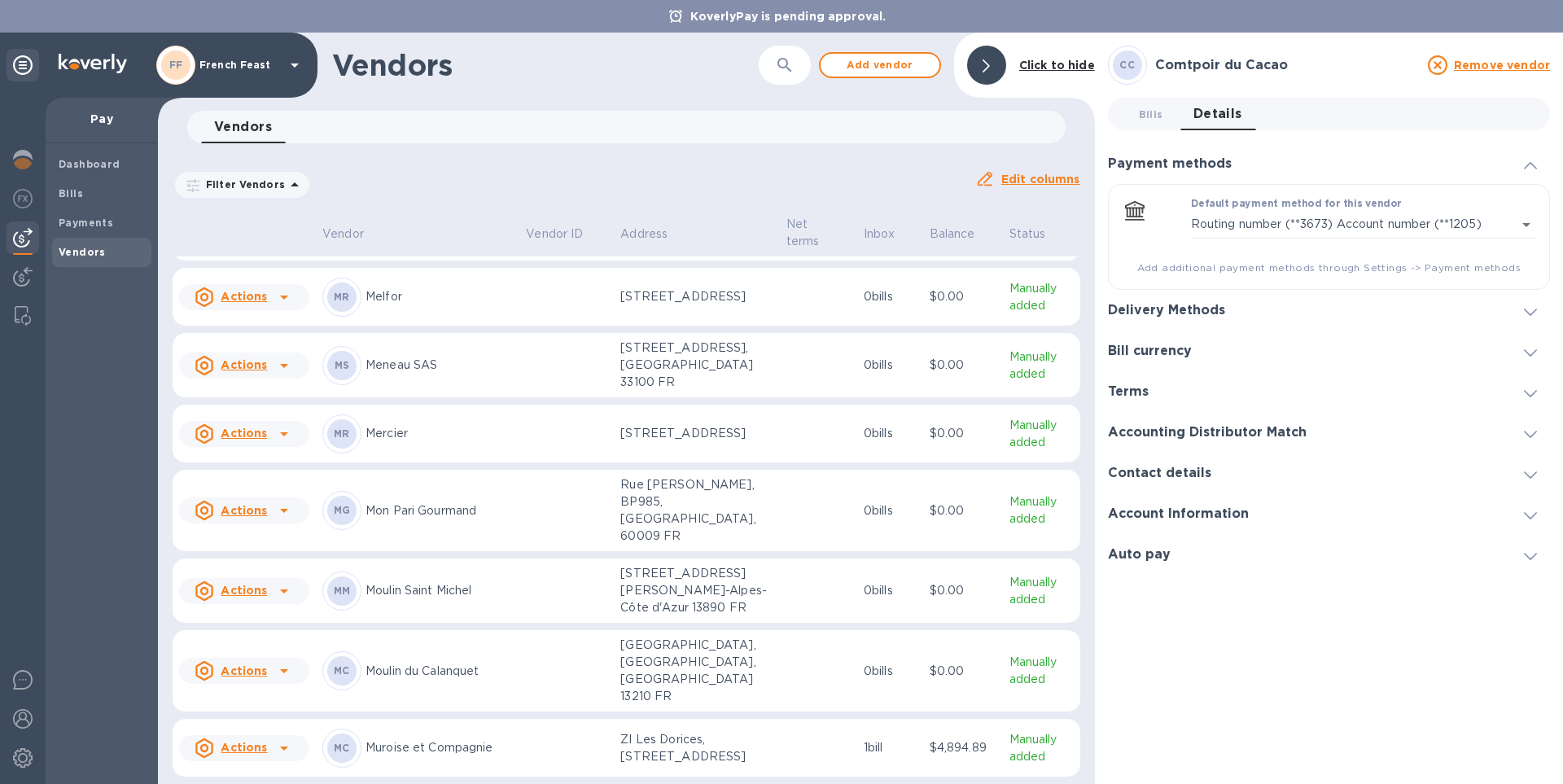
scroll to position [8839, 0]
click at [1387, 682] on div "CC Comtpoir du Cacao Remove vendor Bills 0 Details 0 Payment methods Default pa…" at bounding box center [1328, 408] width 442 height 725
click at [120, 333] on div "Dashboard Bills Payments Vendors" at bounding box center [101, 463] width 112 height 640
click at [287, 180] on icon at bounding box center [294, 184] width 19 height 19
click at [282, 243] on div "Filters" at bounding box center [311, 234] width 273 height 67
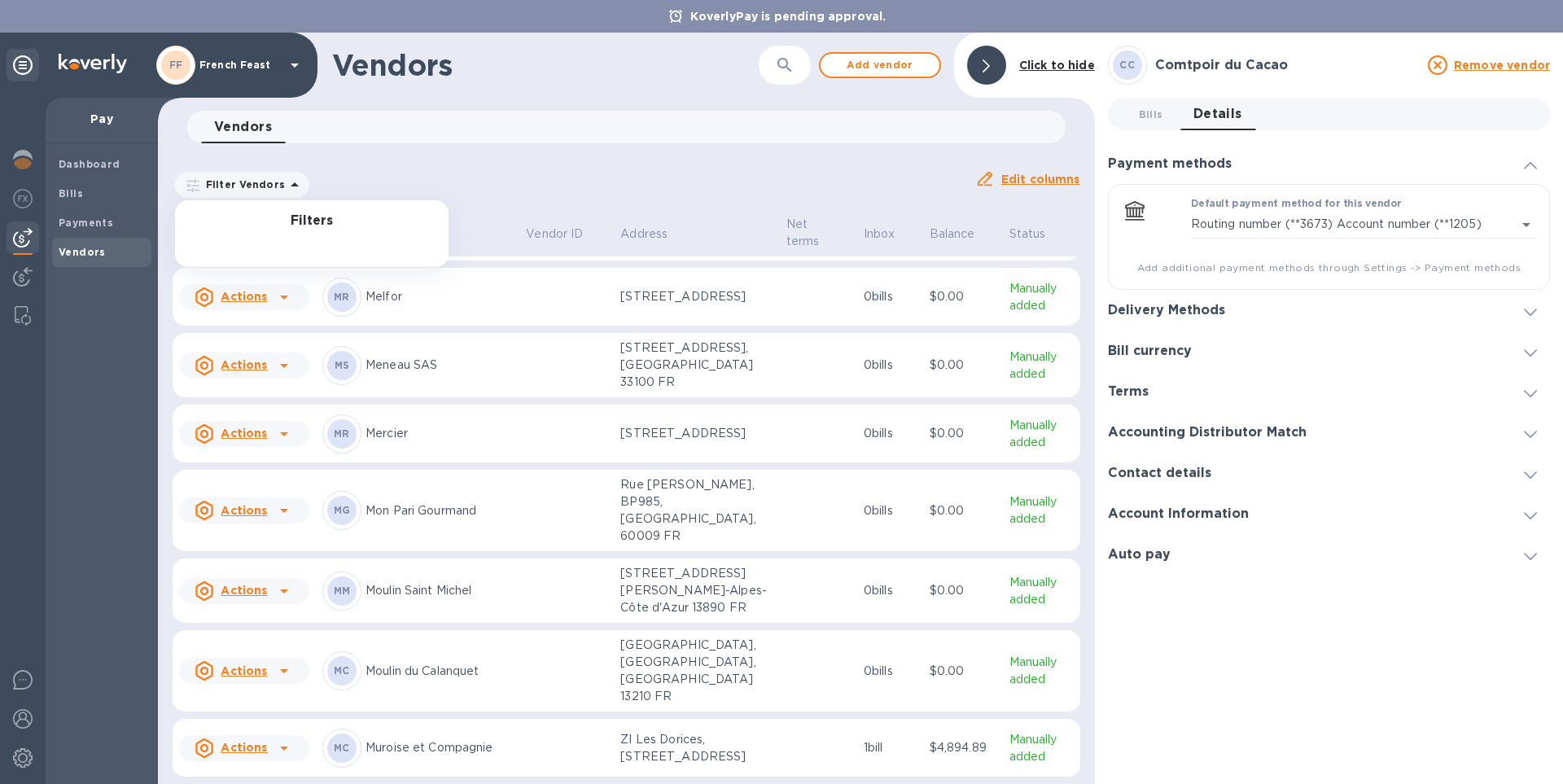
click at [288, 180] on icon at bounding box center [294, 184] width 19 height 19
click at [577, 140] on div "Vendors 0" at bounding box center [633, 126] width 864 height 32
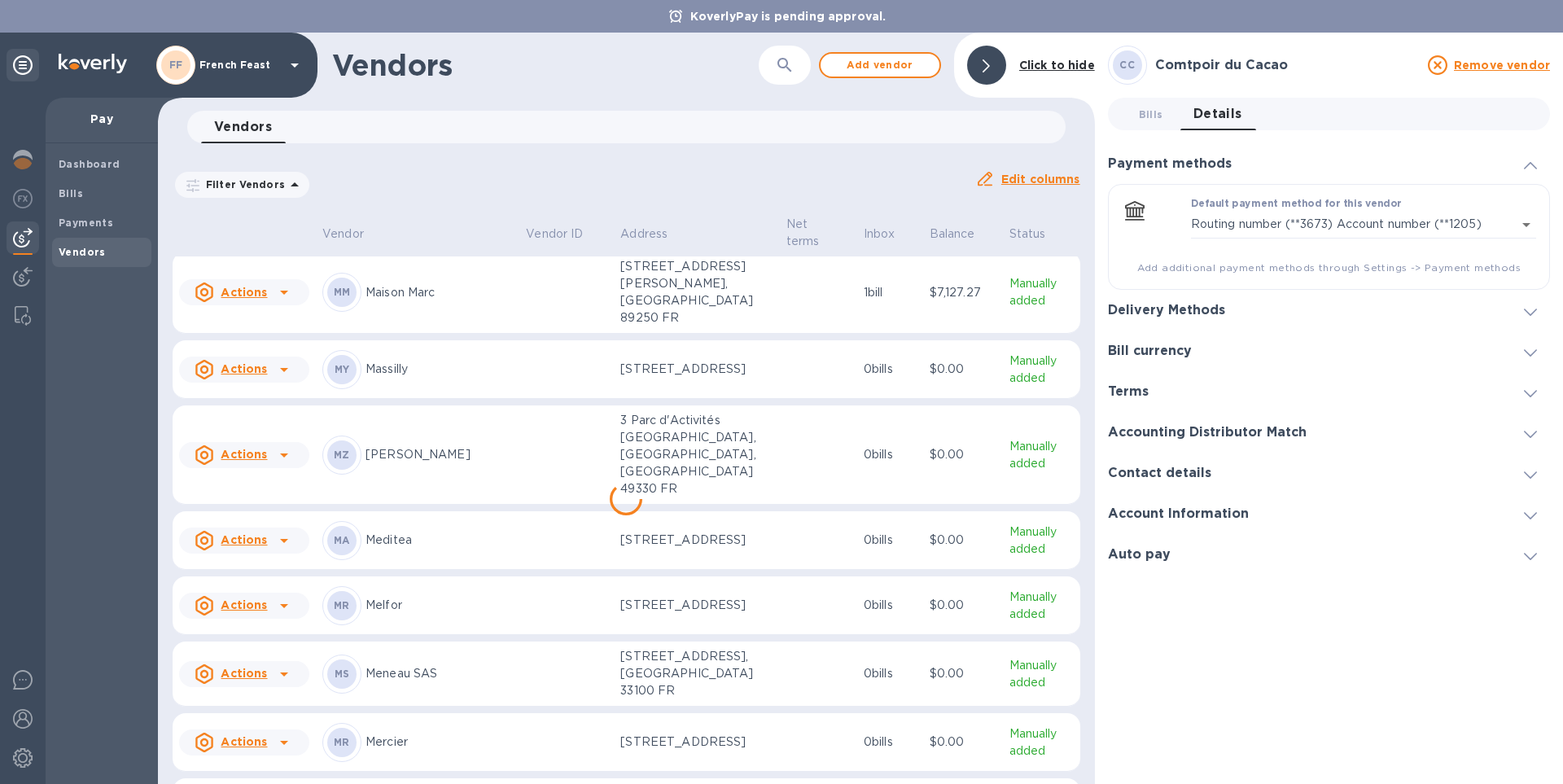
scroll to position [8906, 0]
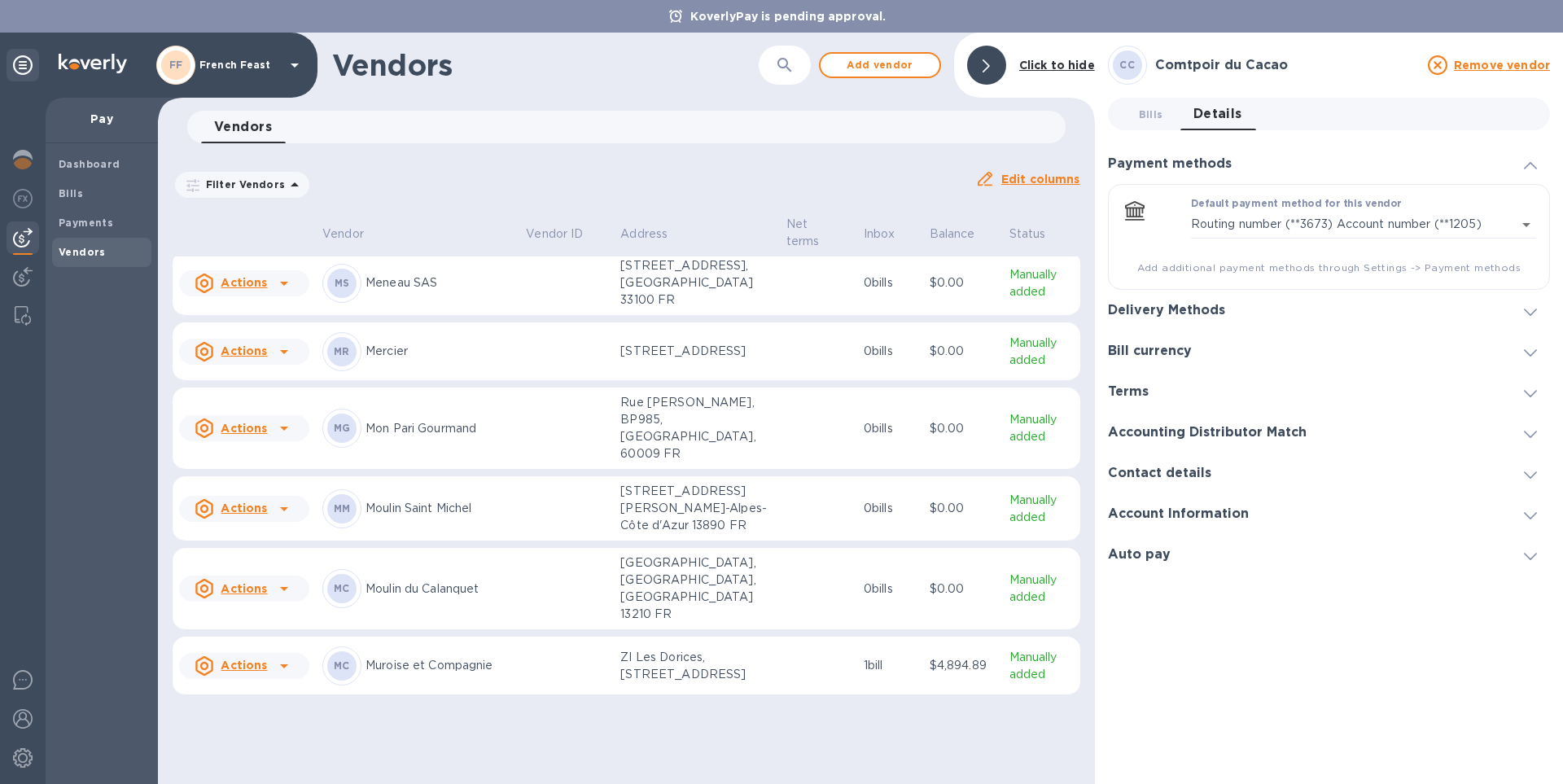
click at [83, 430] on div "Dashboard Bills Payments Vendors" at bounding box center [101, 463] width 112 height 640
click at [444, 674] on p "Muroise et Compagnie" at bounding box center [438, 665] width 147 height 17
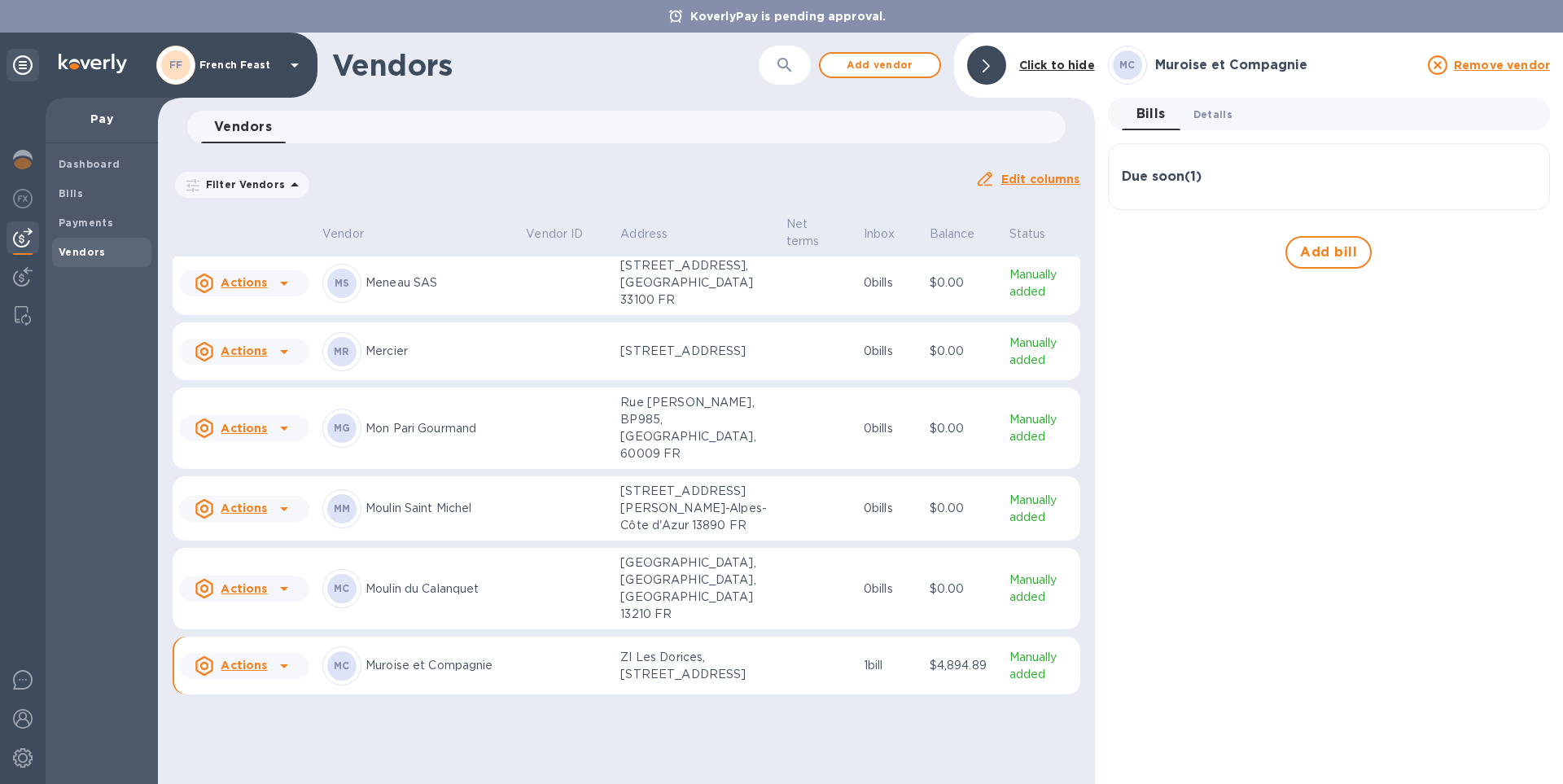
click at [1217, 117] on span "Details 0" at bounding box center [1213, 114] width 39 height 17
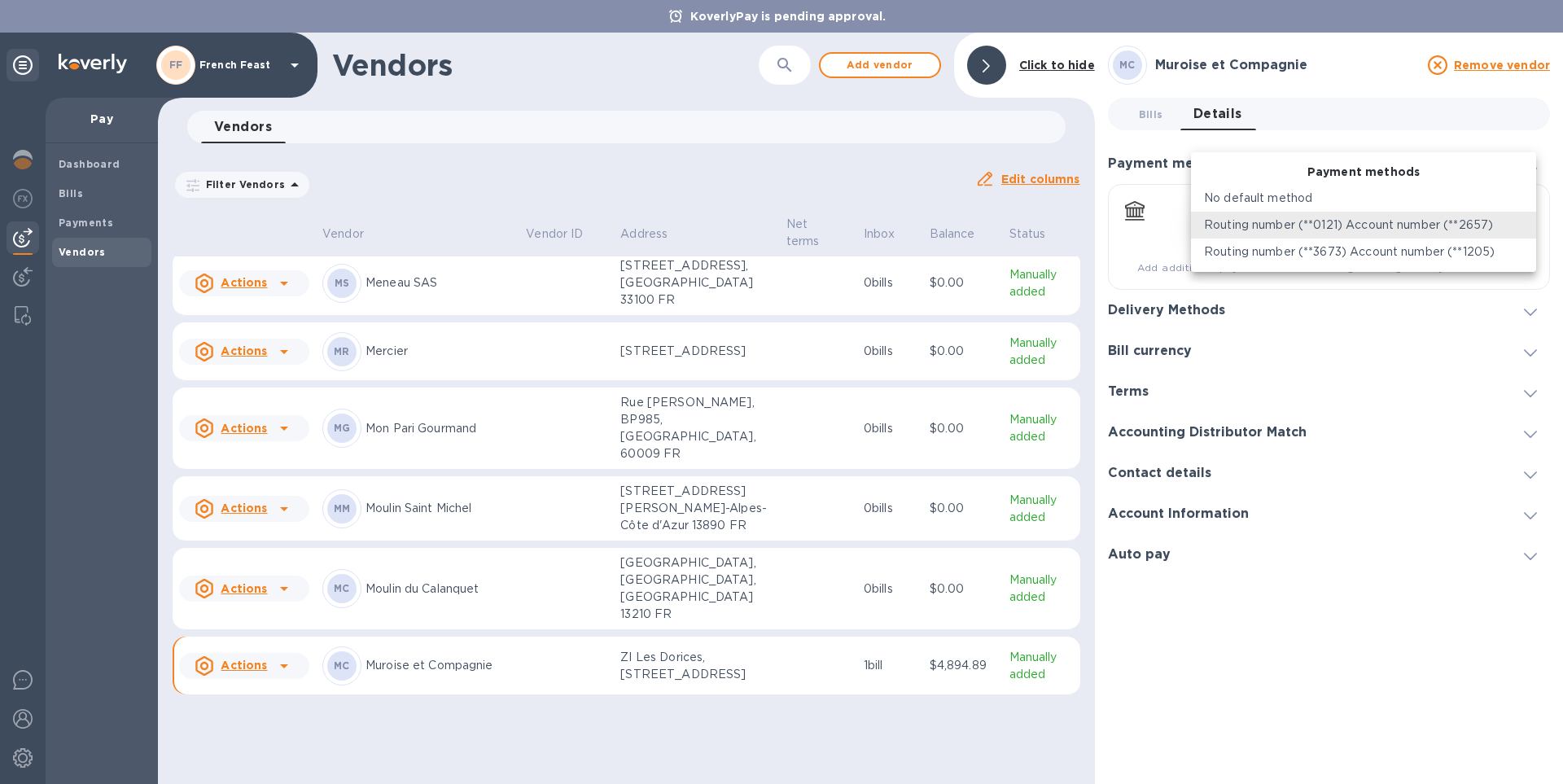
click at [1525, 228] on body "KoverlyPay is pending approval. FF French Feast Pay Dashboard Bills Payments Ve…" at bounding box center [782, 392] width 1563 height 784
click at [1488, 251] on p "Routing number (**3673) Account number (**1205)" at bounding box center [1349, 252] width 290 height 17
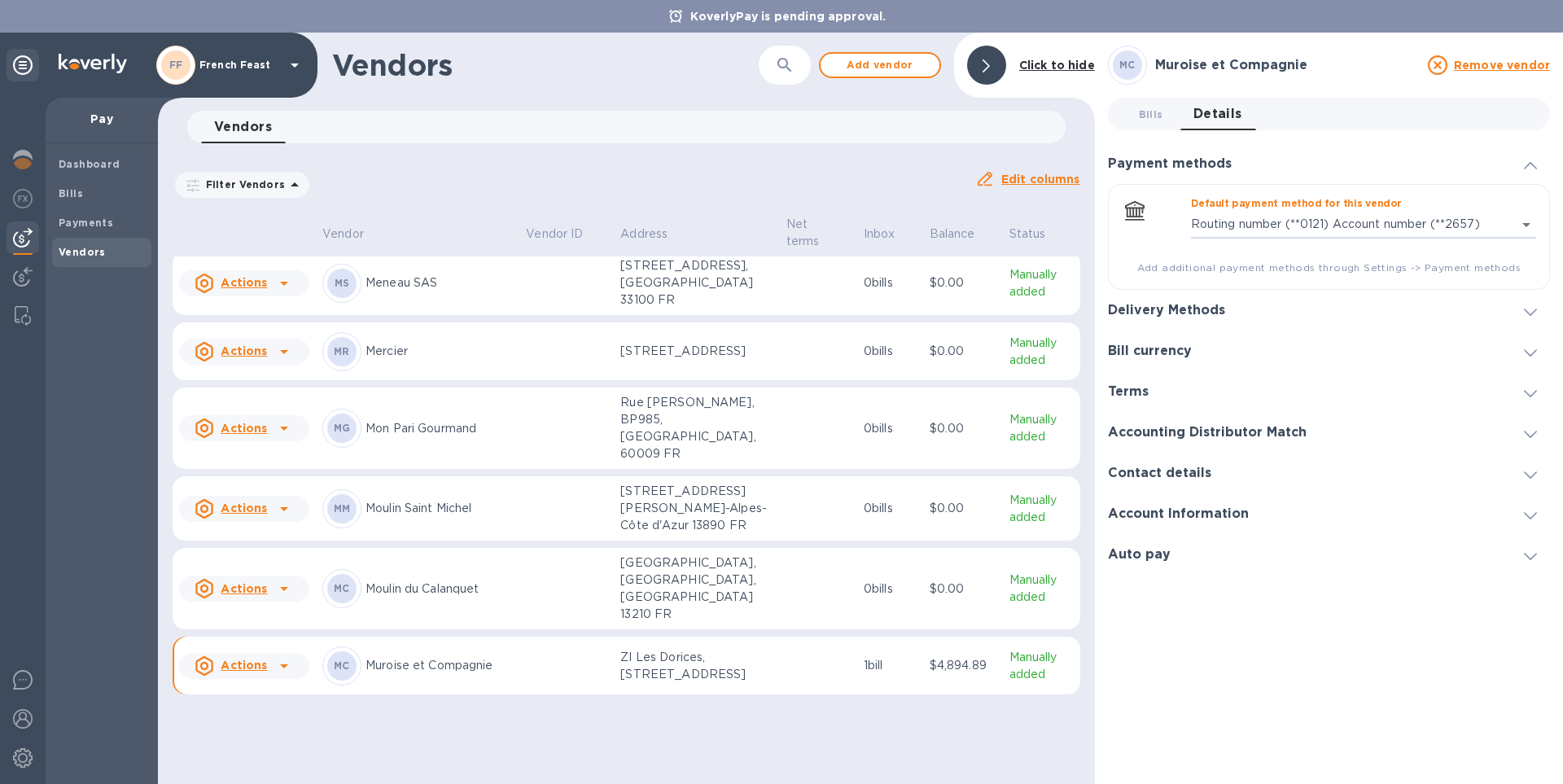
type input "8036559772294492227194740215500016"
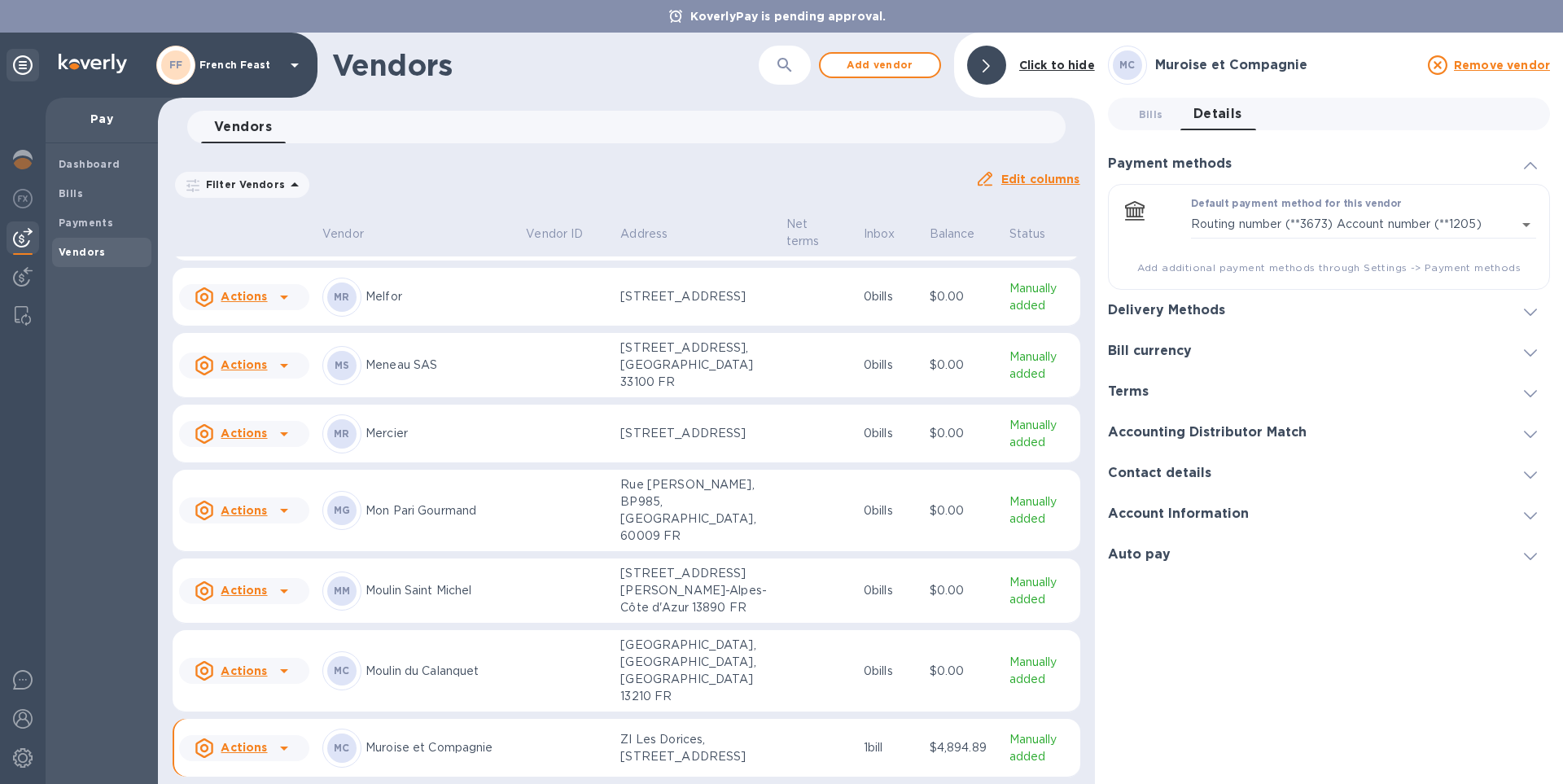
click at [63, 411] on div "Dashboard Bills Payments Vendors" at bounding box center [101, 463] width 112 height 640
click at [66, 202] on div "Bills" at bounding box center [101, 194] width 99 height 30
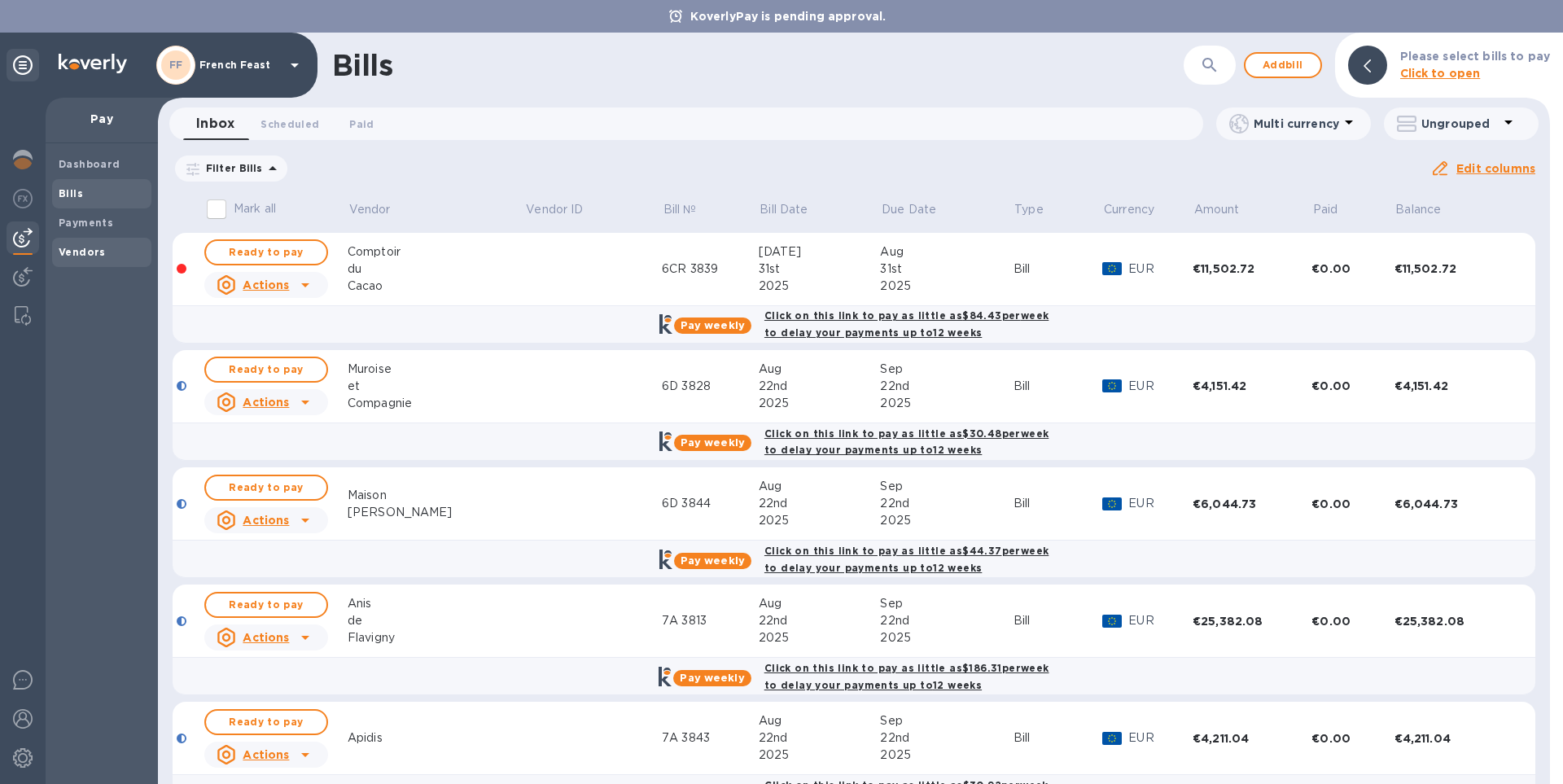
click at [75, 254] on b "Vendors" at bounding box center [82, 251] width 47 height 12
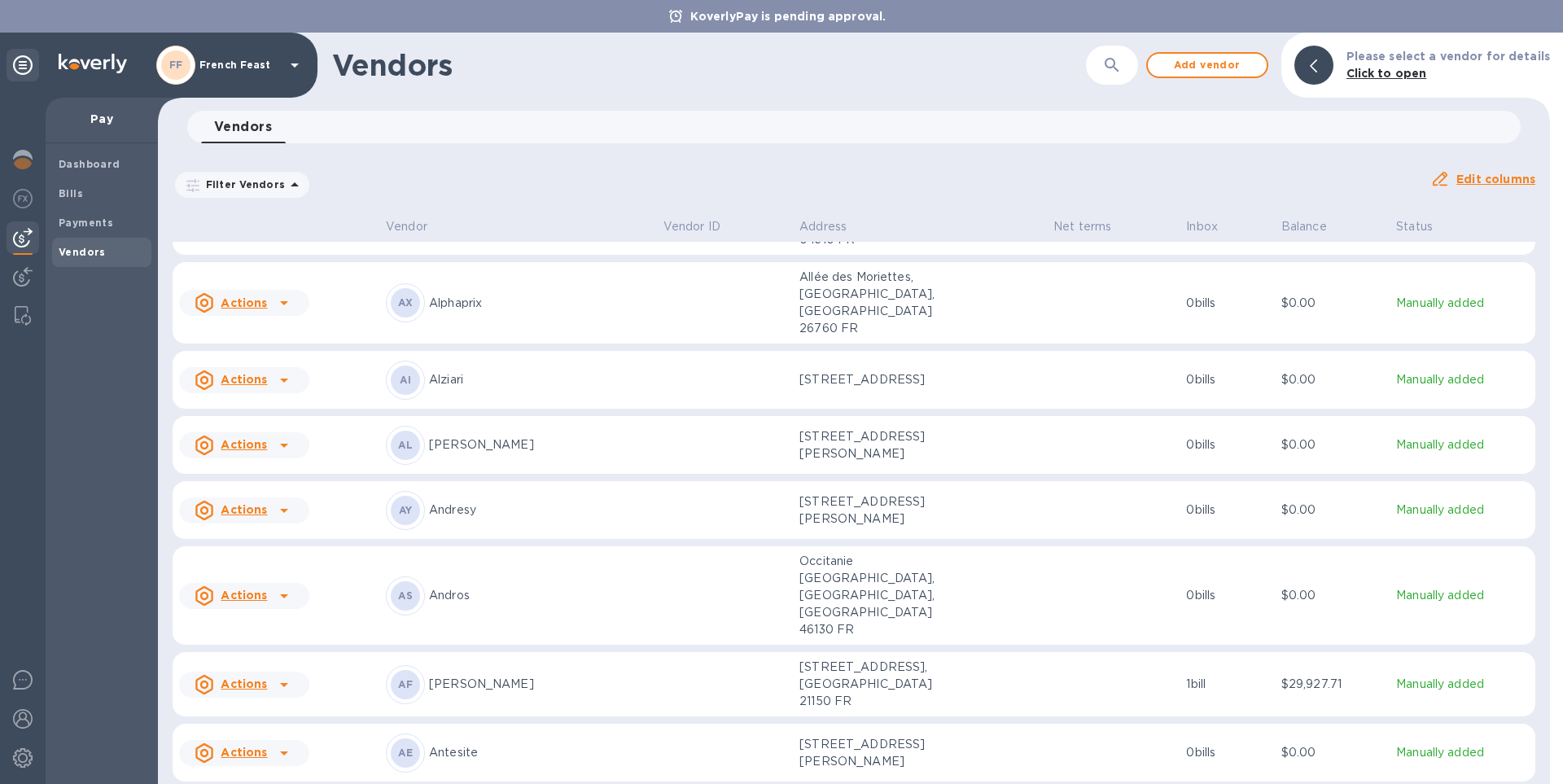
scroll to position [216, 0]
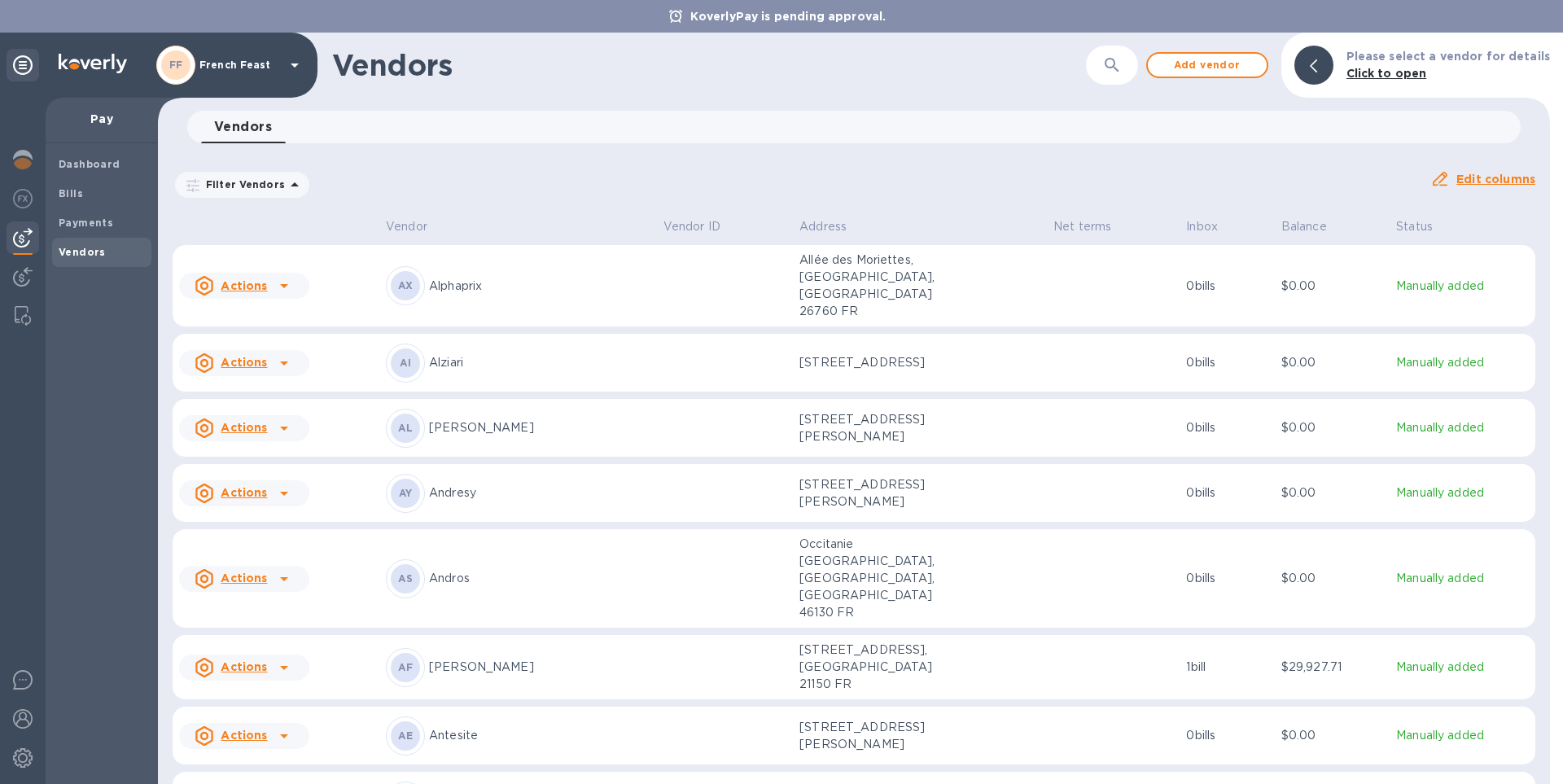
click at [487, 661] on p "Anis de Flavigny" at bounding box center [540, 666] width 222 height 17
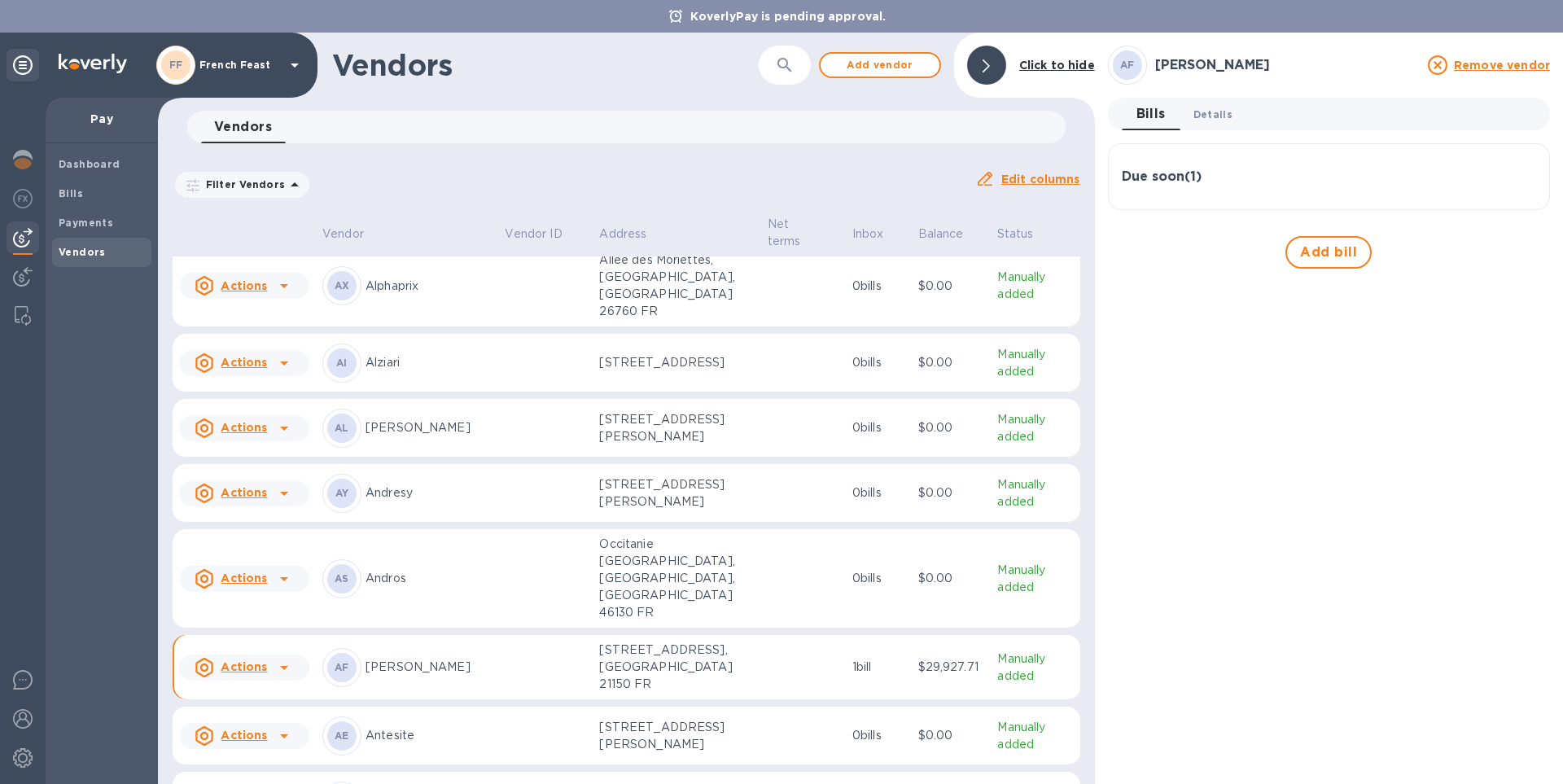
click at [1224, 110] on span "Details 0" at bounding box center [1213, 114] width 39 height 17
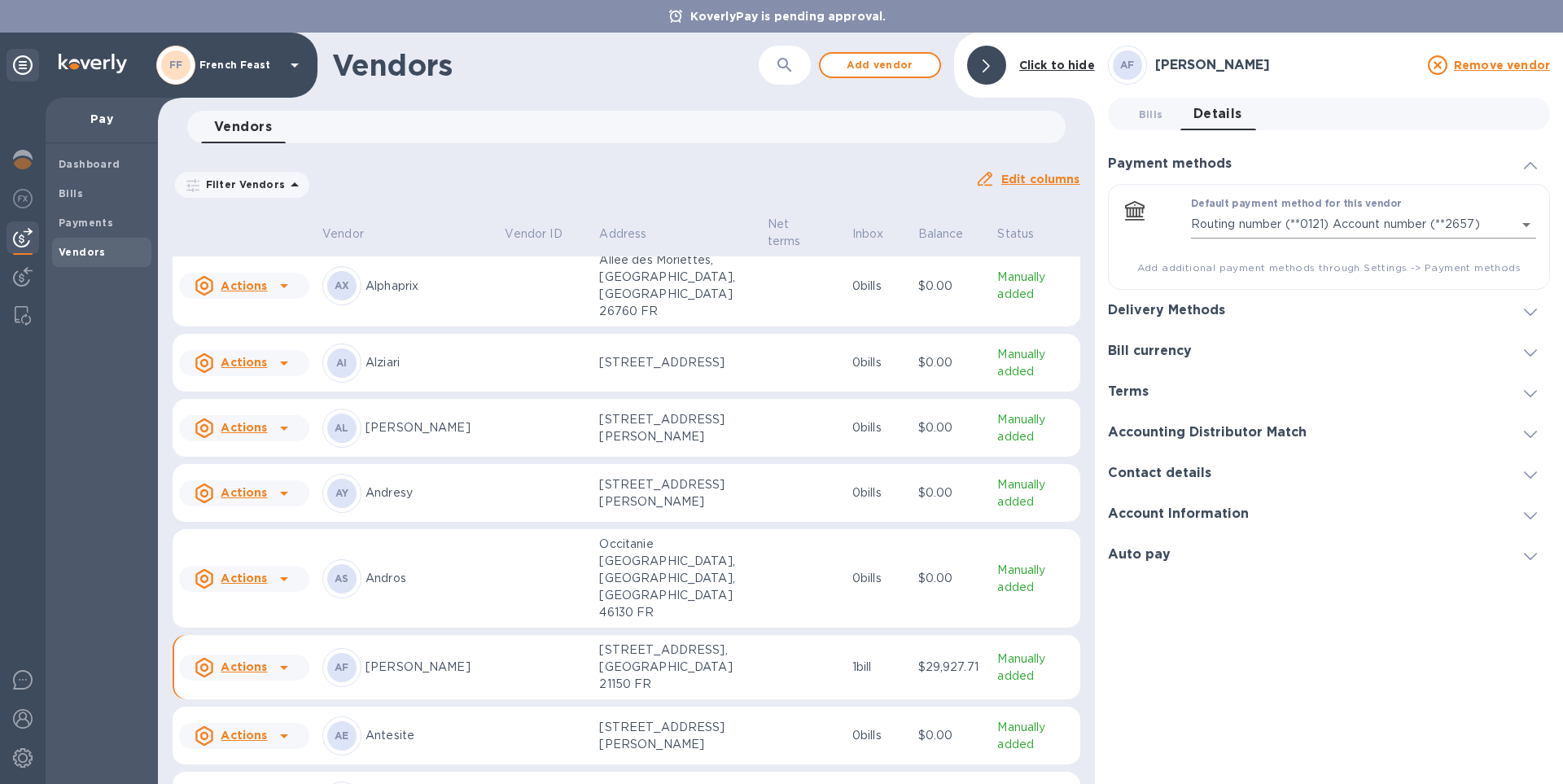
click at [1525, 223] on body "KoverlyPay is pending approval. FF French Feast Pay Dashboard Bills Payments Ve…" at bounding box center [782, 392] width 1563 height 784
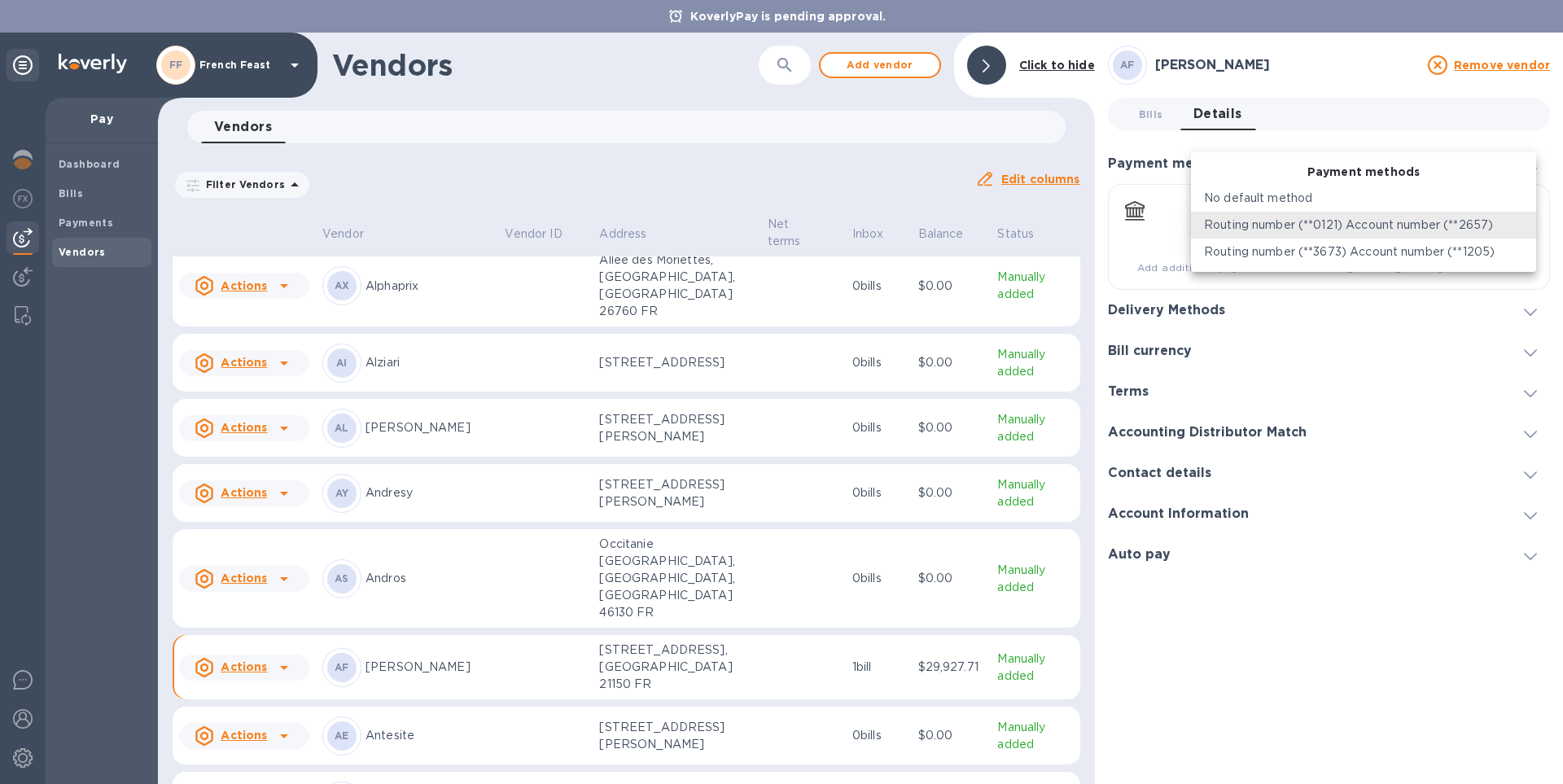
click at [1464, 256] on p "Routing number (**3673) Account number (**1205)" at bounding box center [1349, 252] width 290 height 17
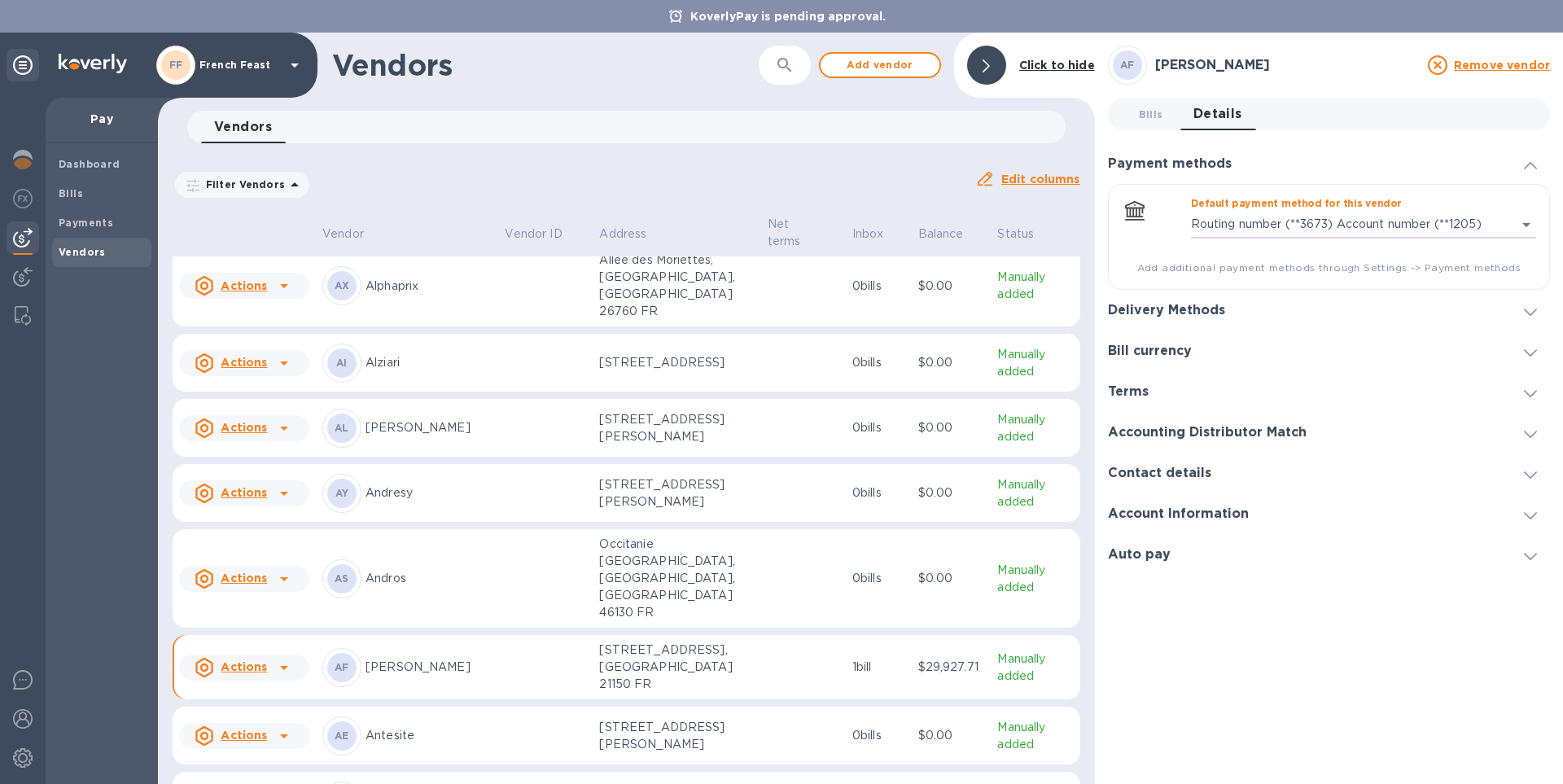
type input "8036559772294492227194740215500016"
click at [90, 386] on div "Dashboard Bills Payments Vendors" at bounding box center [101, 463] width 112 height 640
click at [109, 463] on div "Dashboard Bills Payments Vendors" at bounding box center [101, 463] width 112 height 640
click at [77, 203] on div "Bills" at bounding box center [101, 194] width 99 height 30
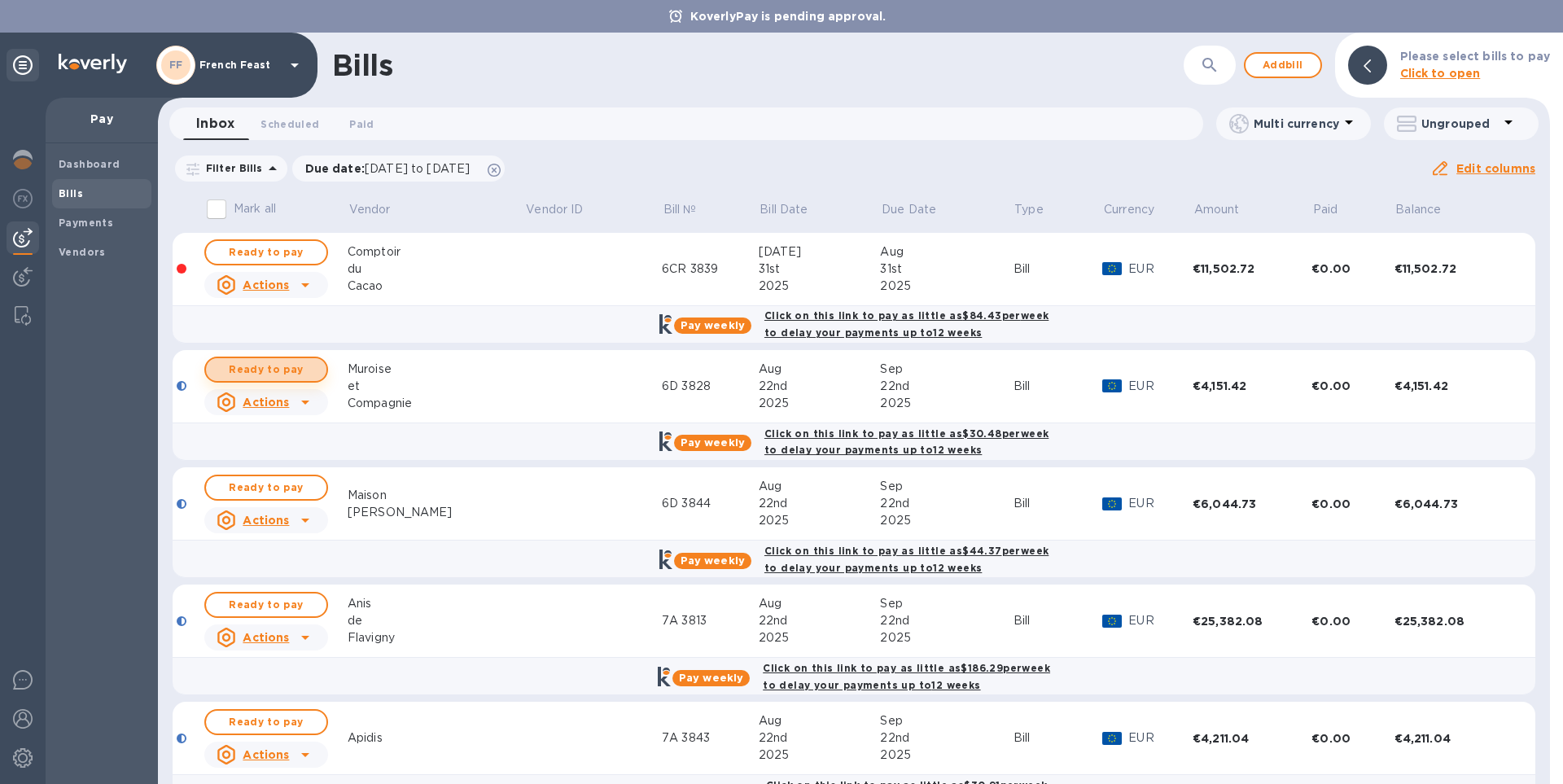
click at [273, 368] on span "Ready to pay" at bounding box center [266, 369] width 95 height 19
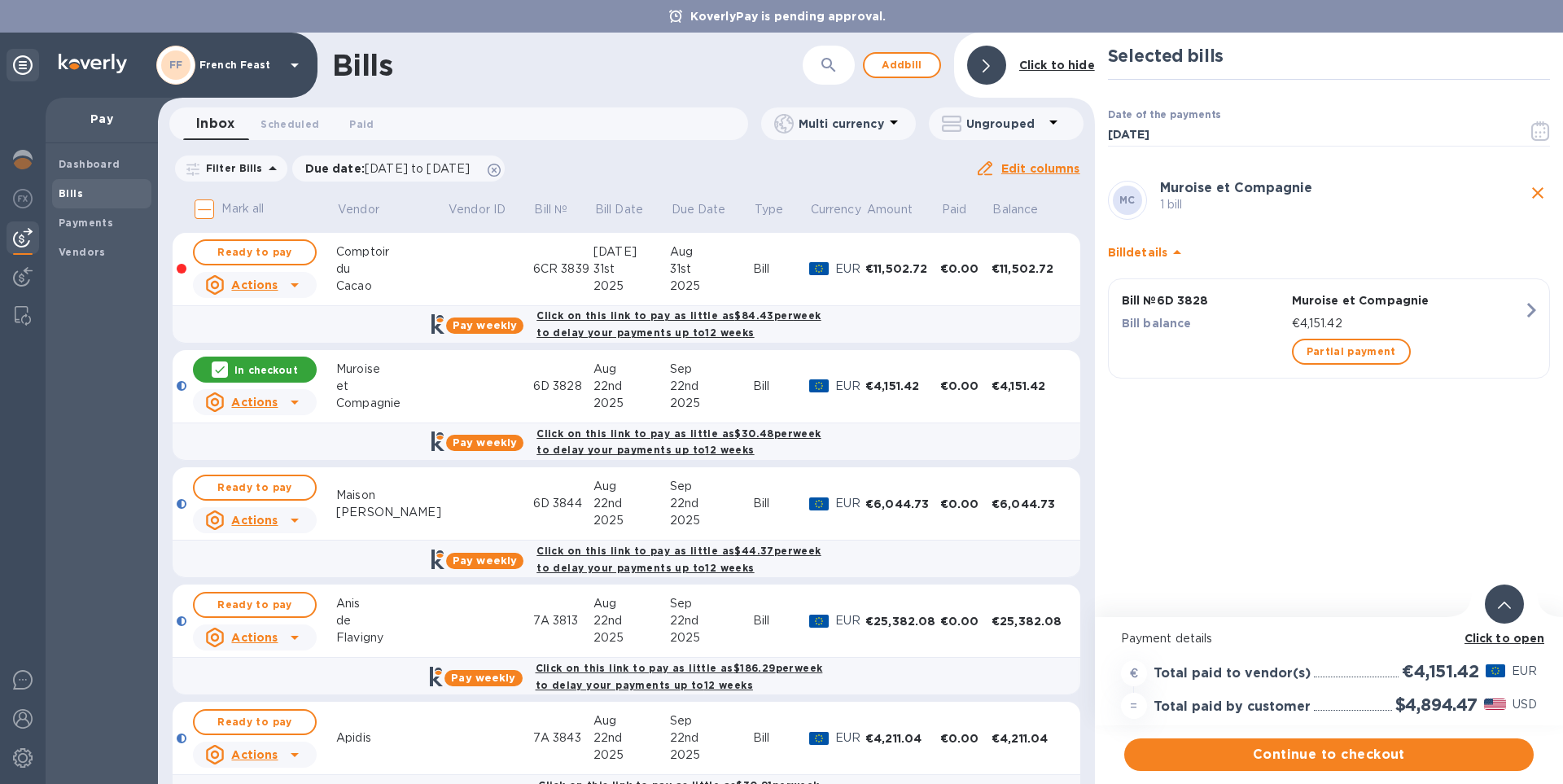
click at [1491, 639] on b "Click to open" at bounding box center [1504, 638] width 81 height 13
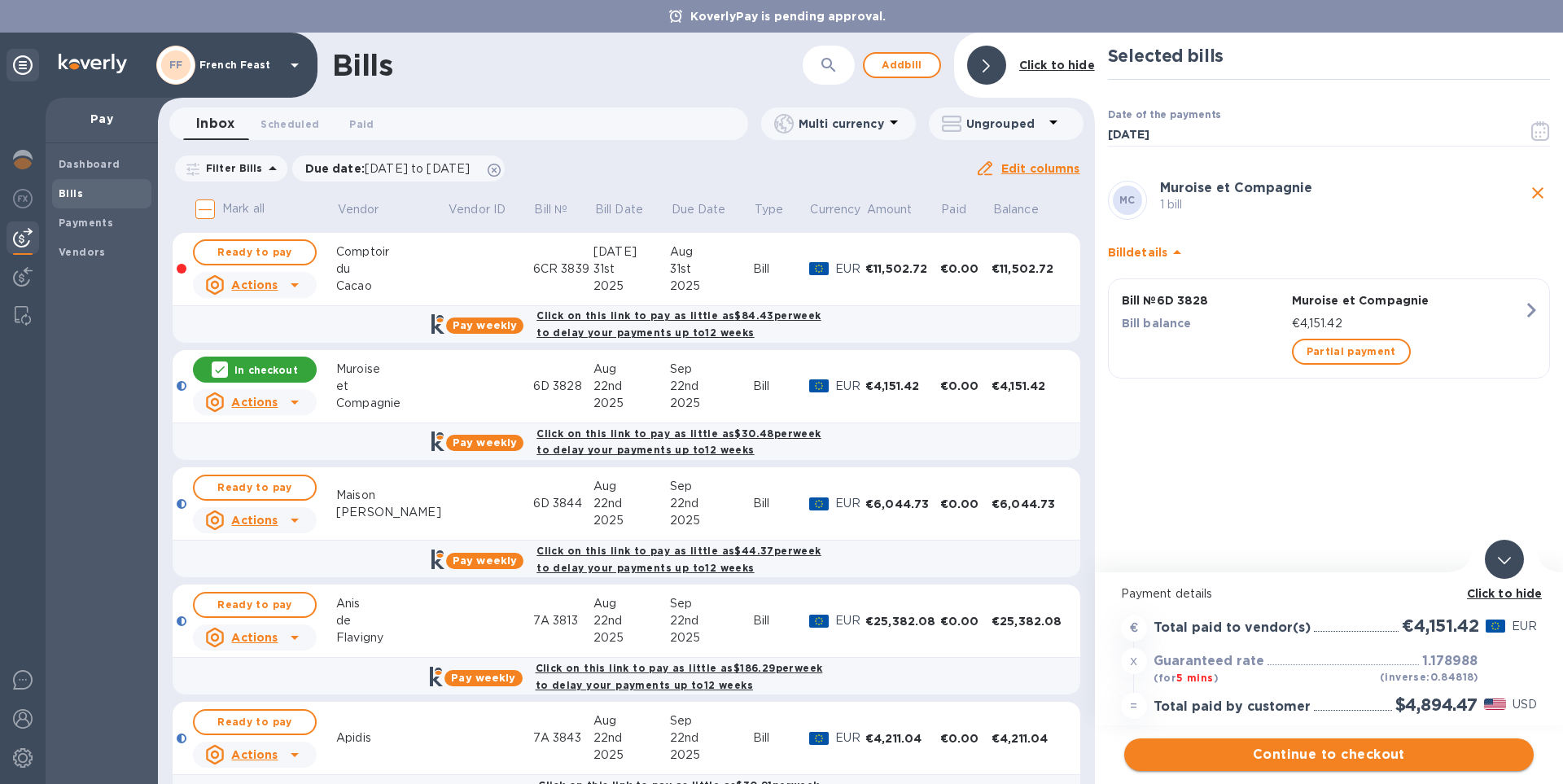
click at [1371, 757] on span "Continue to checkout" at bounding box center [1329, 753] width 384 height 19
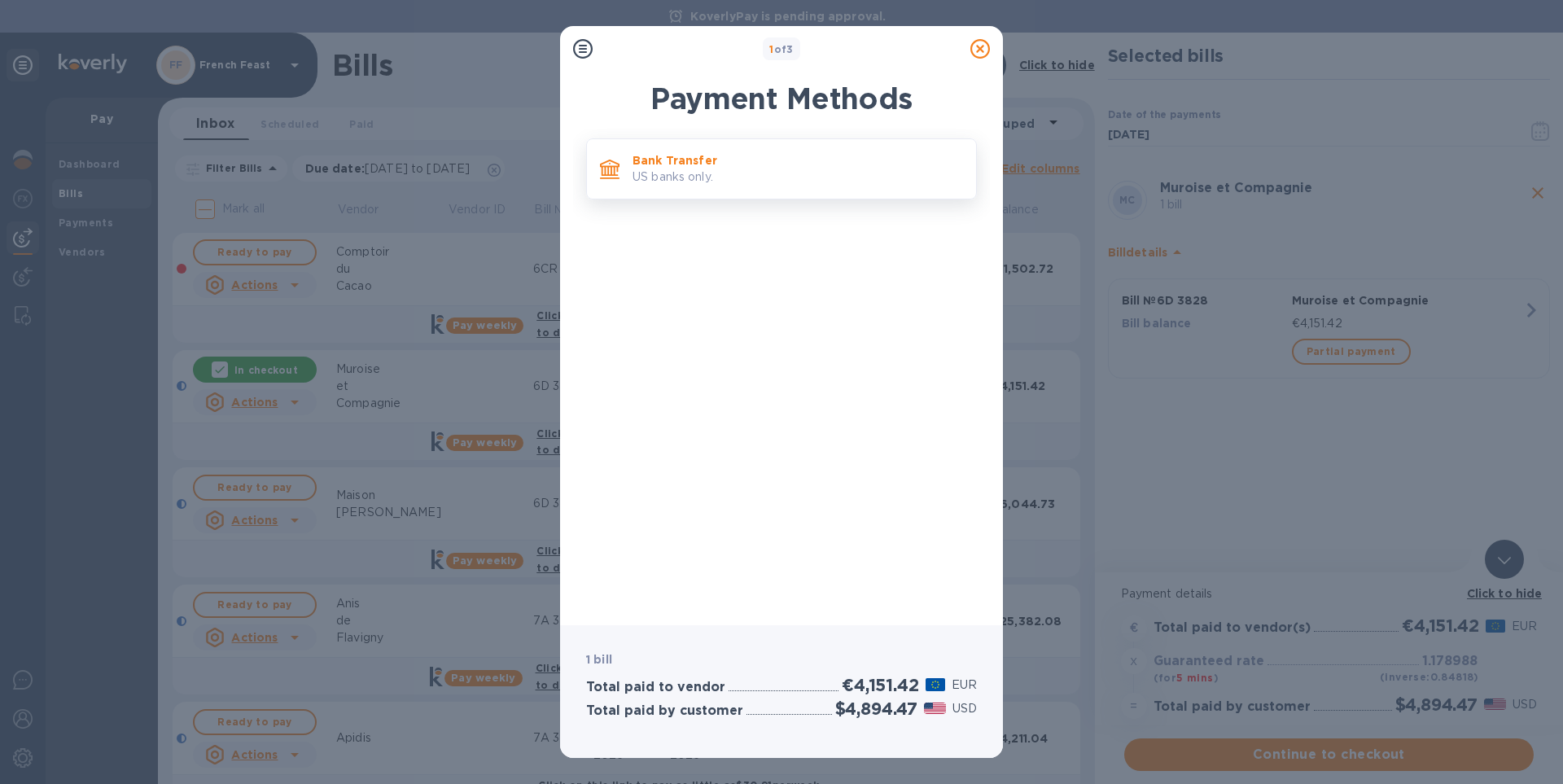
click at [692, 179] on p "US banks only." at bounding box center [797, 177] width 330 height 17
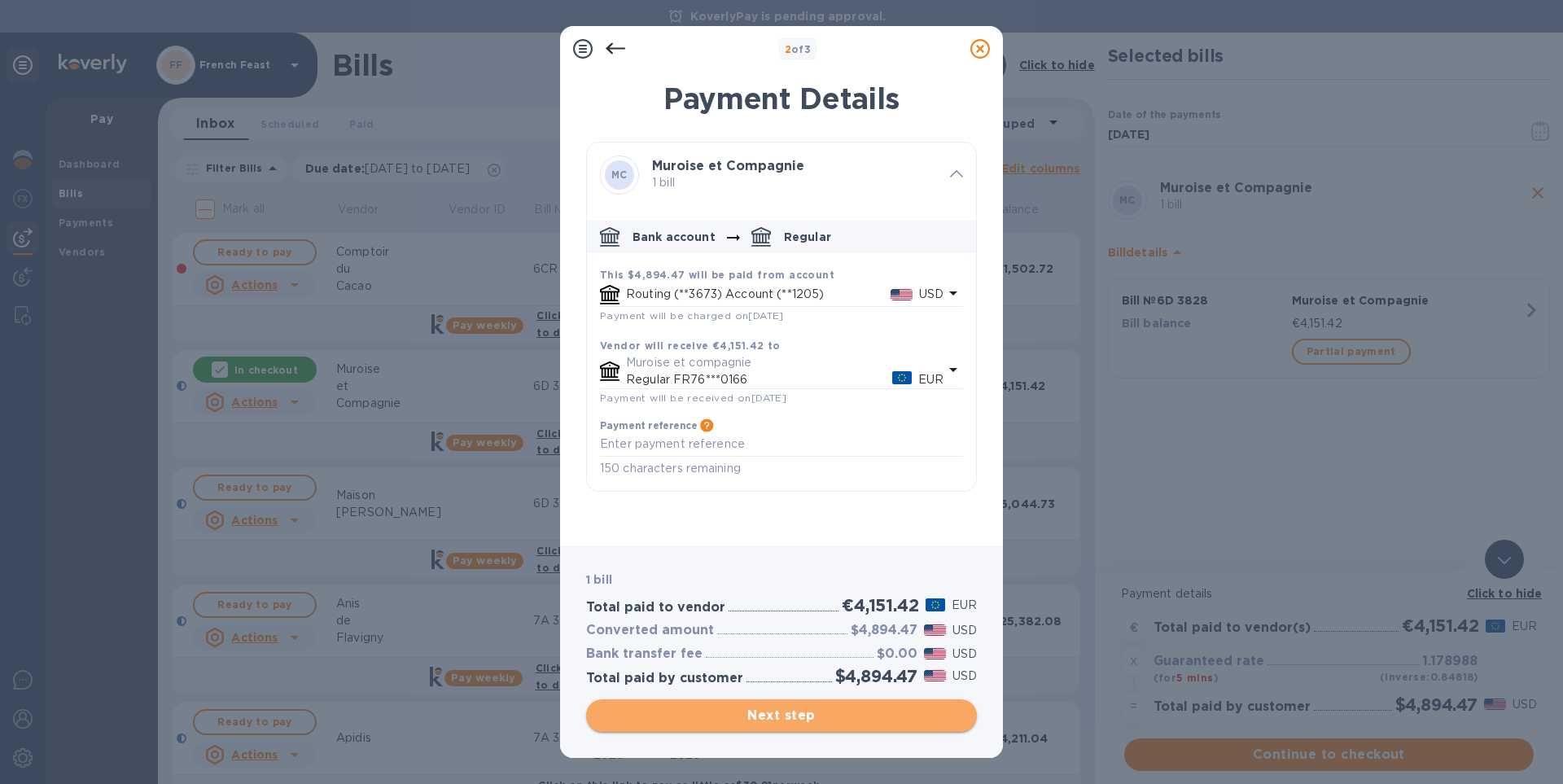
click at [785, 715] on span "Next step" at bounding box center [781, 714] width 364 height 19
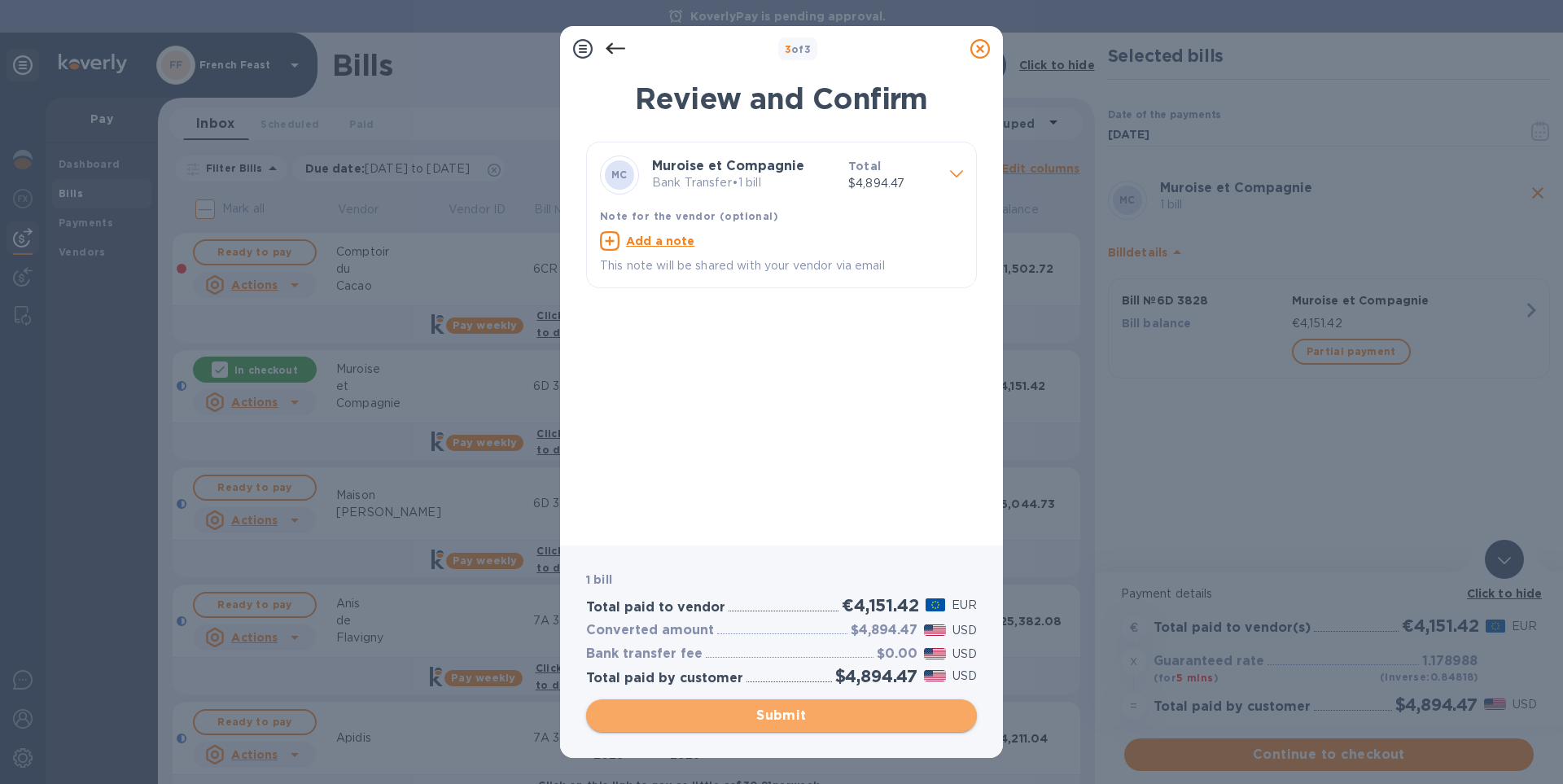
click at [785, 715] on span "Submit" at bounding box center [781, 714] width 364 height 19
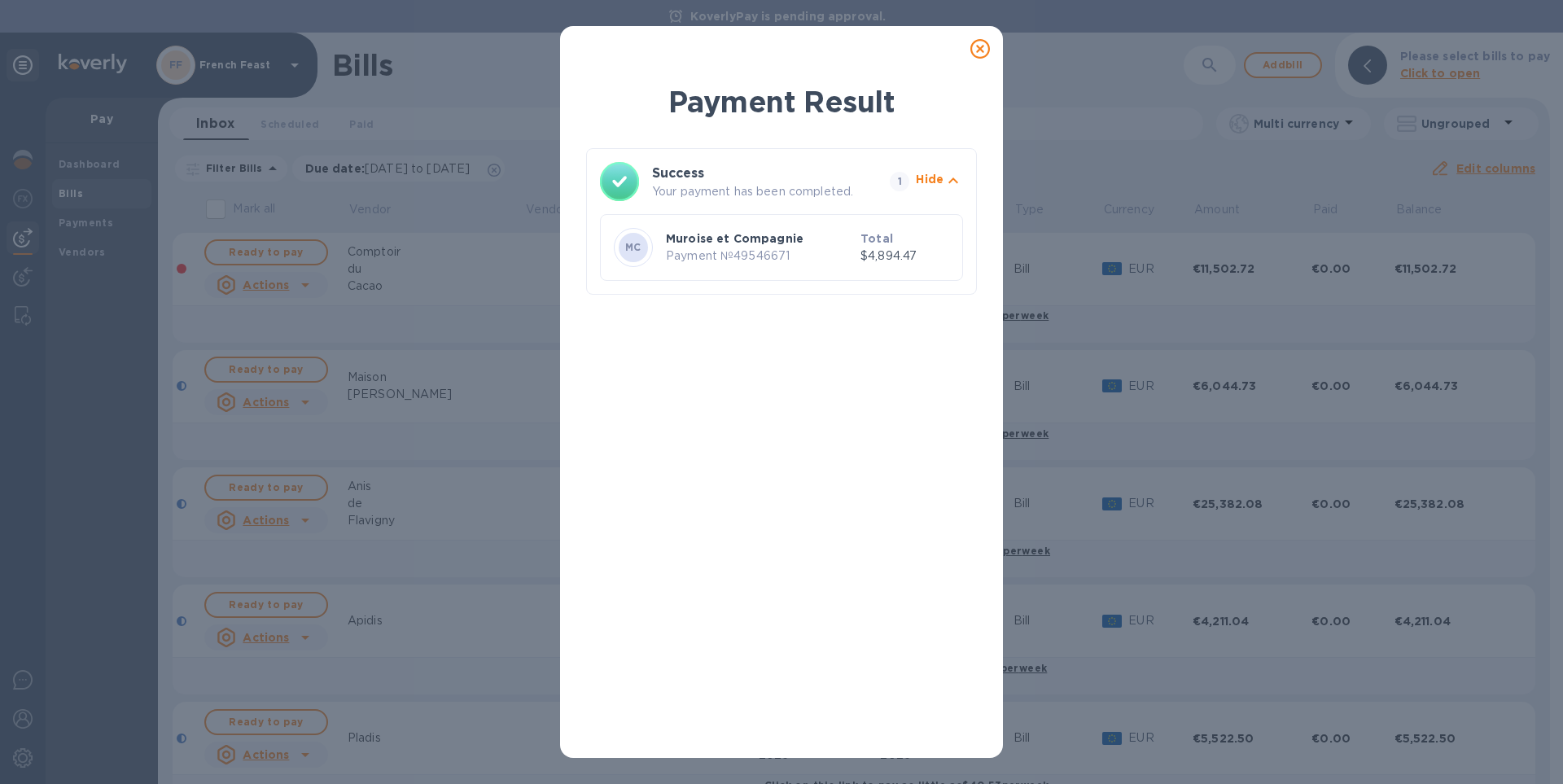
click at [978, 50] on icon at bounding box center [980, 48] width 19 height 19
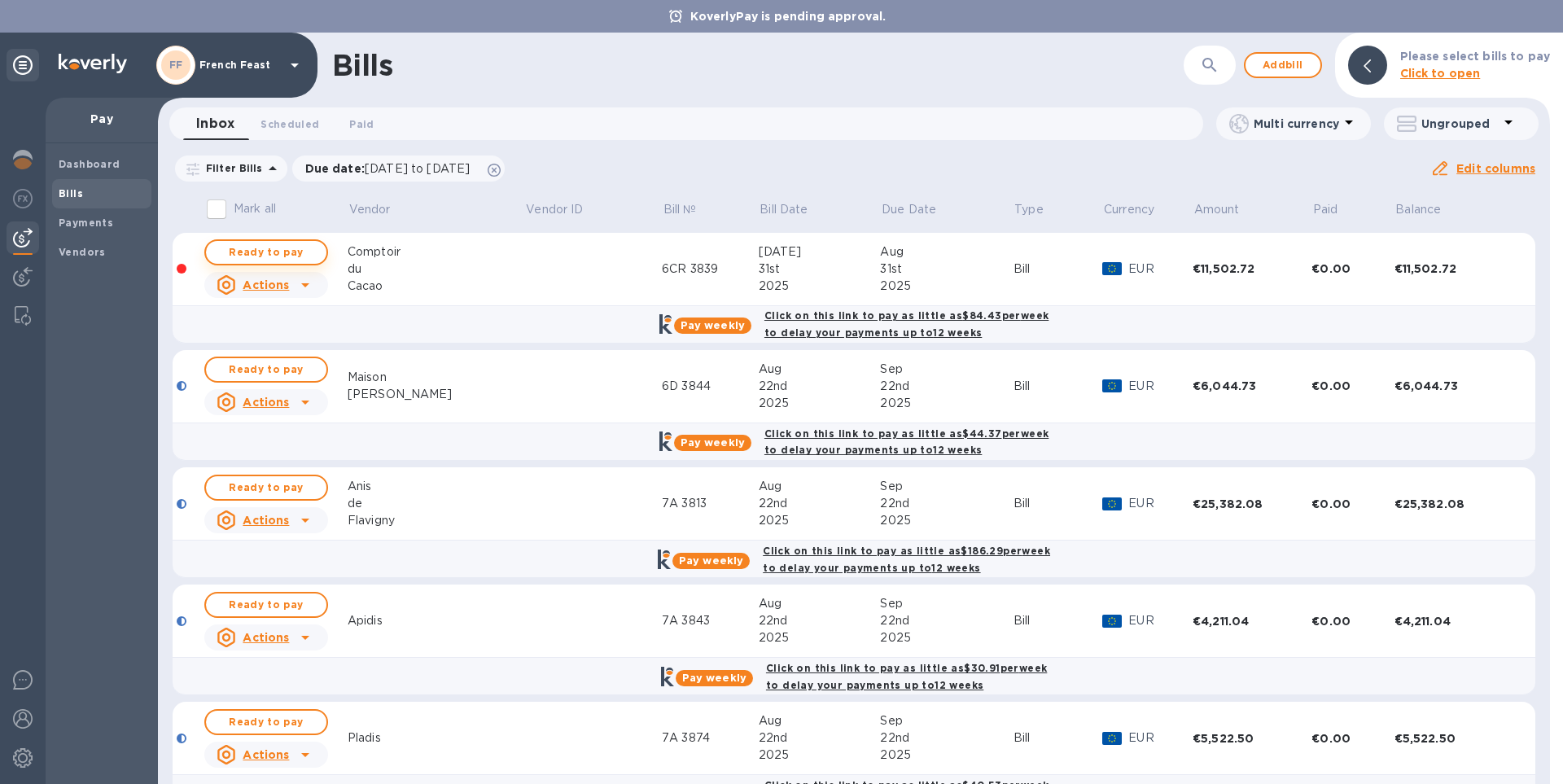
click at [279, 254] on span "Ready to pay" at bounding box center [266, 252] width 95 height 19
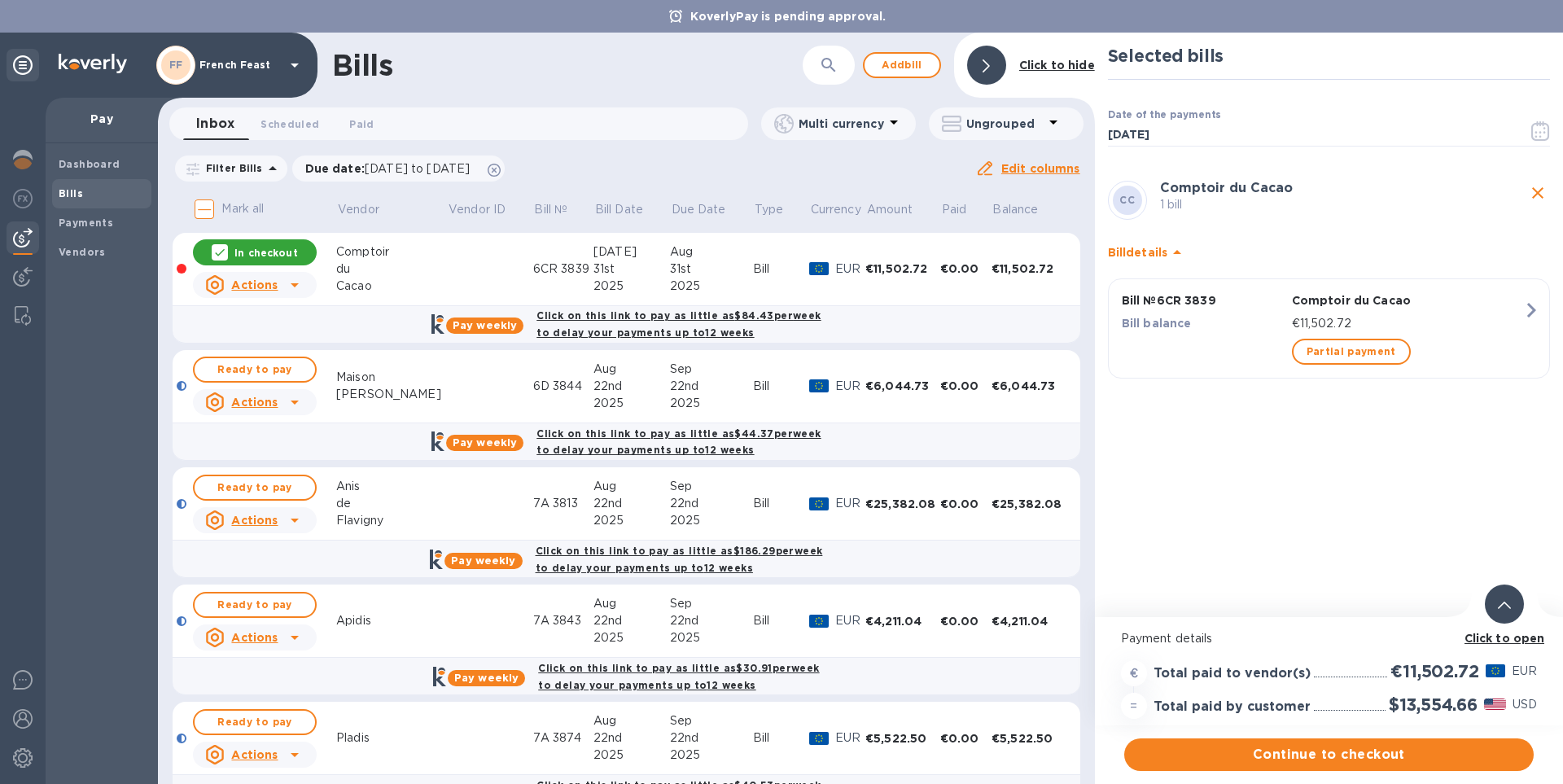
click at [1523, 638] on b "Click to open" at bounding box center [1504, 638] width 81 height 13
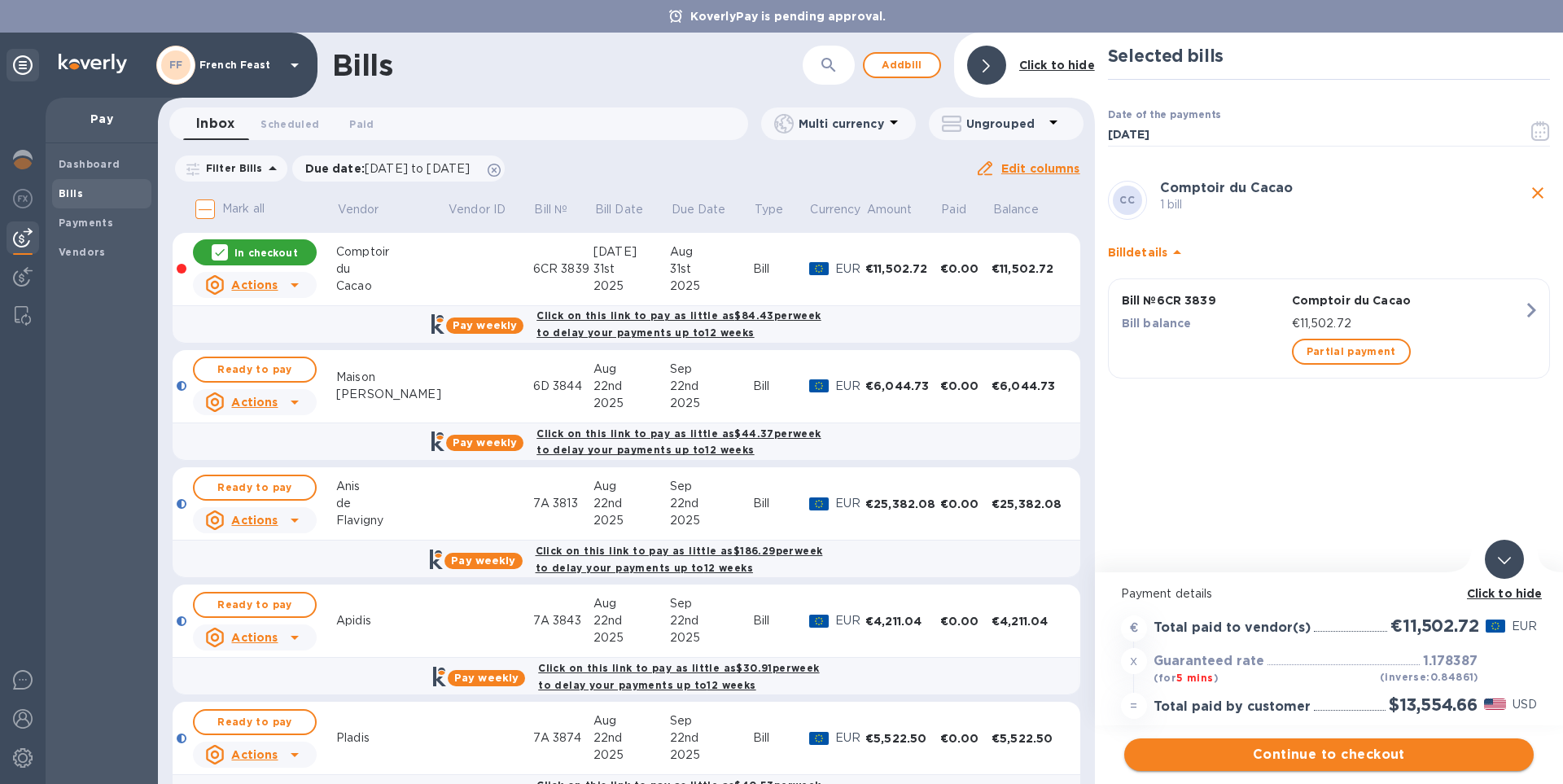
click at [1408, 754] on span "Continue to checkout" at bounding box center [1329, 753] width 384 height 19
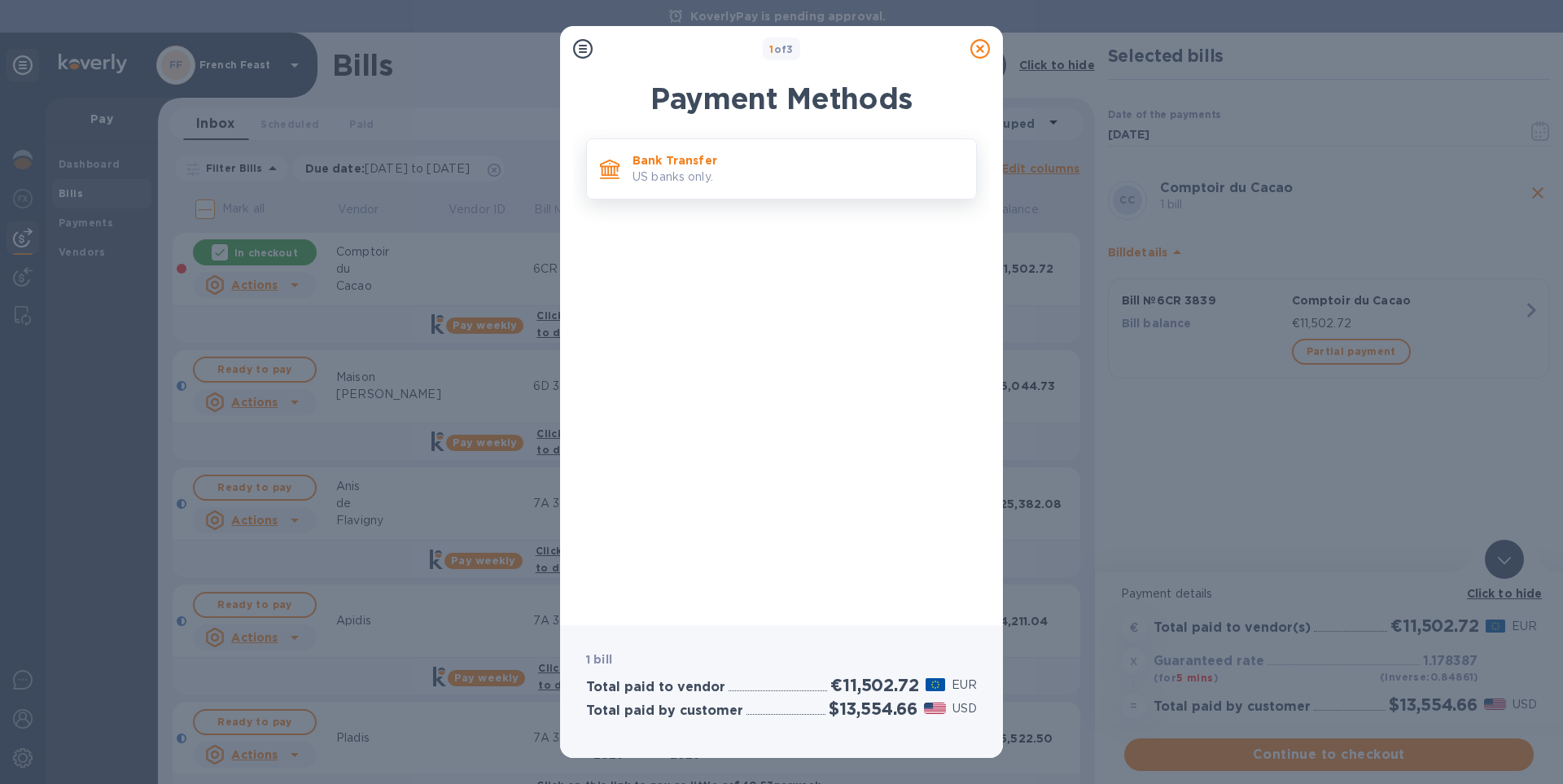
click at [689, 175] on p "US banks only." at bounding box center [797, 177] width 330 height 17
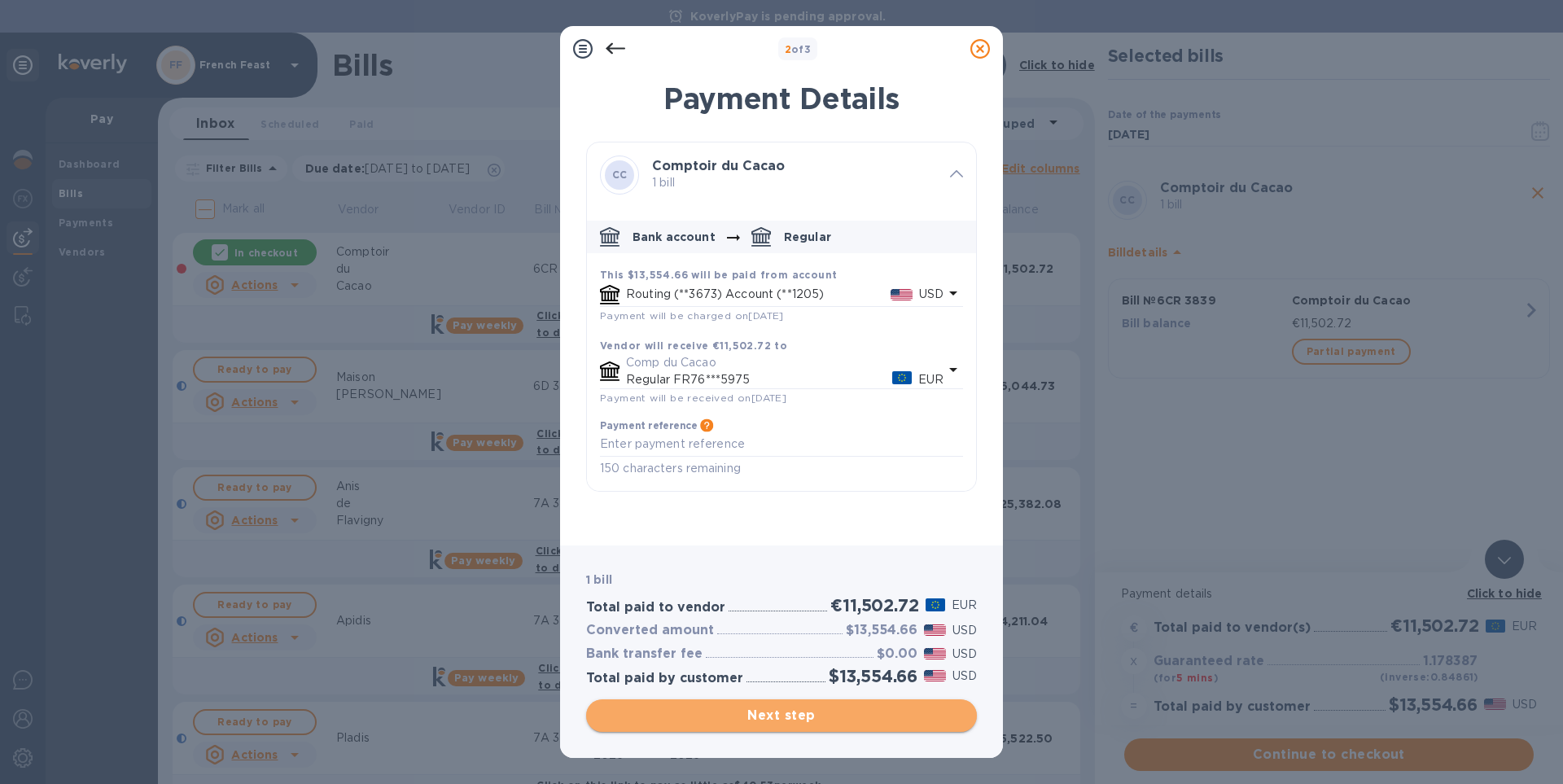
click at [815, 717] on span "Next step" at bounding box center [781, 714] width 364 height 19
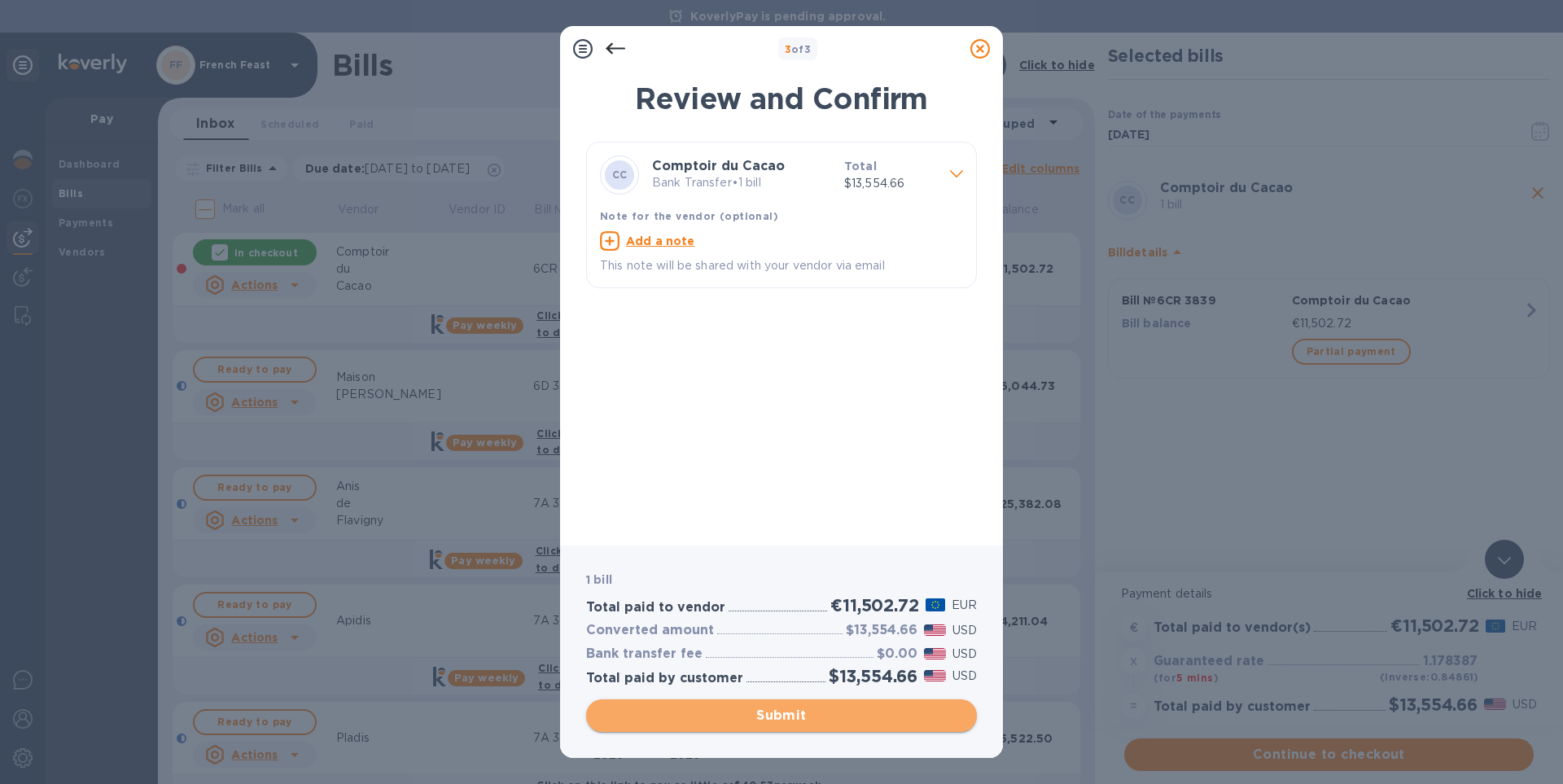
click at [815, 717] on span "Submit" at bounding box center [781, 714] width 364 height 19
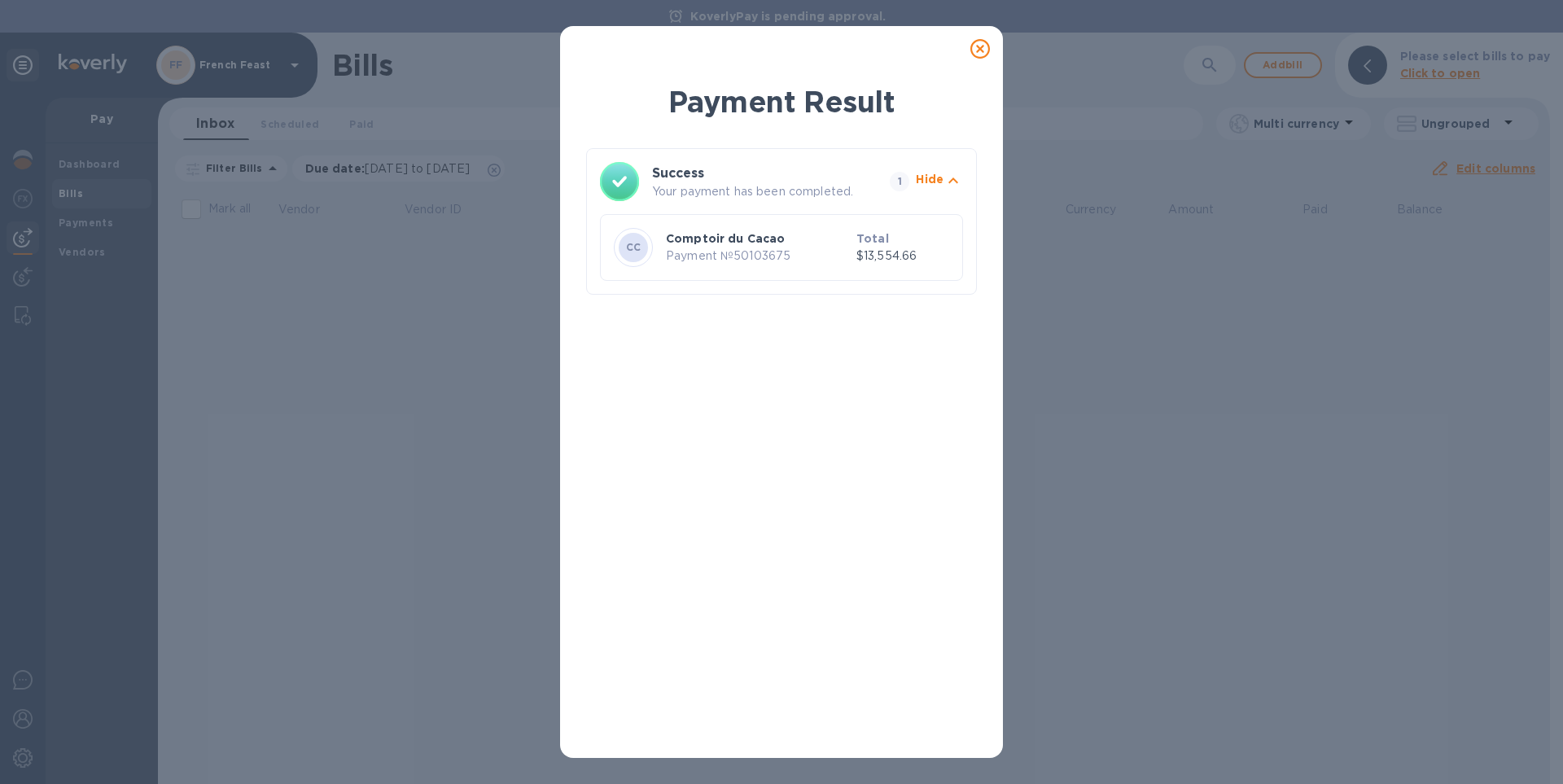
click at [980, 50] on icon at bounding box center [980, 48] width 19 height 19
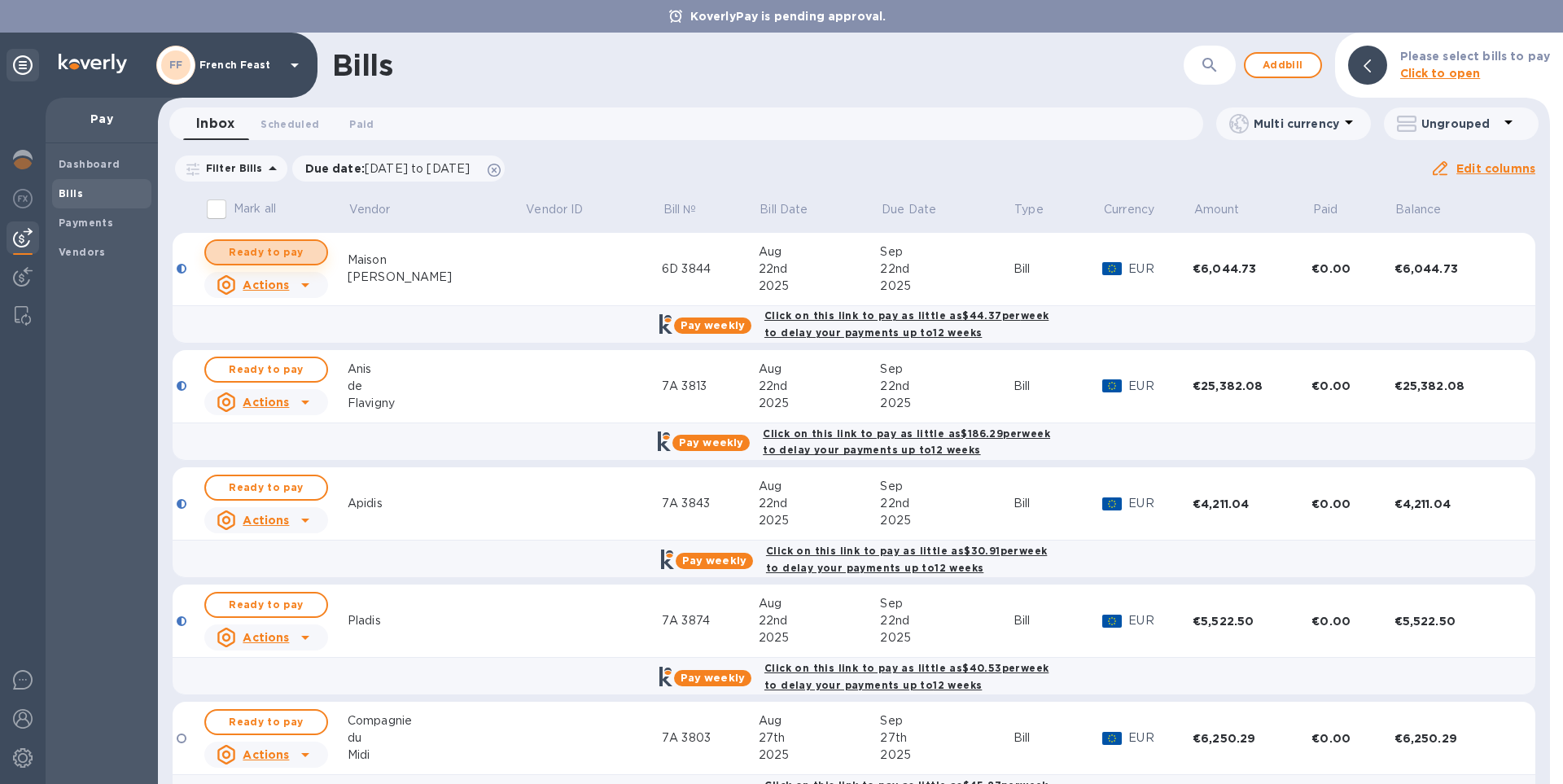
click at [267, 252] on span "Ready to pay" at bounding box center [266, 252] width 95 height 19
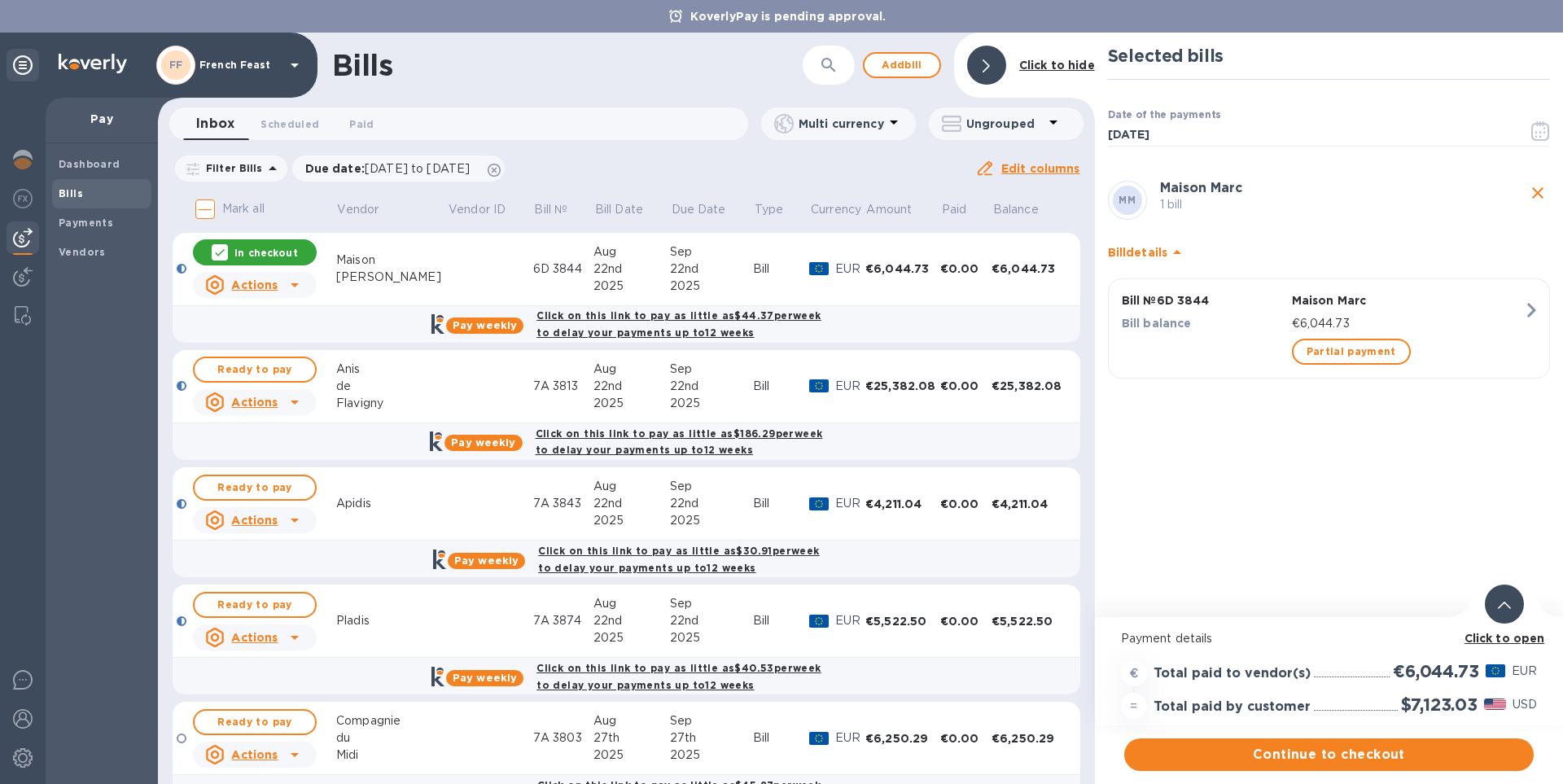
click at [1493, 638] on b "Click to open" at bounding box center [1504, 638] width 81 height 13
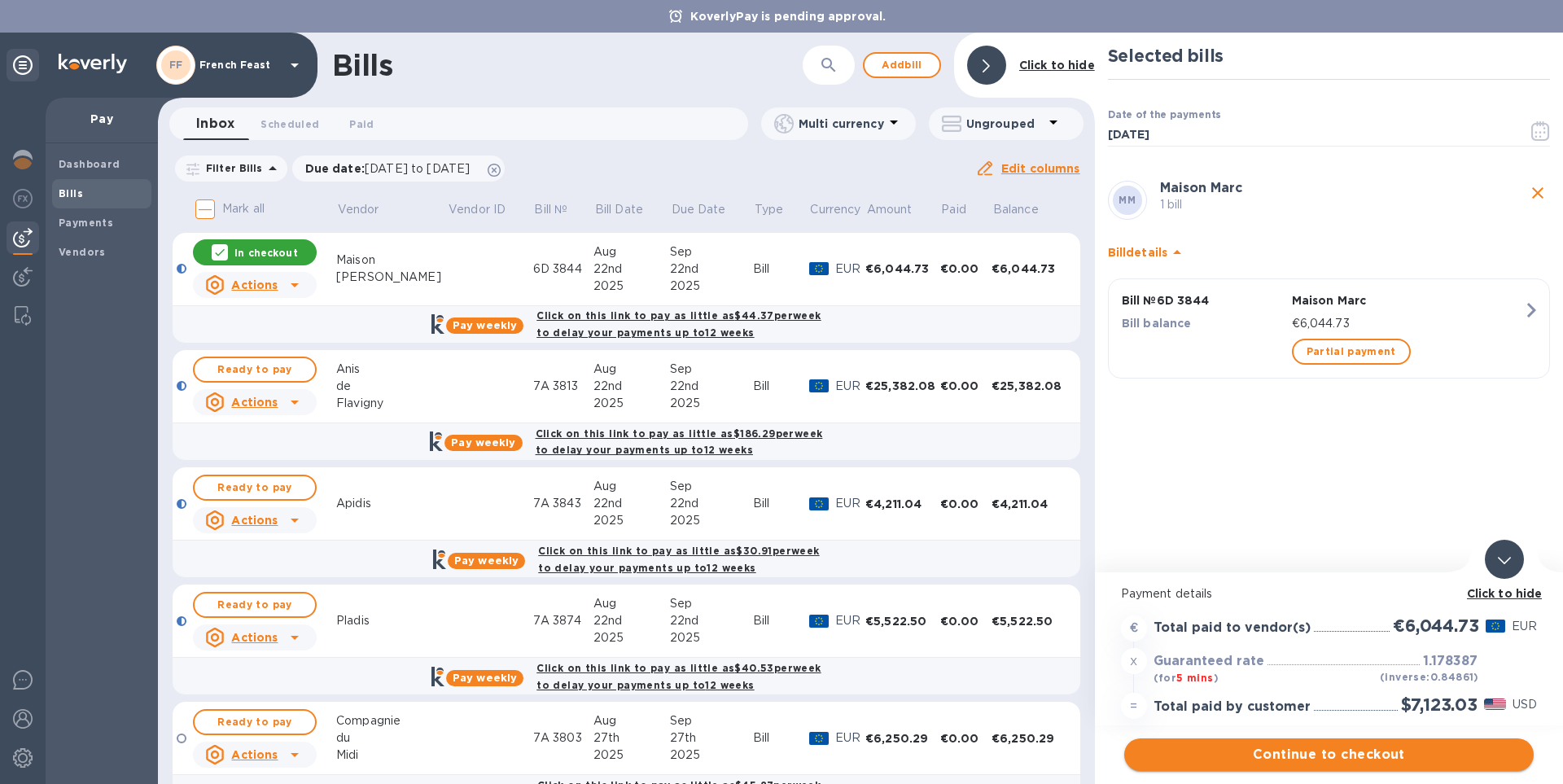
click at [1358, 752] on span "Continue to checkout" at bounding box center [1329, 753] width 384 height 19
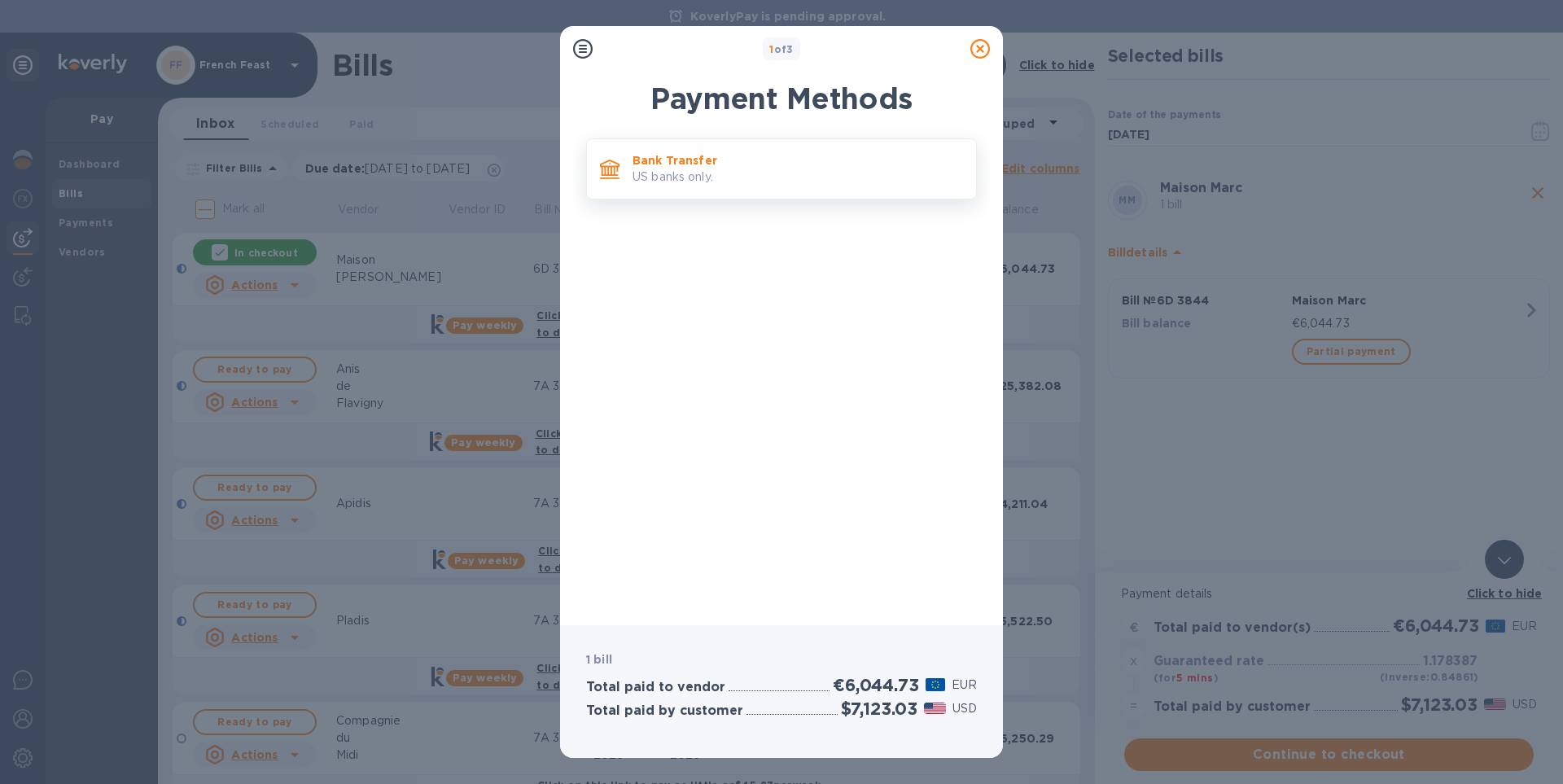
click at [633, 160] on p "Bank Transfer" at bounding box center [797, 160] width 330 height 17
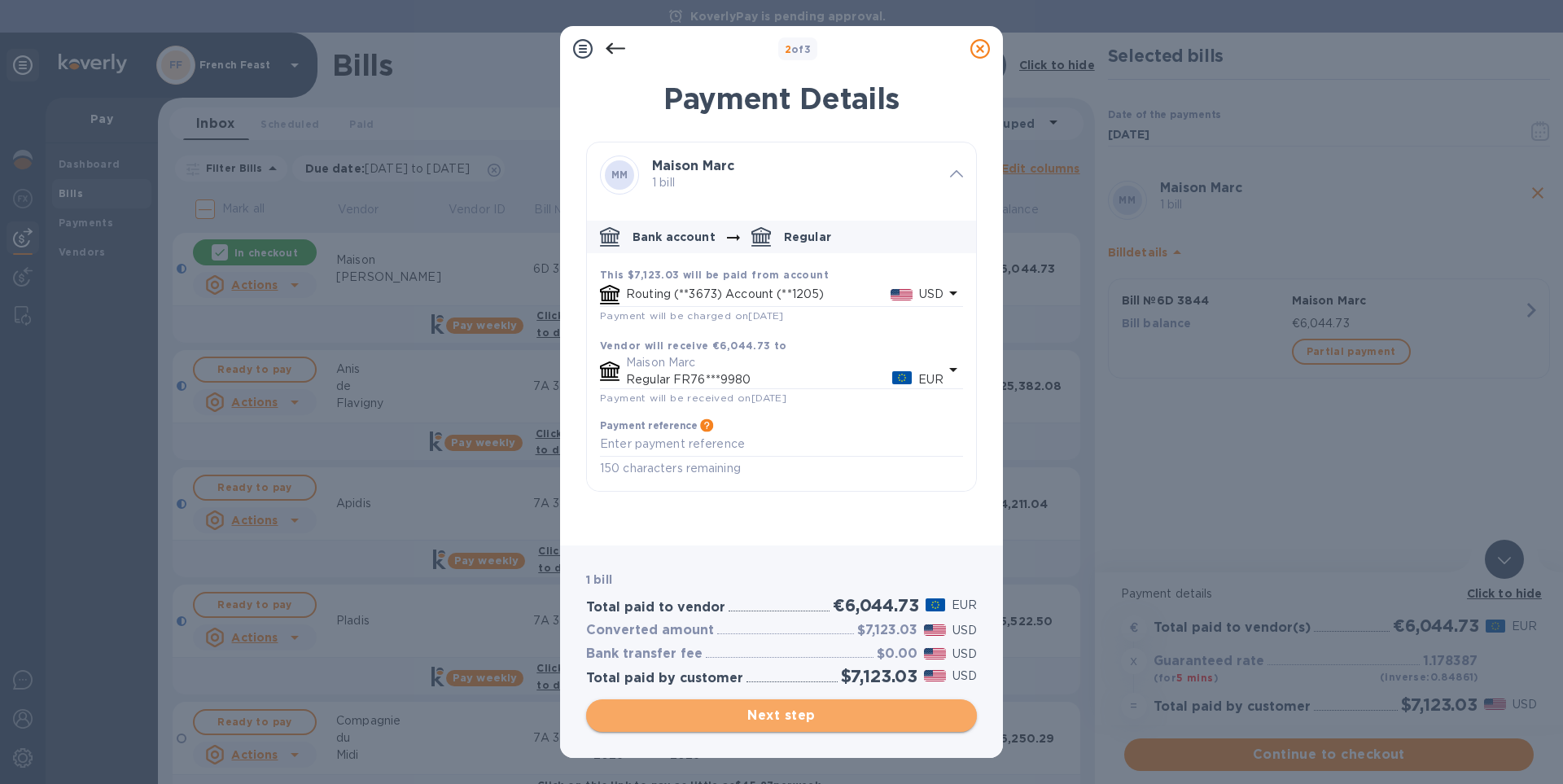
click at [795, 717] on span "Next step" at bounding box center [781, 714] width 364 height 19
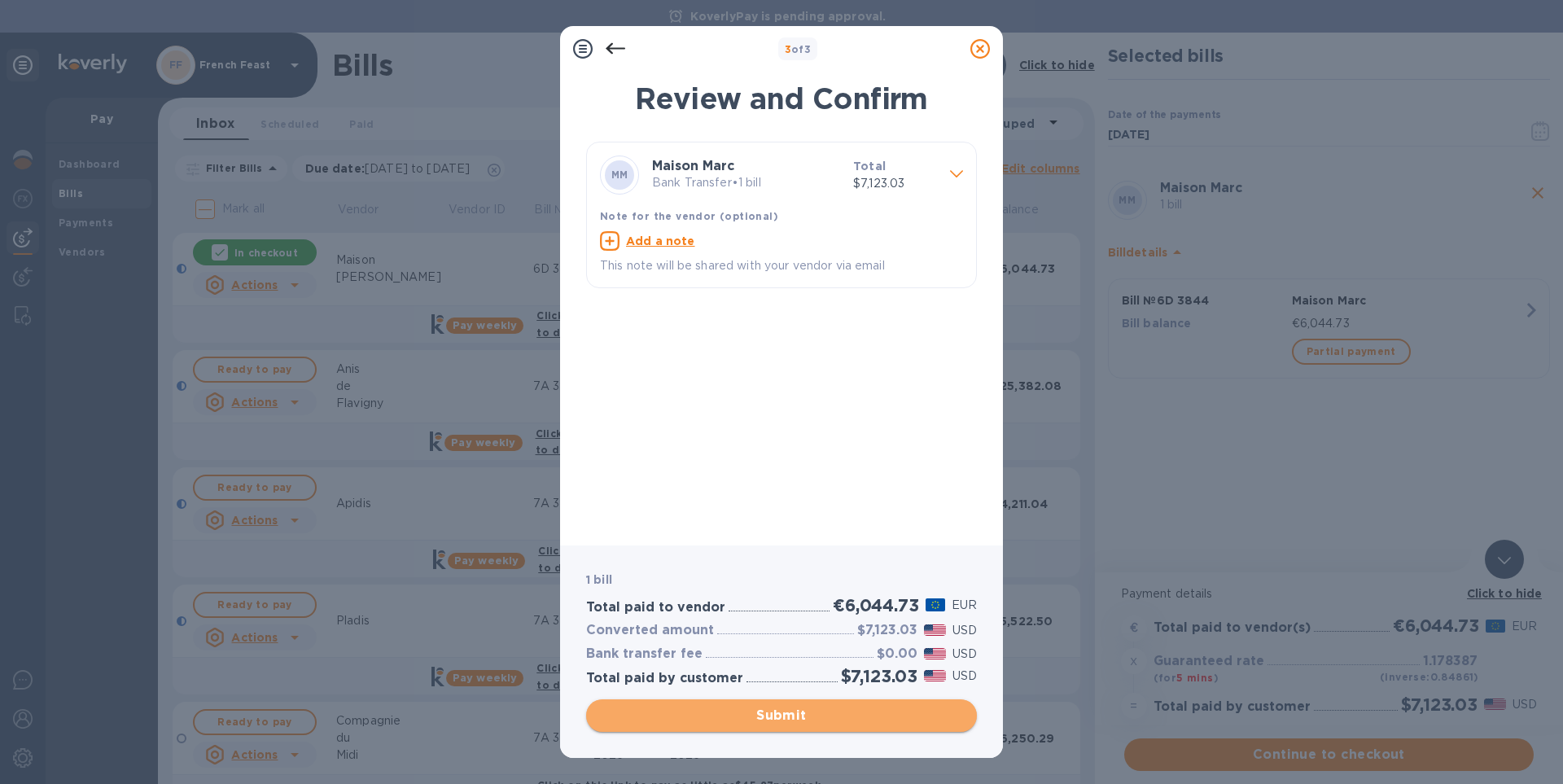
click at [795, 717] on span "Submit" at bounding box center [781, 714] width 364 height 19
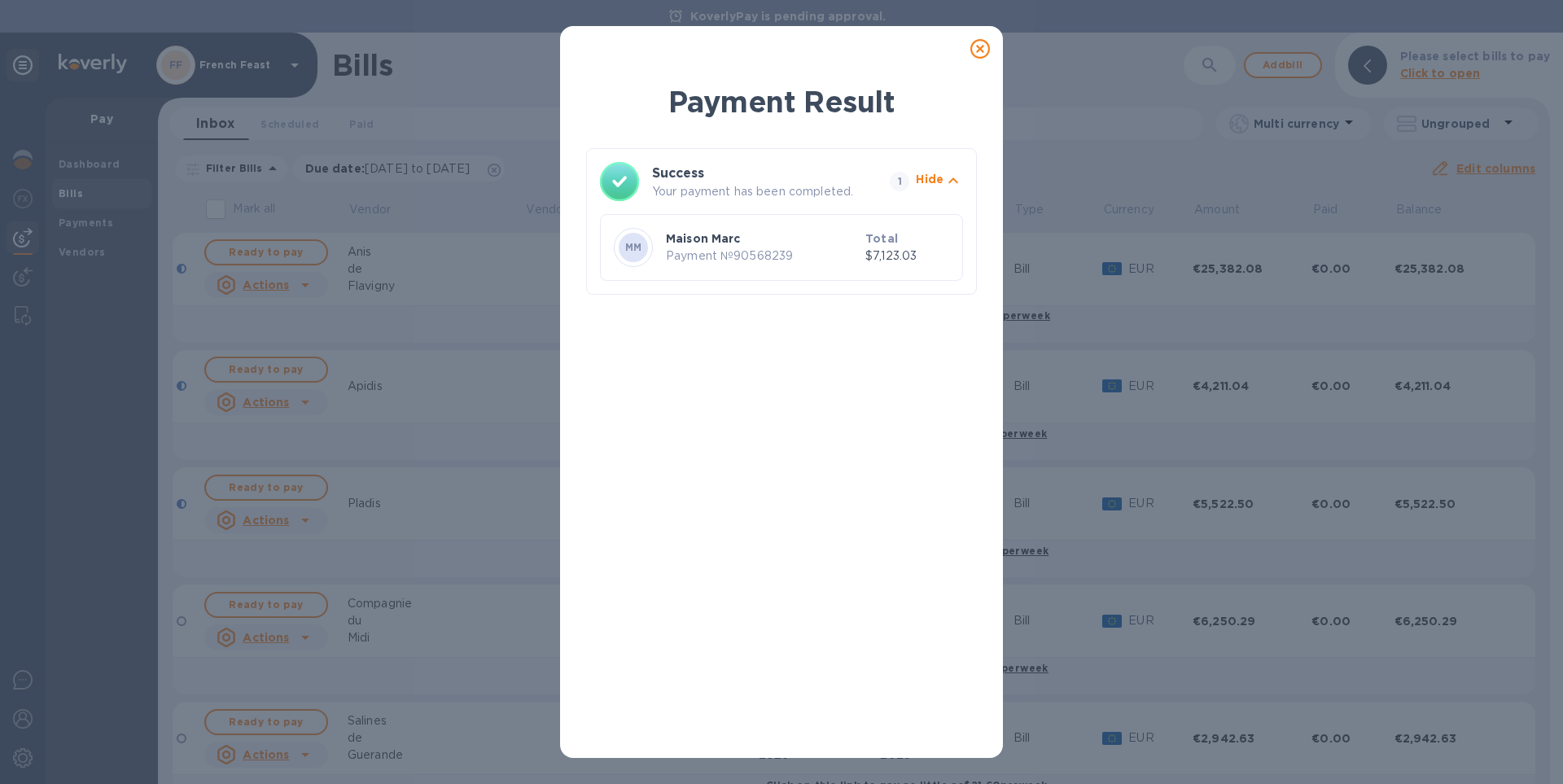
click at [977, 50] on icon at bounding box center [980, 48] width 19 height 19
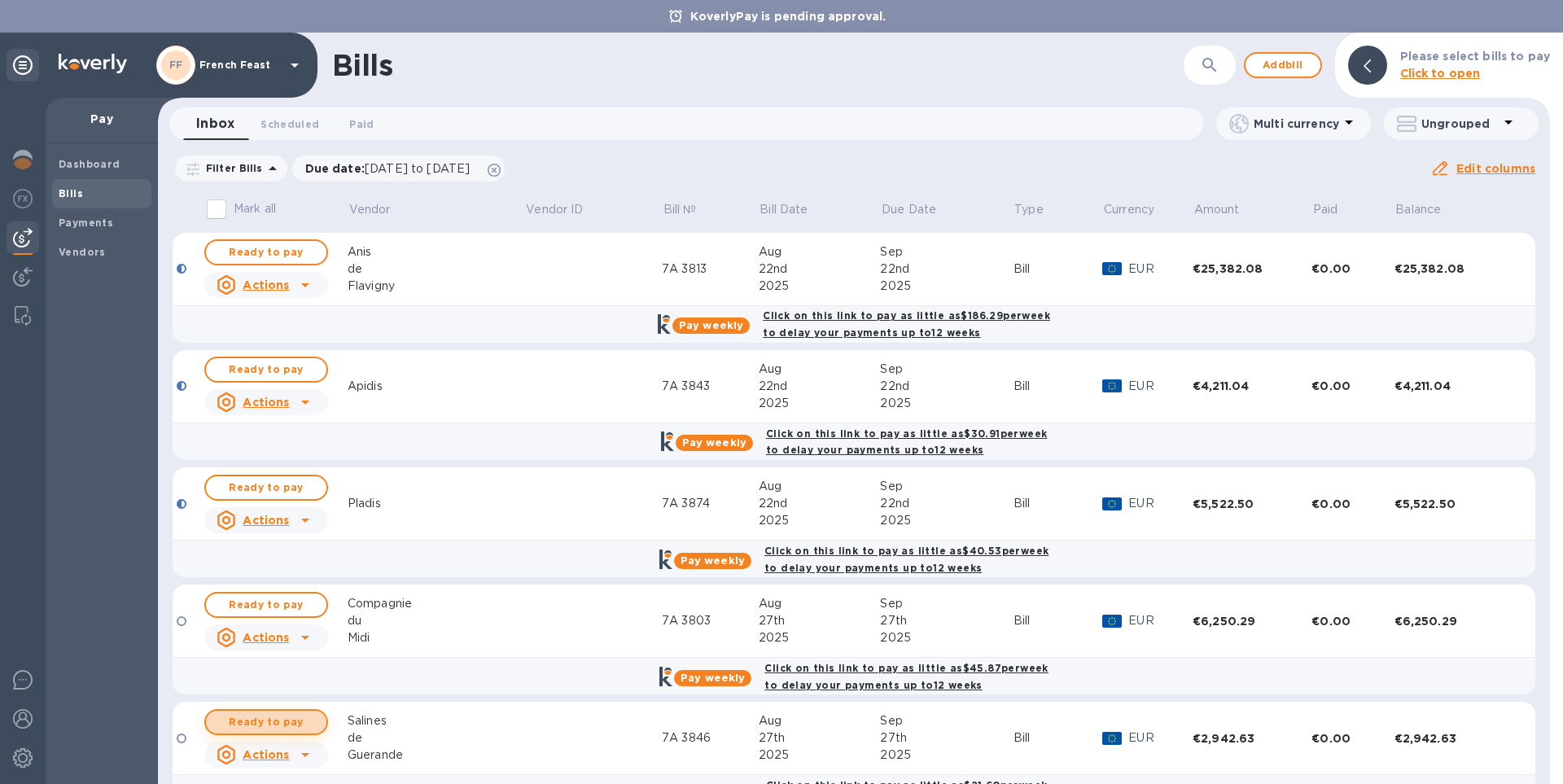
click at [270, 723] on span "Ready to pay" at bounding box center [266, 721] width 95 height 19
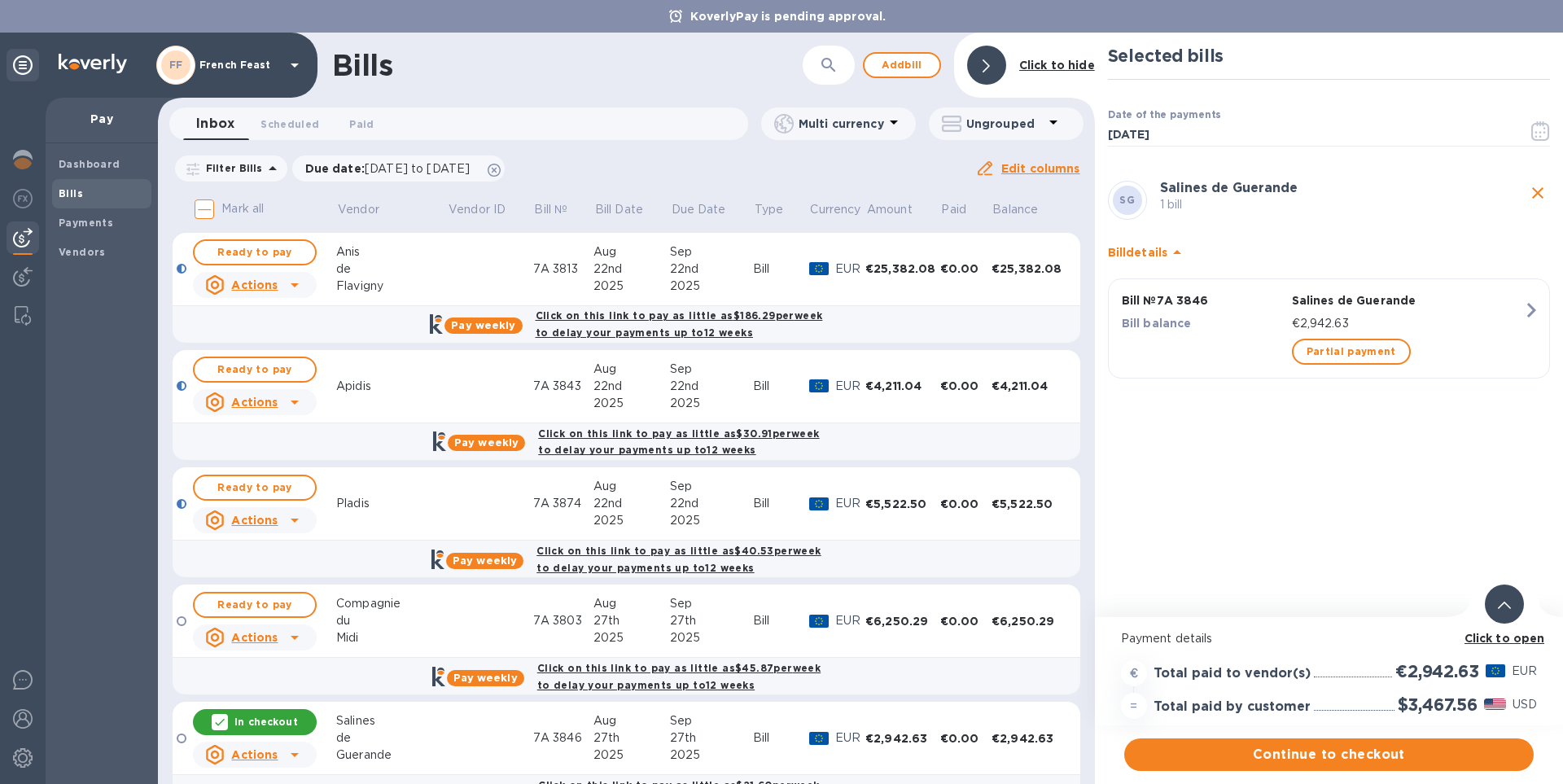
click at [184, 623] on div at bounding box center [182, 621] width 10 height 10
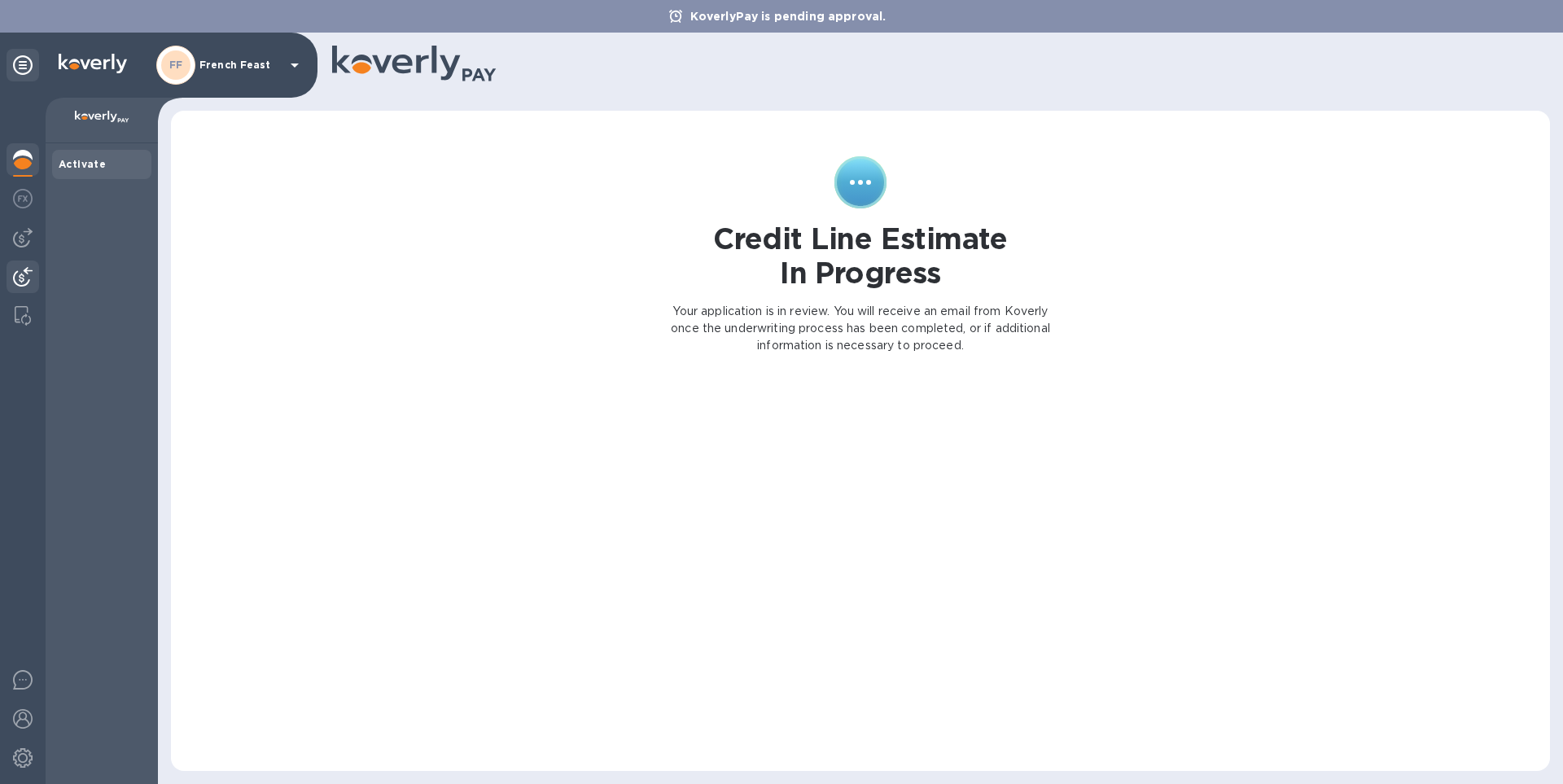
click at [21, 272] on img at bounding box center [22, 276] width 19 height 19
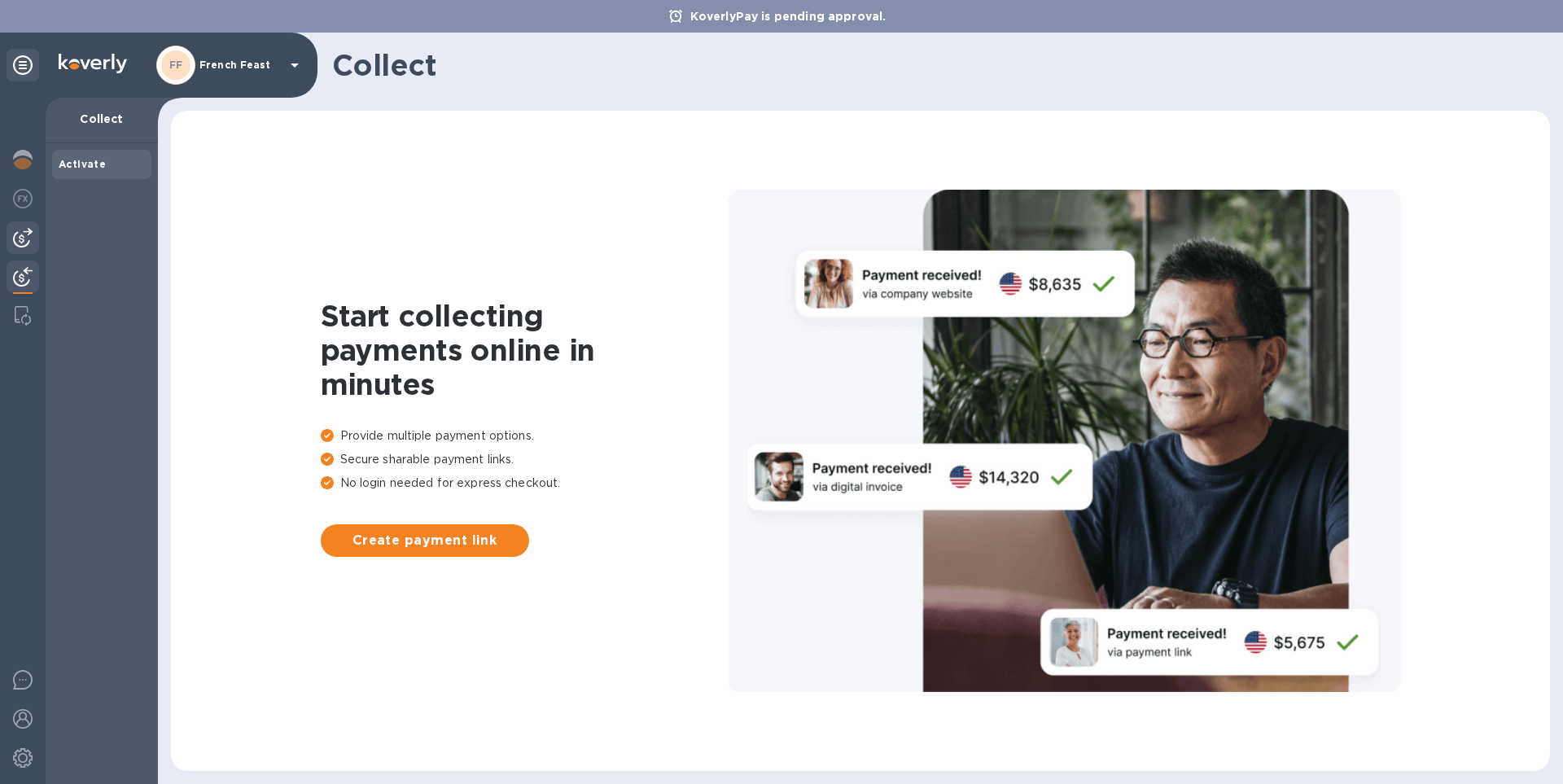
click at [25, 244] on img at bounding box center [22, 237] width 19 height 19
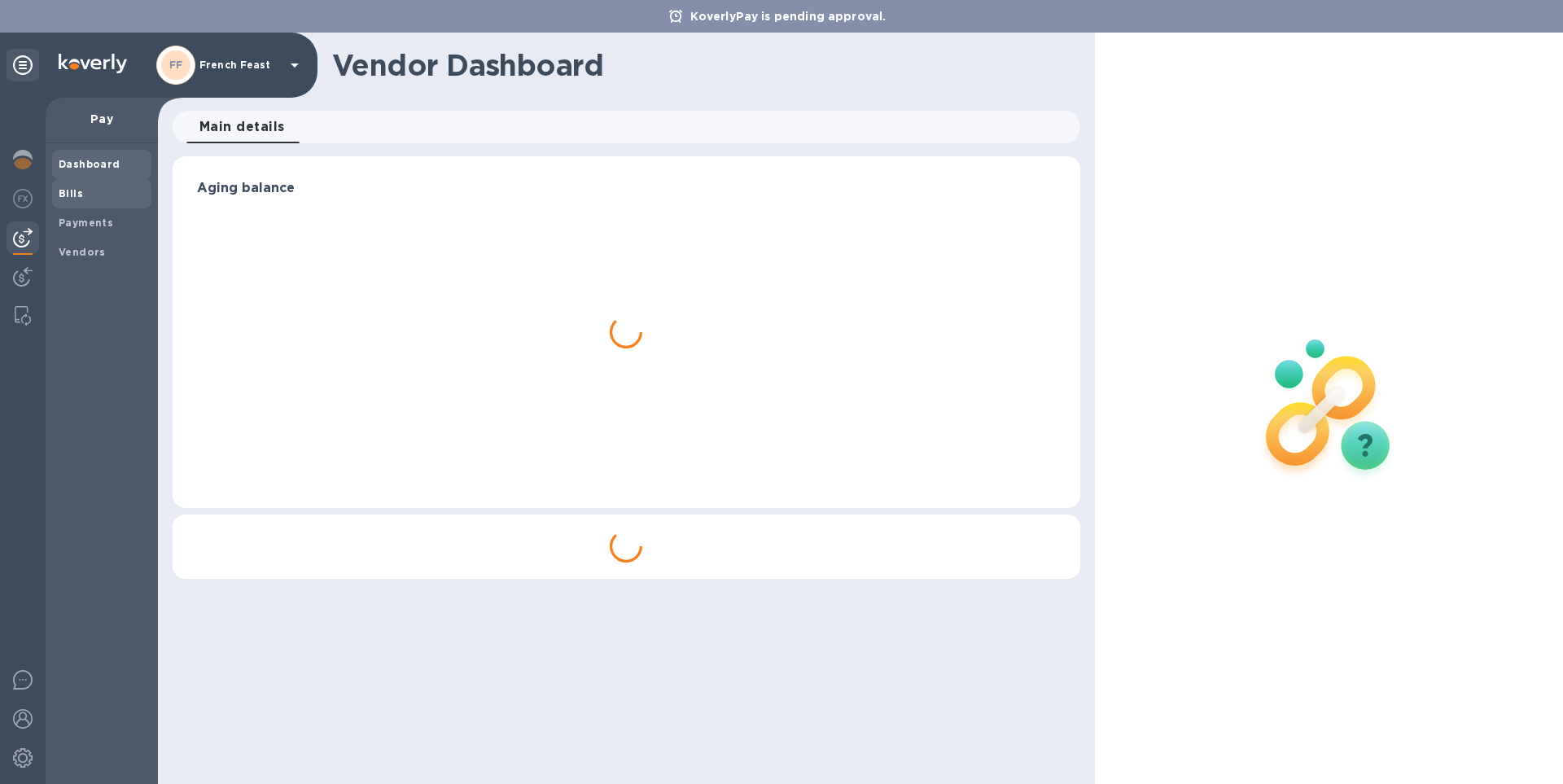
click at [74, 196] on b "Bills" at bounding box center [70, 193] width 24 height 12
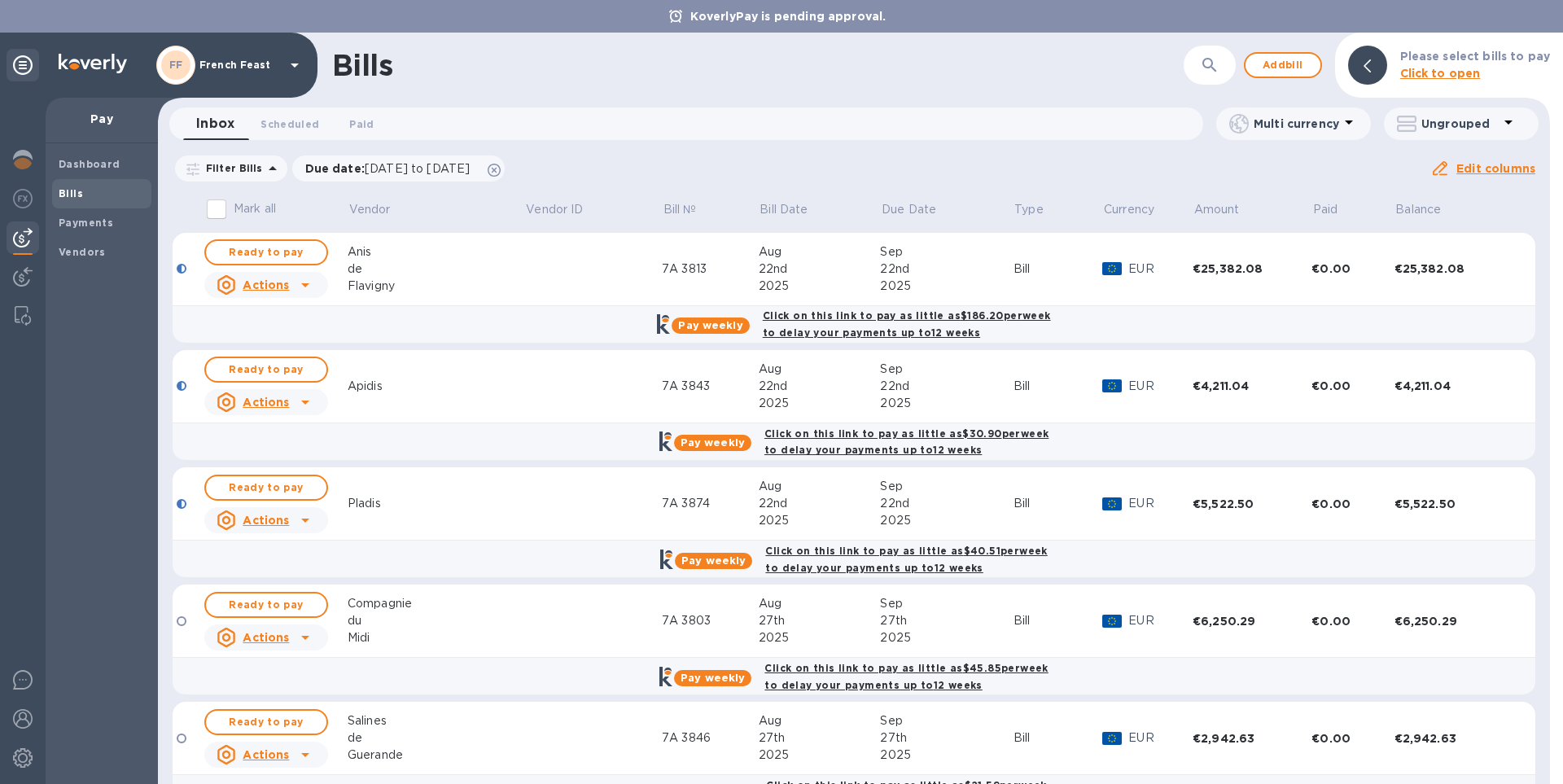
click at [181, 622] on div at bounding box center [182, 621] width 10 height 10
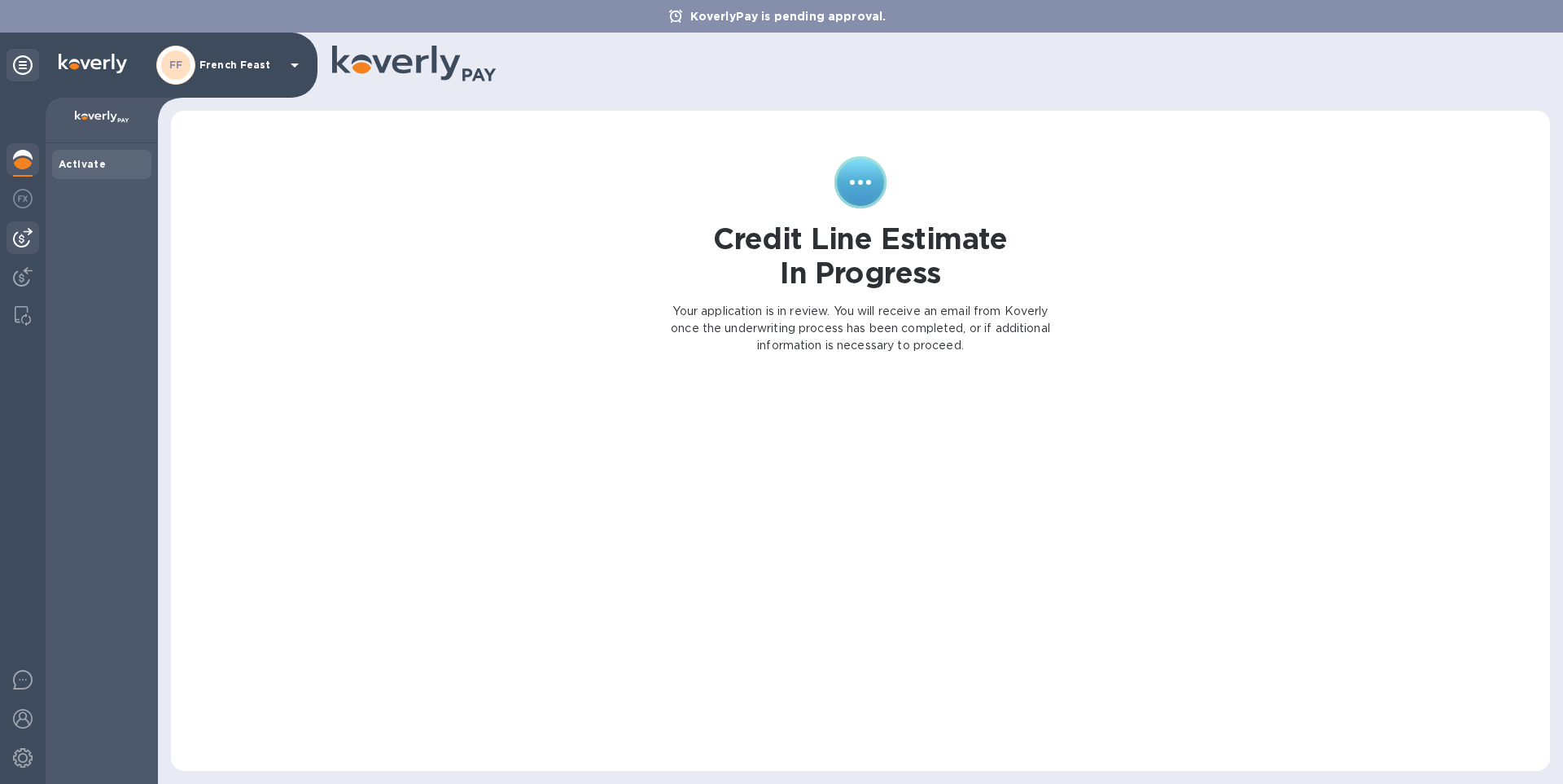
click at [23, 236] on img at bounding box center [22, 237] width 19 height 19
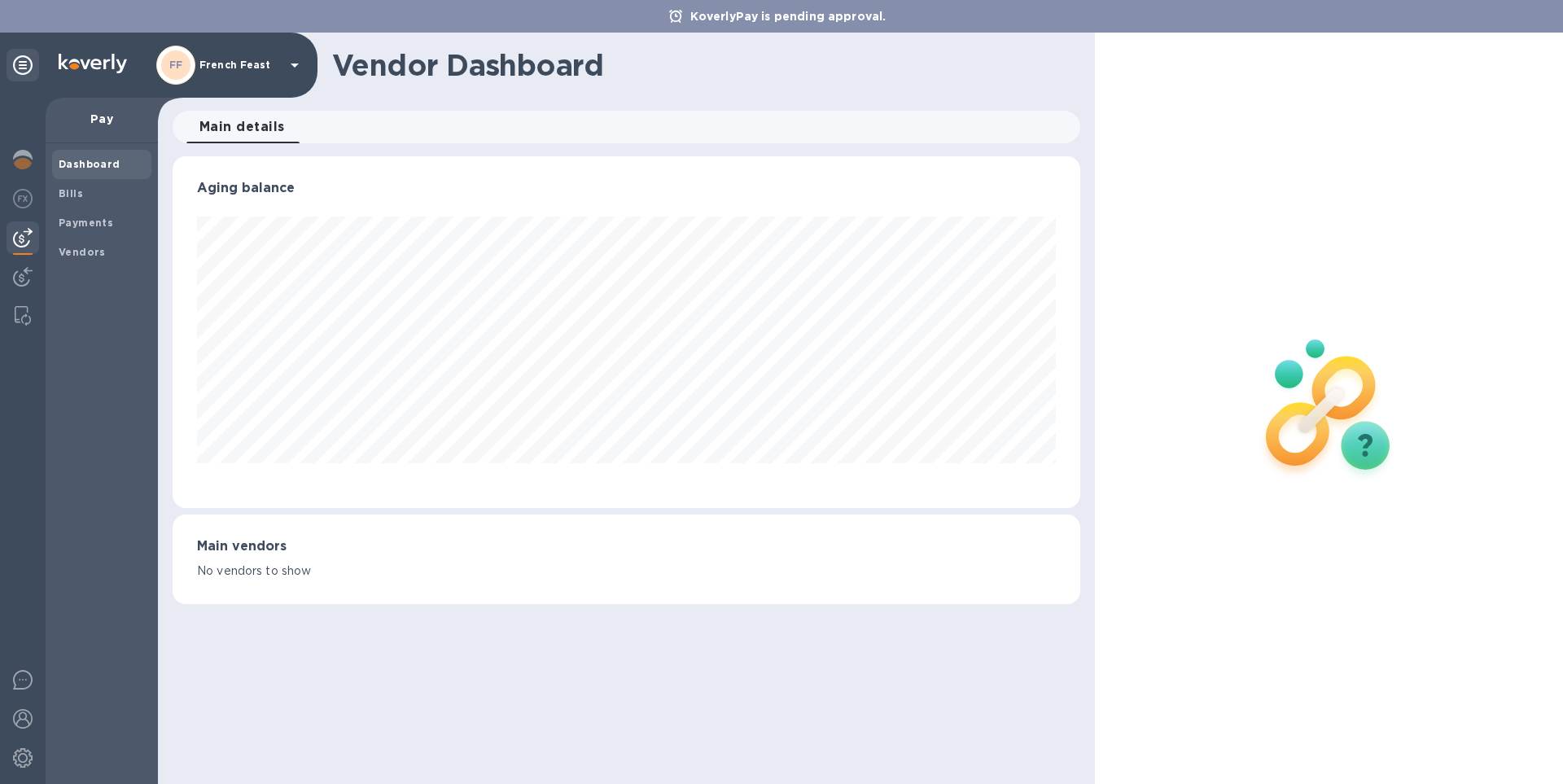
scroll to position [351, 907]
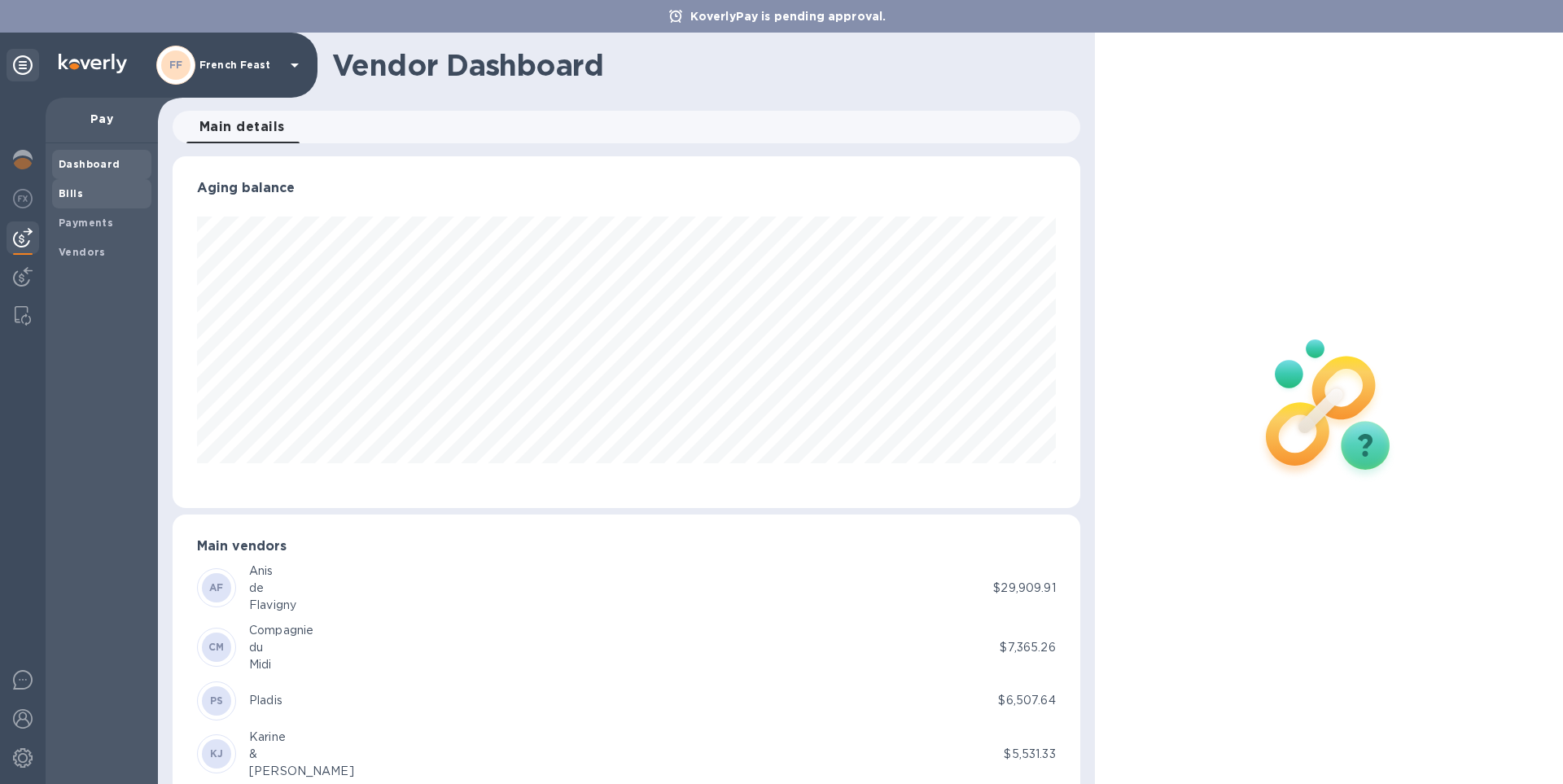
click at [64, 198] on b "Bills" at bounding box center [70, 193] width 24 height 12
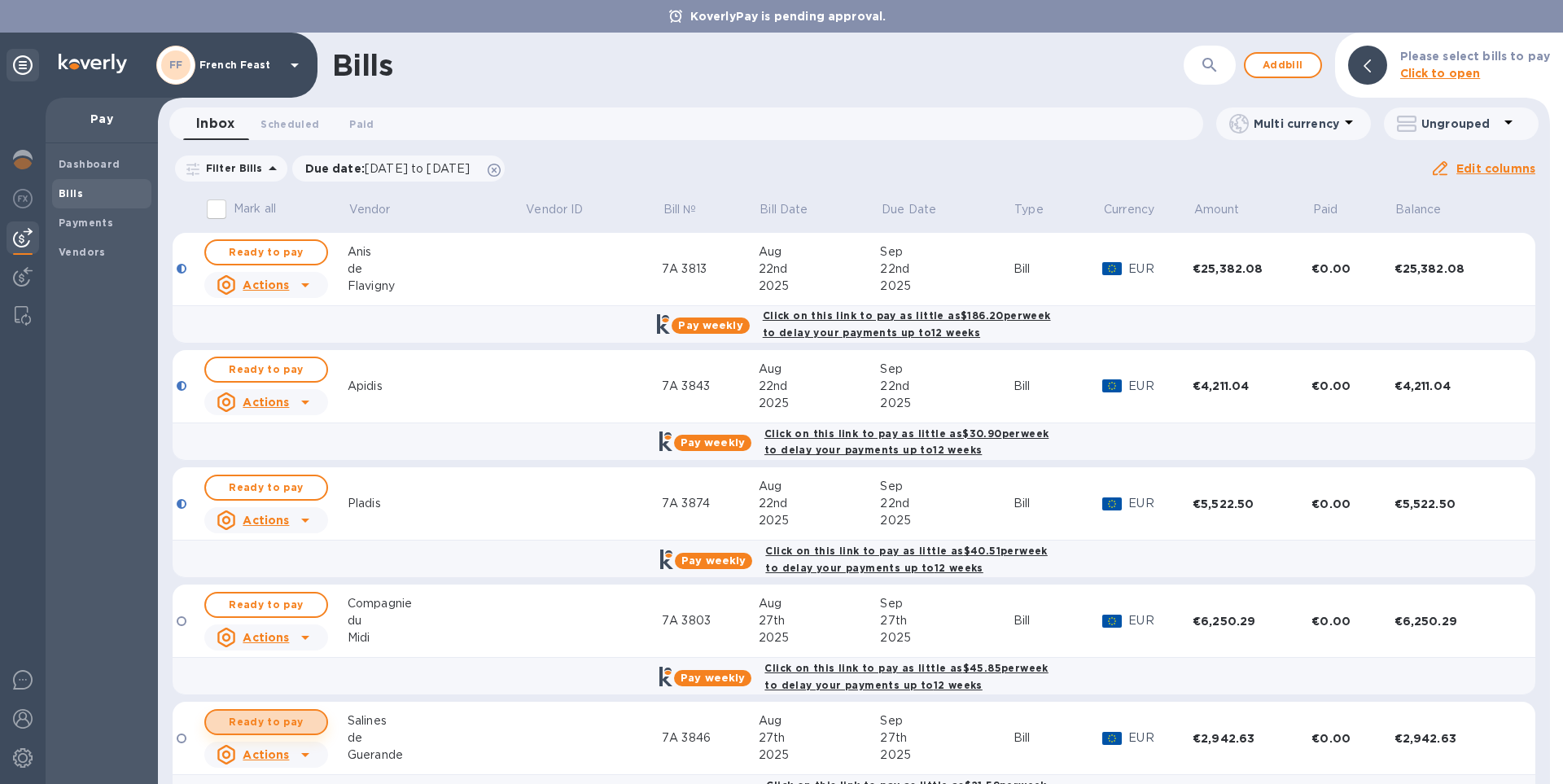
click at [282, 719] on span "Ready to pay" at bounding box center [266, 721] width 95 height 19
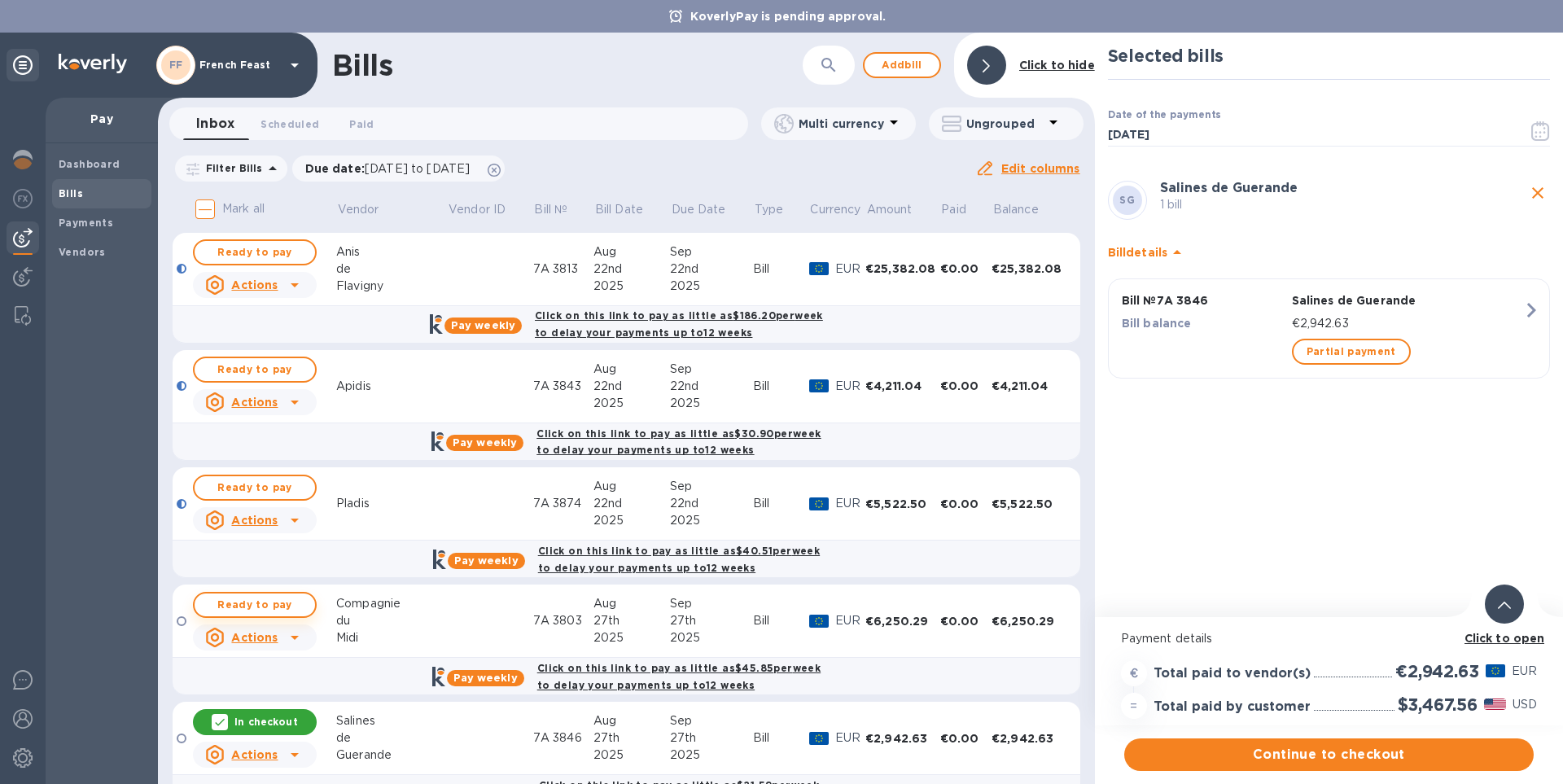
click at [270, 606] on span "Ready to pay" at bounding box center [255, 604] width 95 height 19
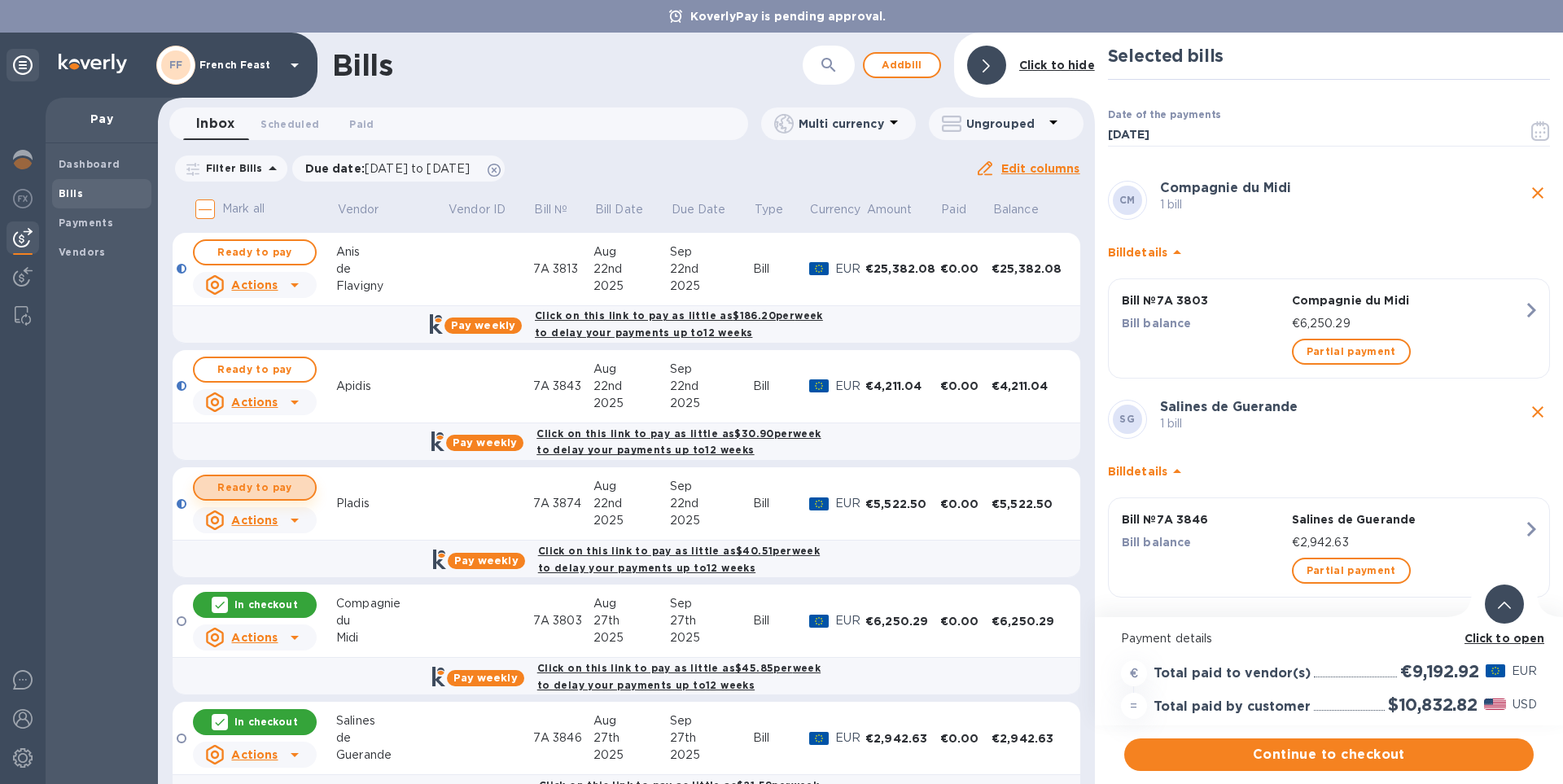
click at [279, 487] on span "Ready to pay" at bounding box center [255, 487] width 95 height 19
click at [1501, 641] on b "Click to open" at bounding box center [1504, 638] width 81 height 13
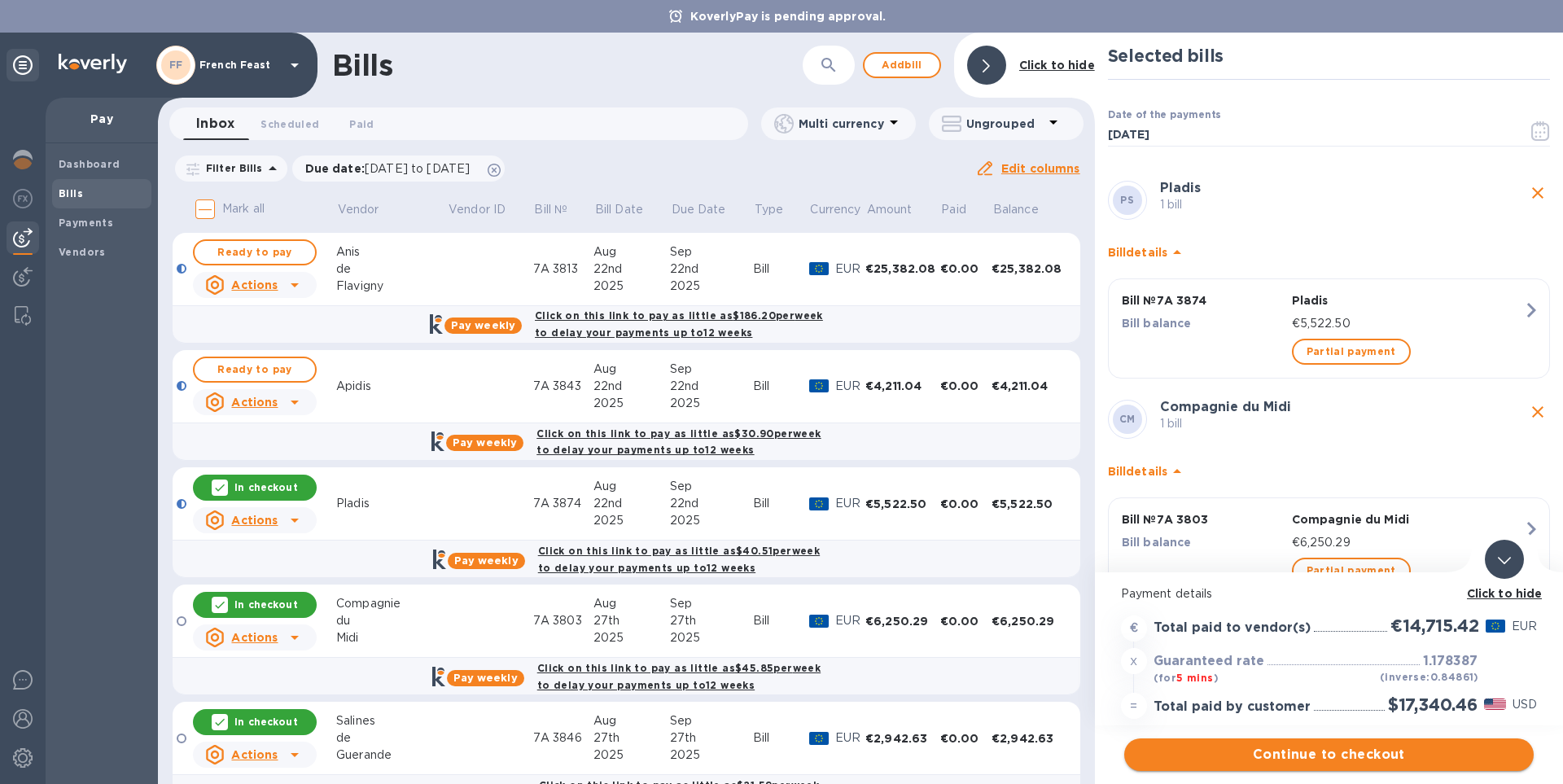
click at [1340, 757] on span "Continue to checkout" at bounding box center [1329, 753] width 384 height 19
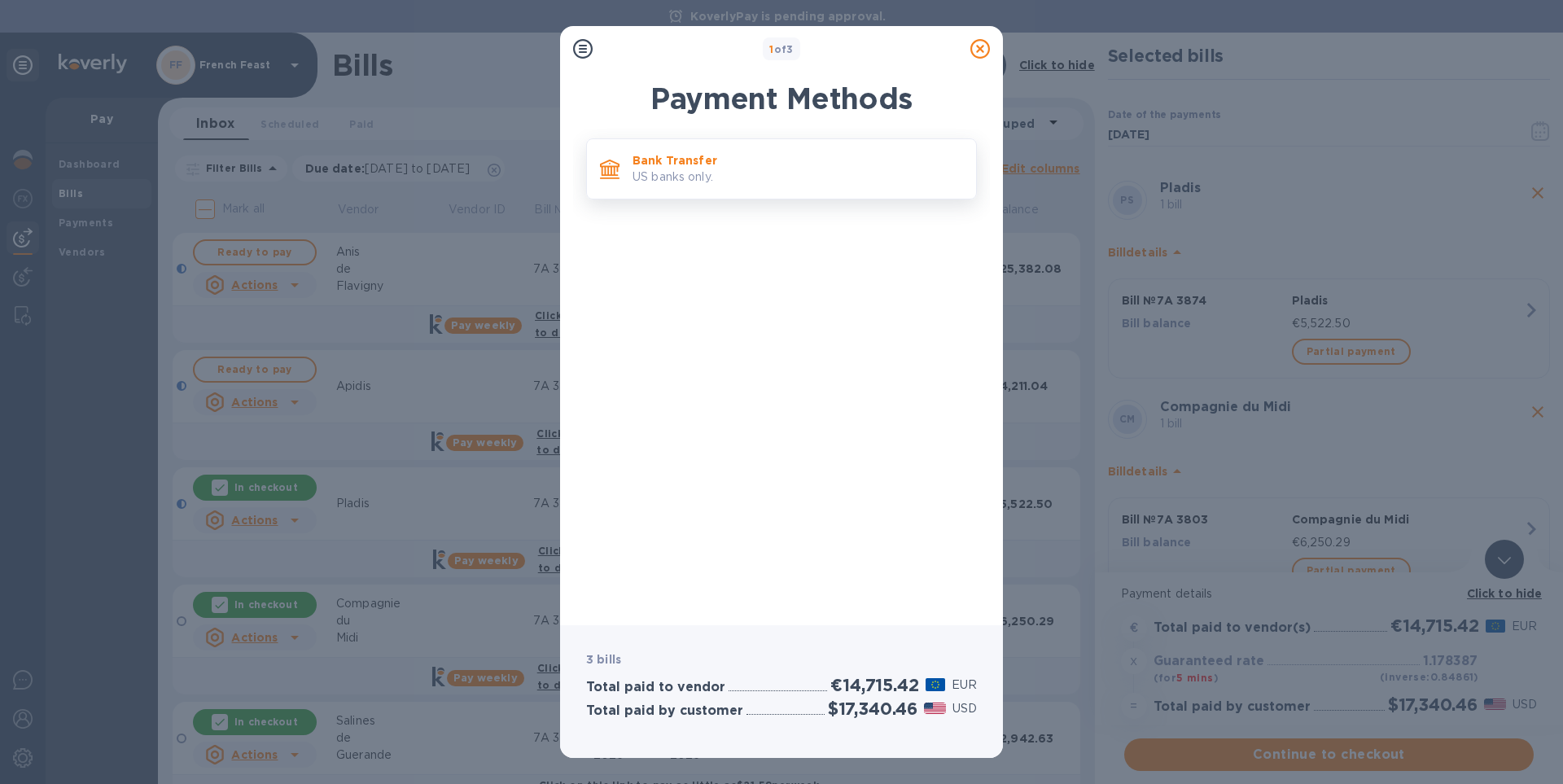
click at [668, 157] on p "Bank Transfer" at bounding box center [797, 160] width 330 height 17
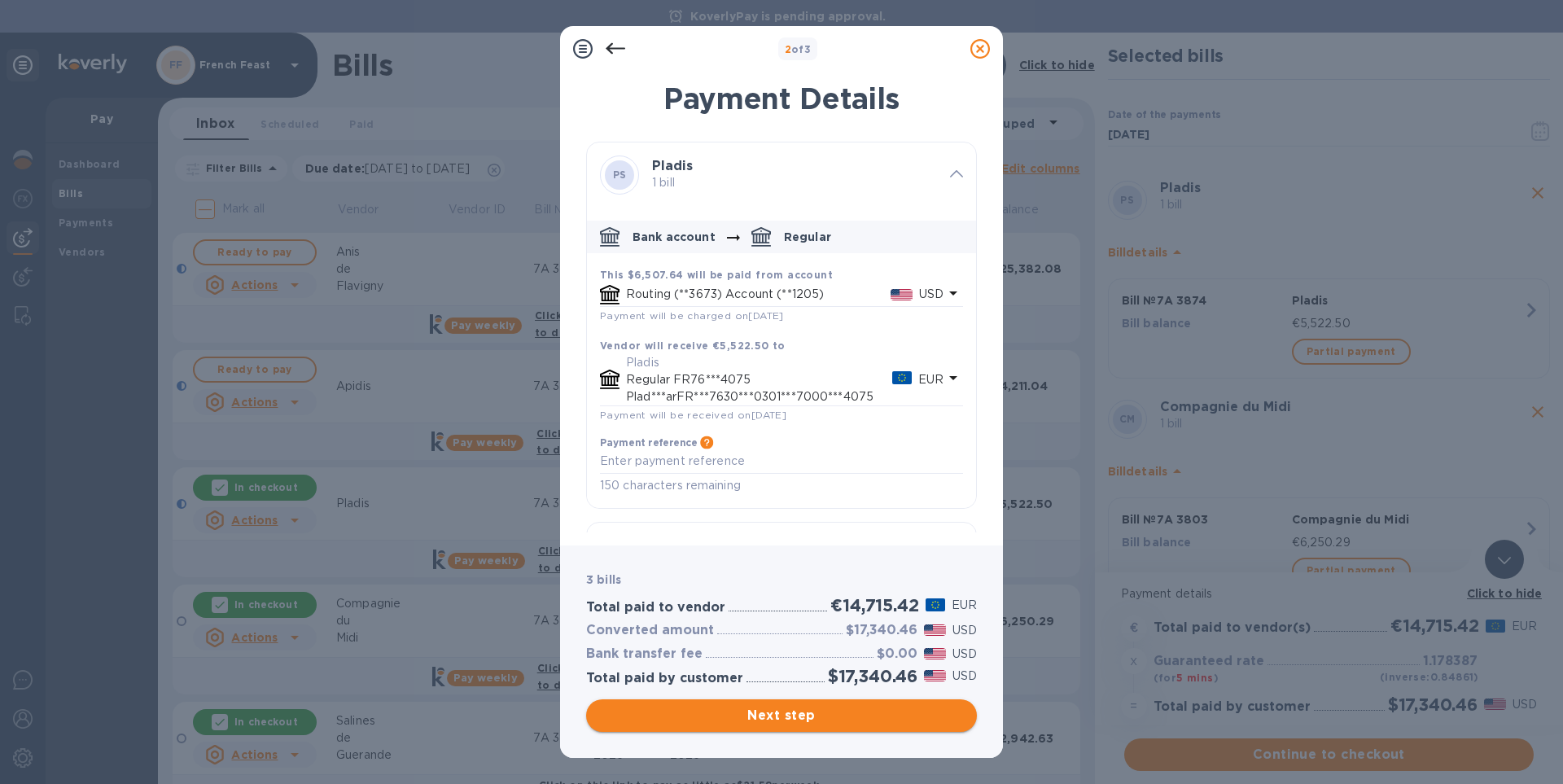
click at [780, 717] on span "Next step" at bounding box center [781, 714] width 364 height 19
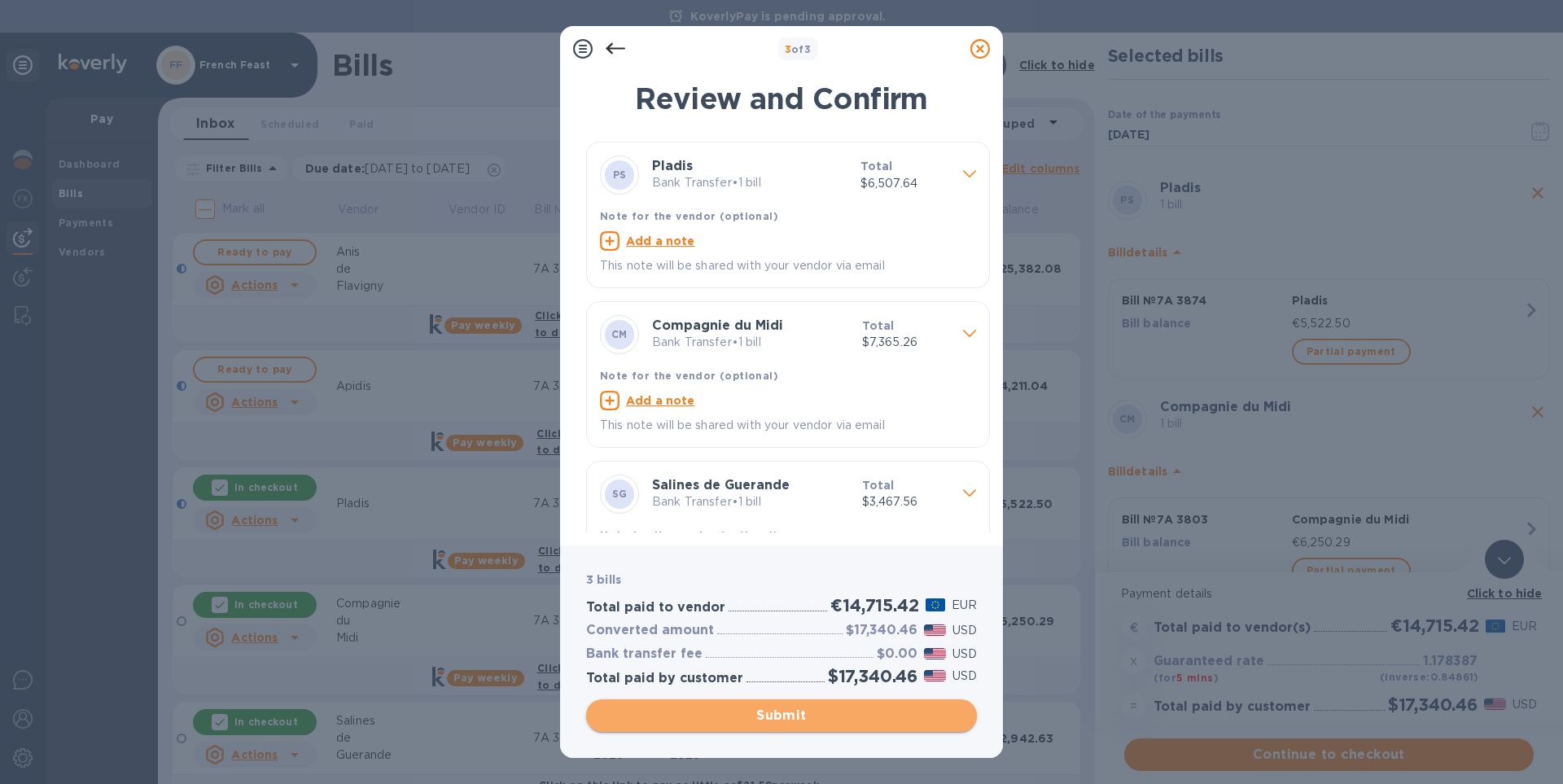
click at [789, 708] on span "Submit" at bounding box center [781, 714] width 364 height 19
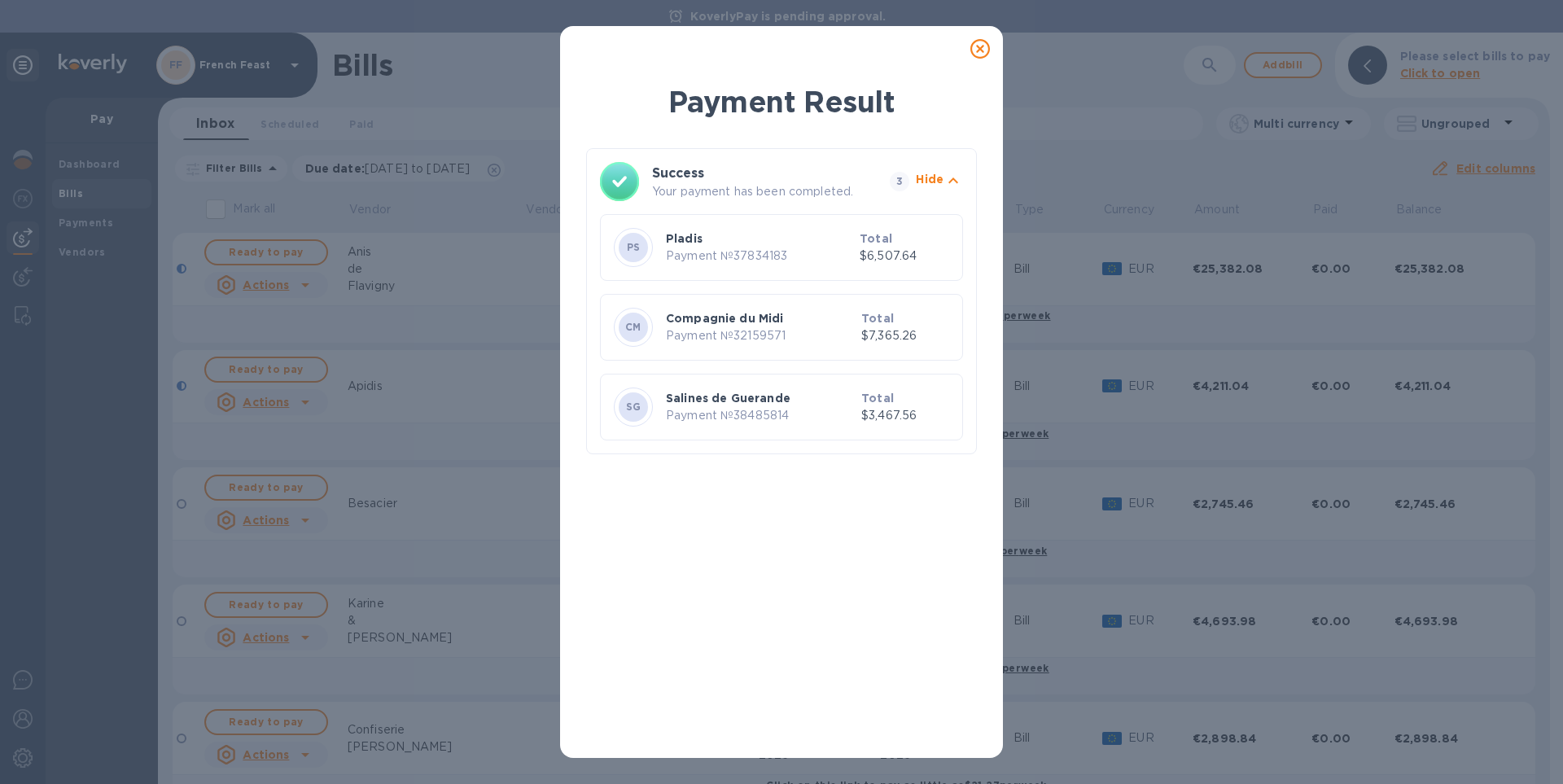
click at [969, 46] on div at bounding box center [980, 48] width 32 height 32
click at [976, 44] on icon at bounding box center [980, 48] width 19 height 19
